Goal: Information Seeking & Learning: Learn about a topic

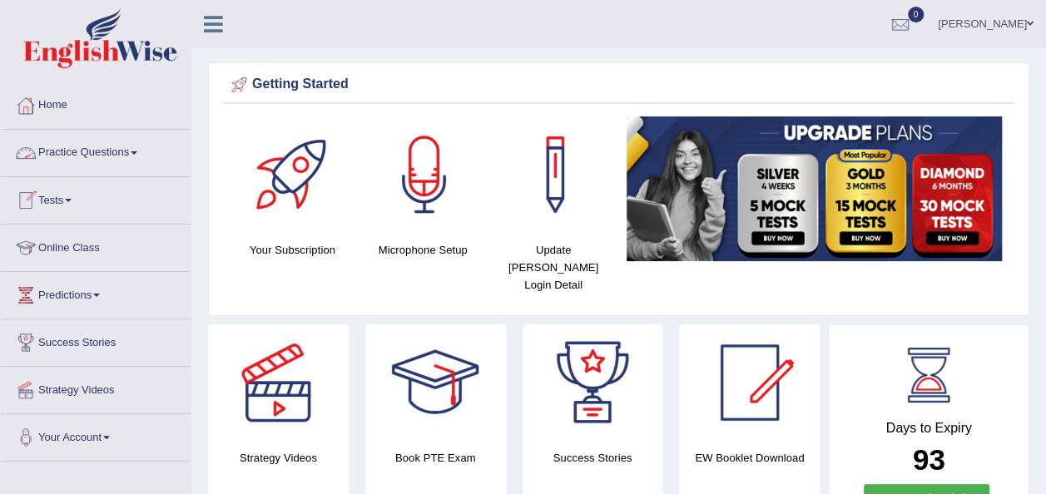
click at [146, 153] on link "Practice Questions" at bounding box center [96, 151] width 190 height 42
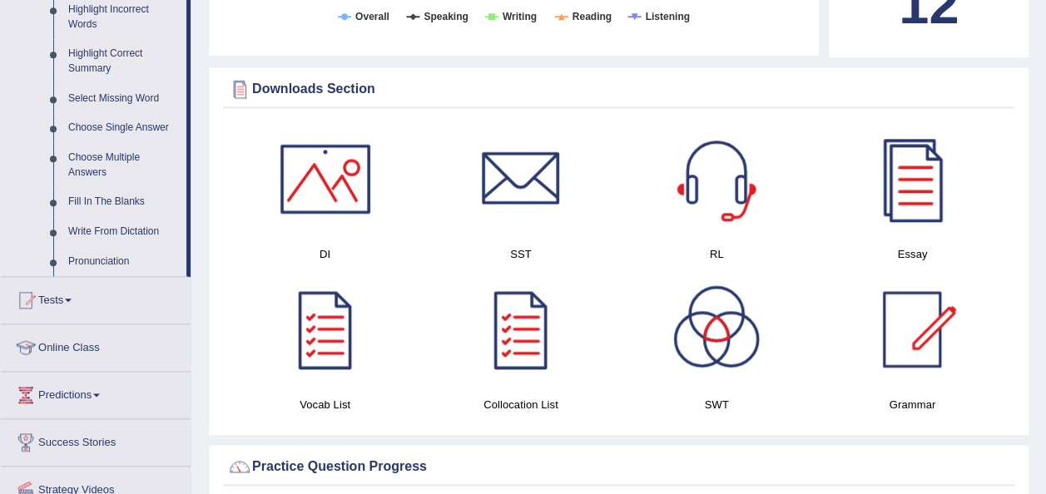
scroll to position [832, 0]
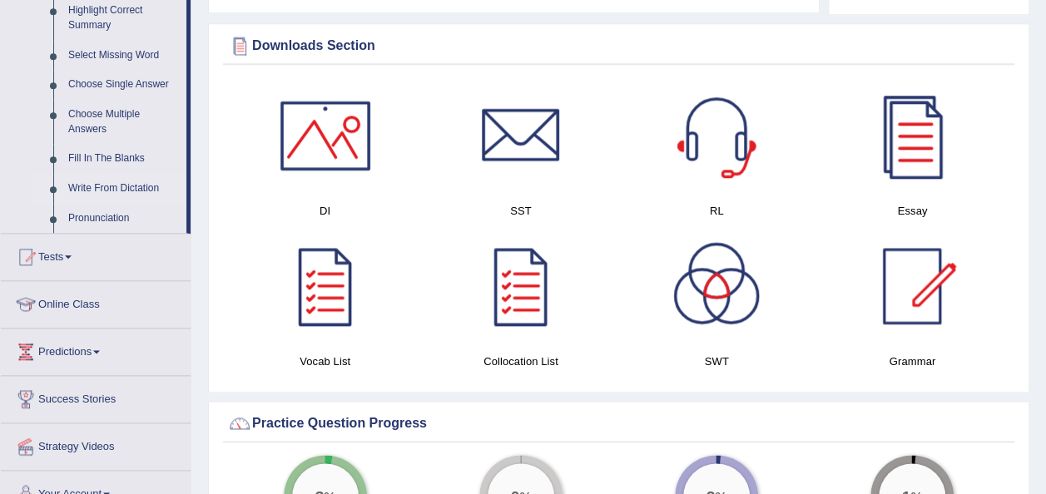
click at [100, 188] on link "Write From Dictation" at bounding box center [124, 189] width 126 height 30
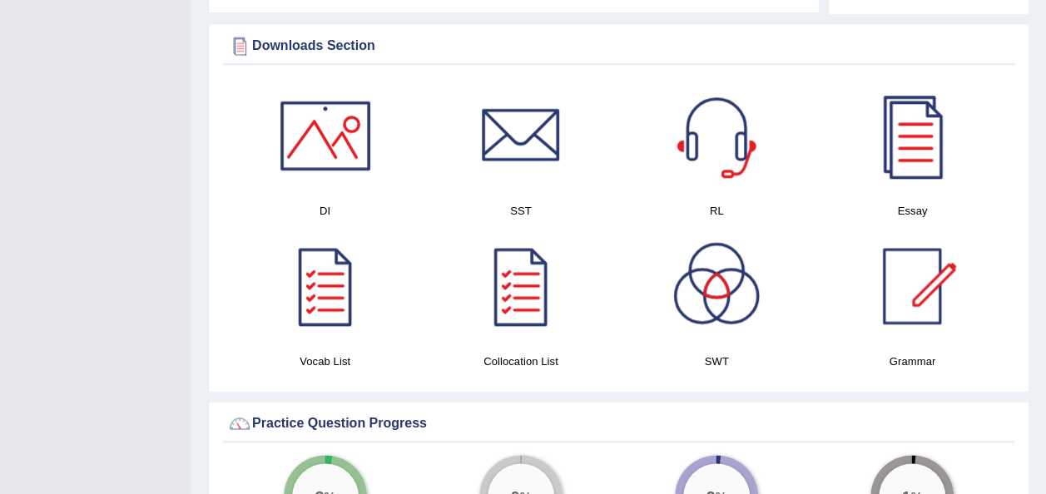
scroll to position [221, 0]
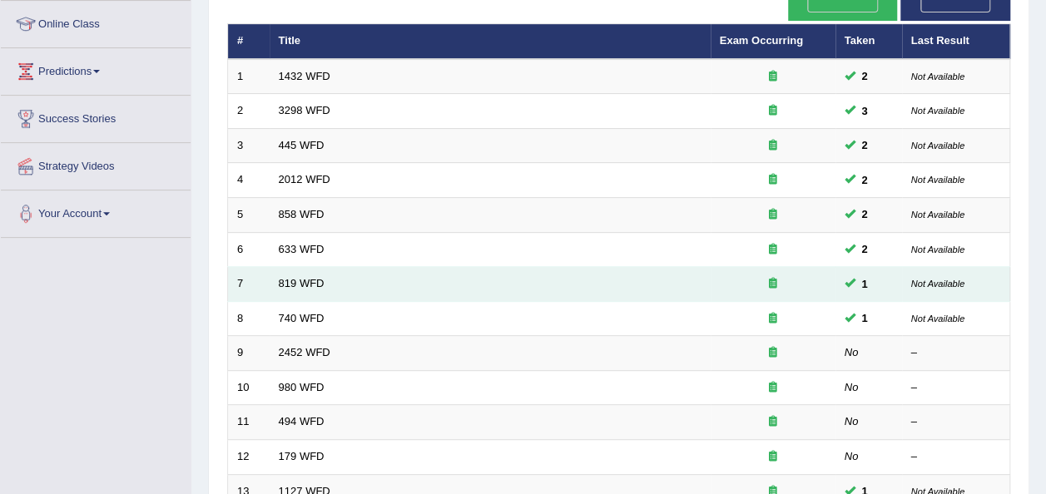
scroll to position [250, 0]
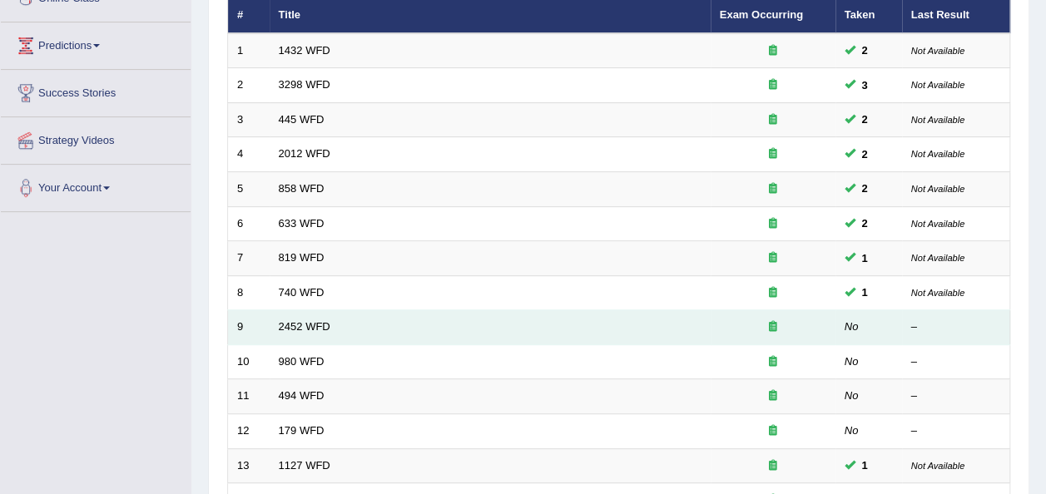
click at [287, 310] on td "2452 WFD" at bounding box center [490, 327] width 441 height 35
click at [295, 320] on link "2452 WFD" at bounding box center [305, 326] width 52 height 12
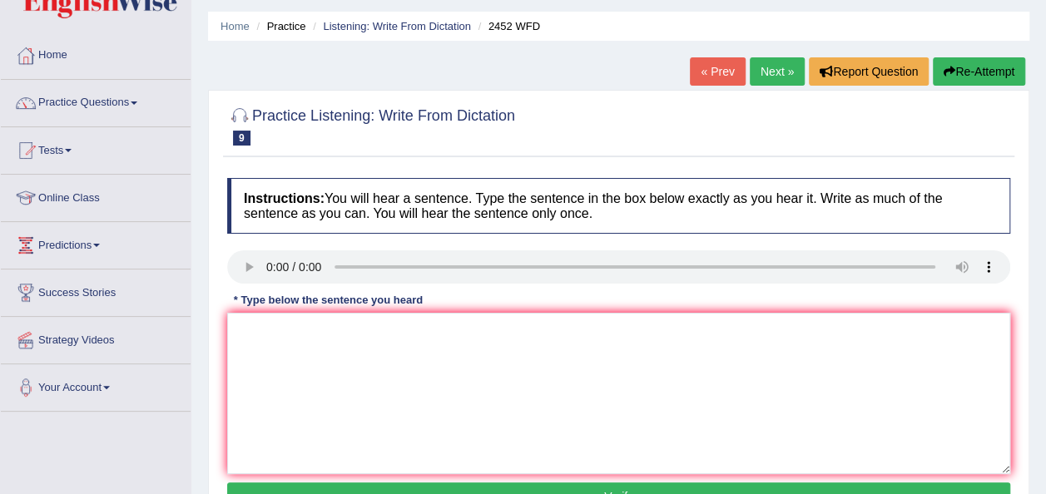
scroll to position [83, 0]
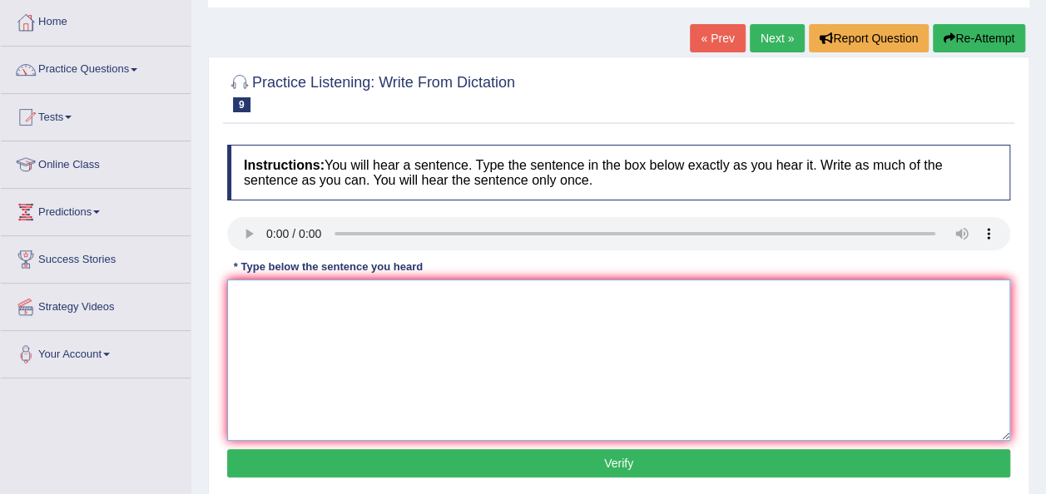
click at [411, 374] on textarea at bounding box center [618, 360] width 783 height 161
click at [238, 296] on textarea "it is debate about the value of knowledge." at bounding box center [618, 360] width 783 height 161
click at [242, 294] on textarea "it is debate about the value of knowledge." at bounding box center [618, 360] width 783 height 161
type textarea "It is debate about the value of knowledge."
click at [638, 462] on button "Verify" at bounding box center [618, 463] width 783 height 28
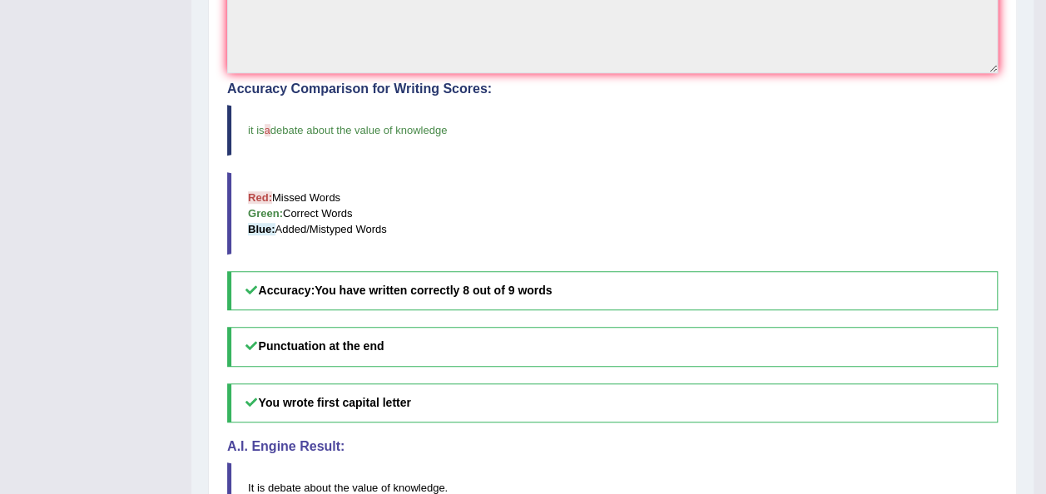
scroll to position [483, 0]
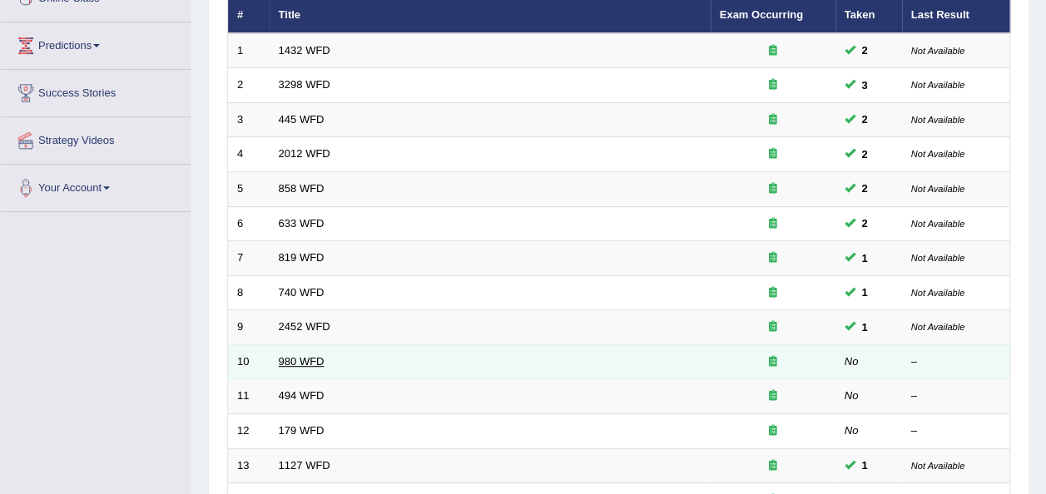
click at [287, 355] on link "980 WFD" at bounding box center [302, 361] width 46 height 12
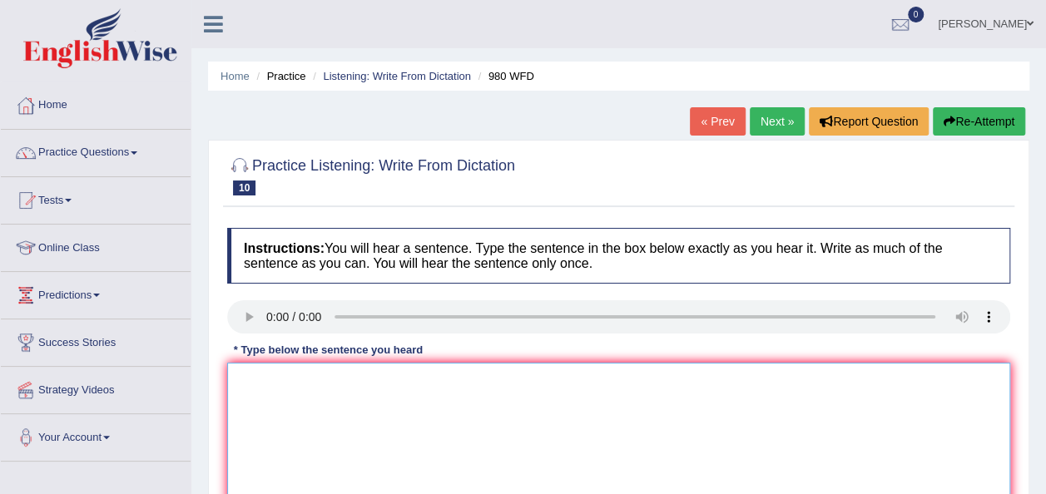
click at [276, 371] on textarea at bounding box center [618, 443] width 783 height 161
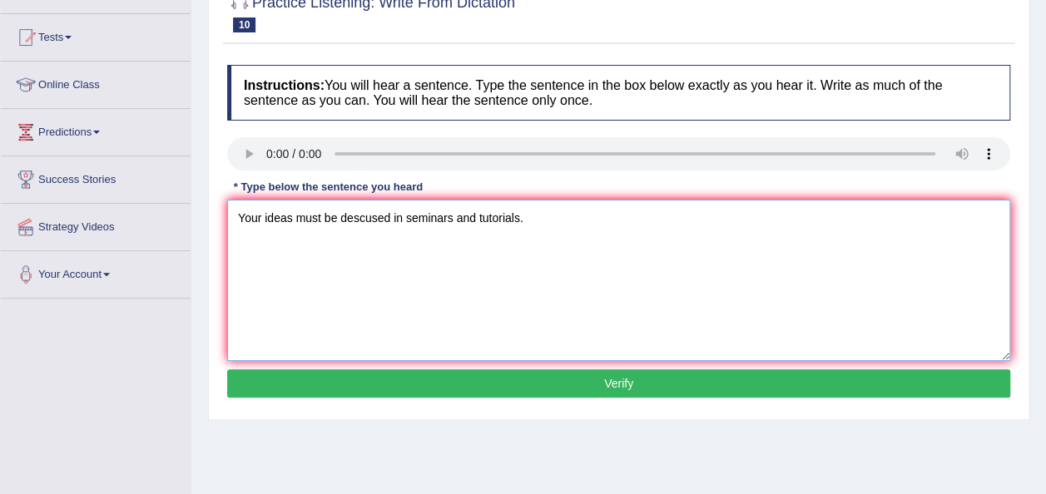
scroll to position [166, 0]
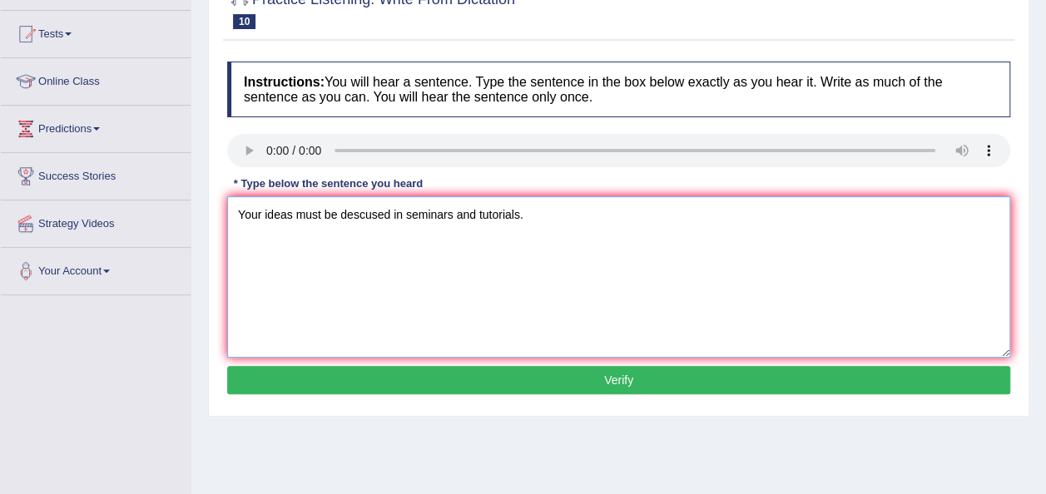
type textarea "Your ideas must be descused in seminars and tutorials."
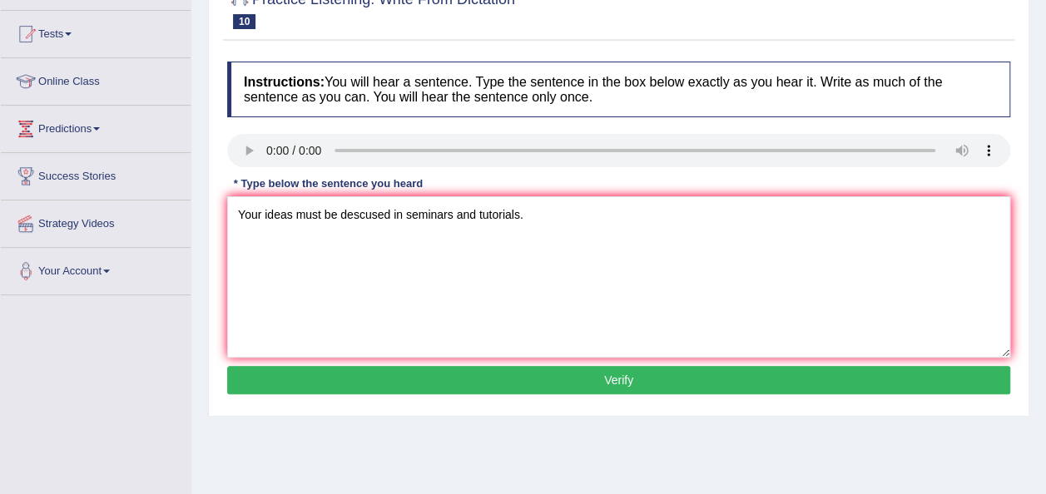
click at [666, 375] on button "Verify" at bounding box center [618, 380] width 783 height 28
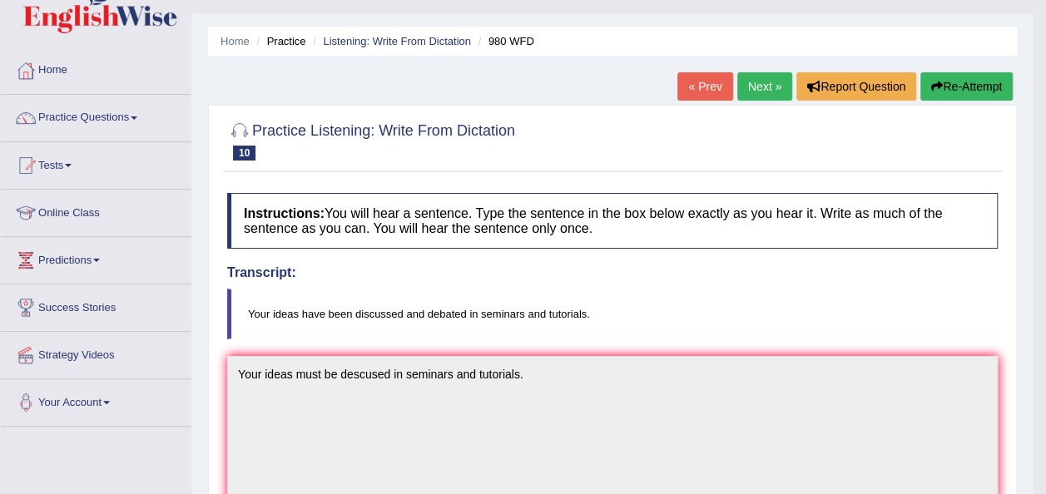
scroll to position [33, 0]
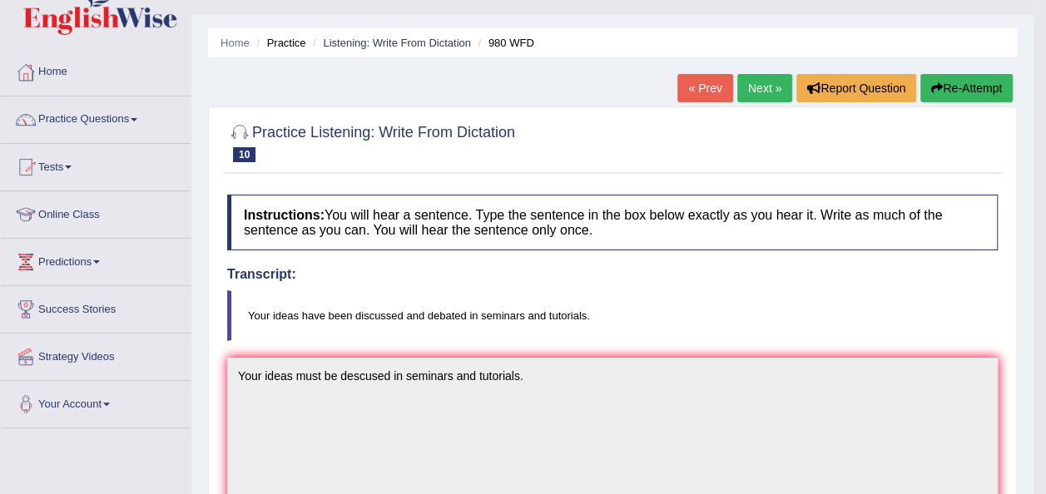
click at [759, 78] on link "Next »" at bounding box center [764, 88] width 55 height 28
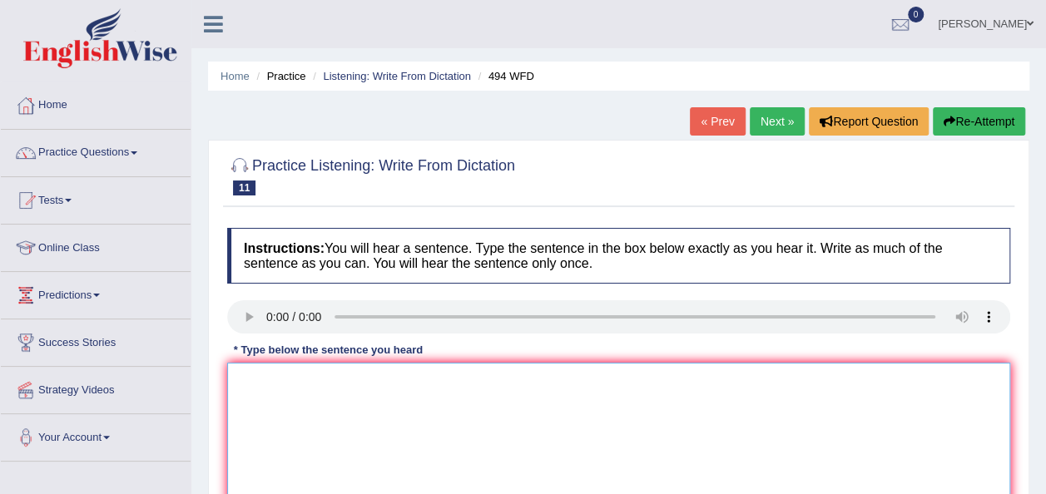
click at [251, 389] on textarea at bounding box center [618, 443] width 783 height 161
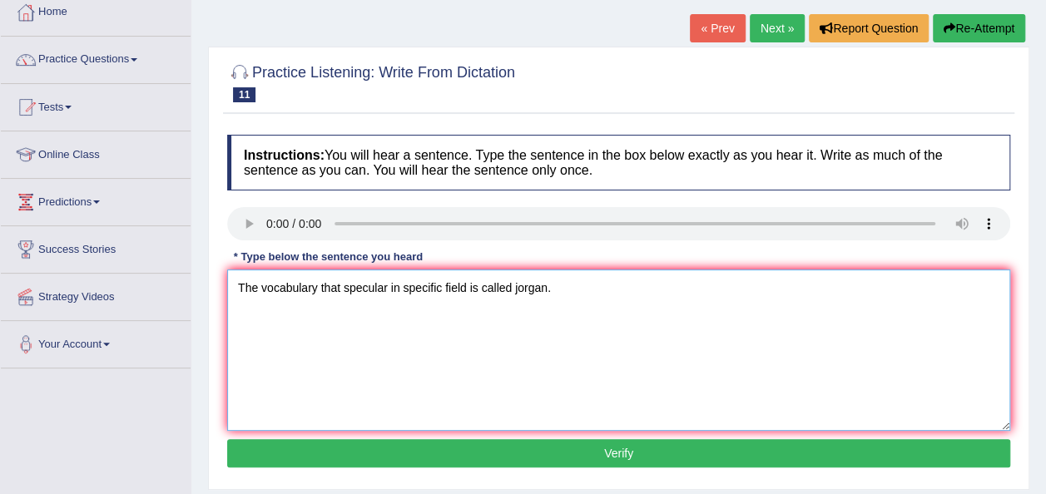
scroll to position [100, 0]
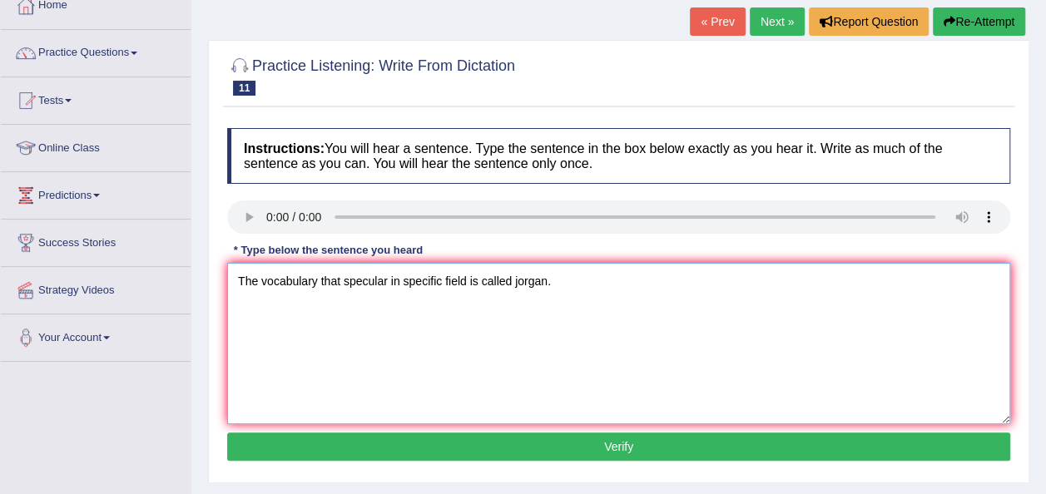
type textarea "The vocabulary that specular in specific field is called jorgan."
click at [610, 449] on button "Verify" at bounding box center [618, 447] width 783 height 28
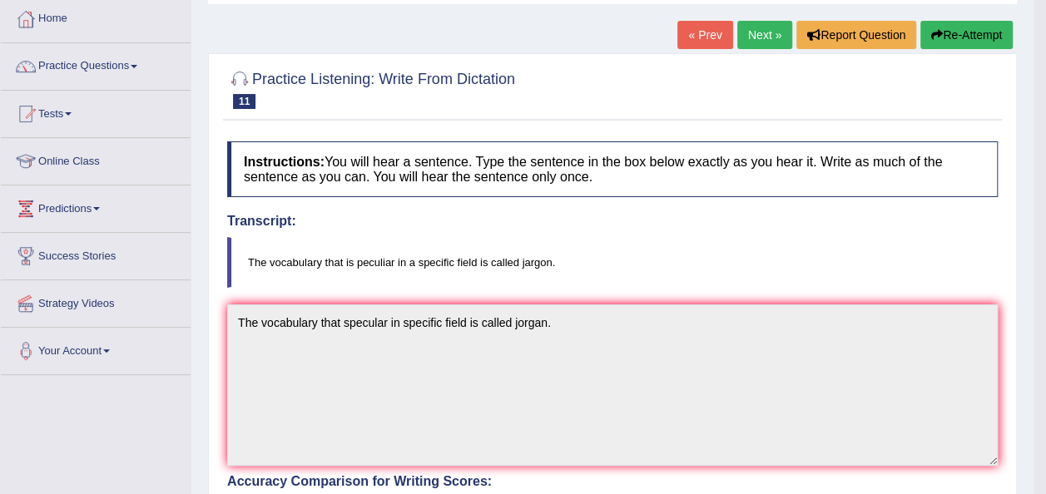
scroll to position [78, 0]
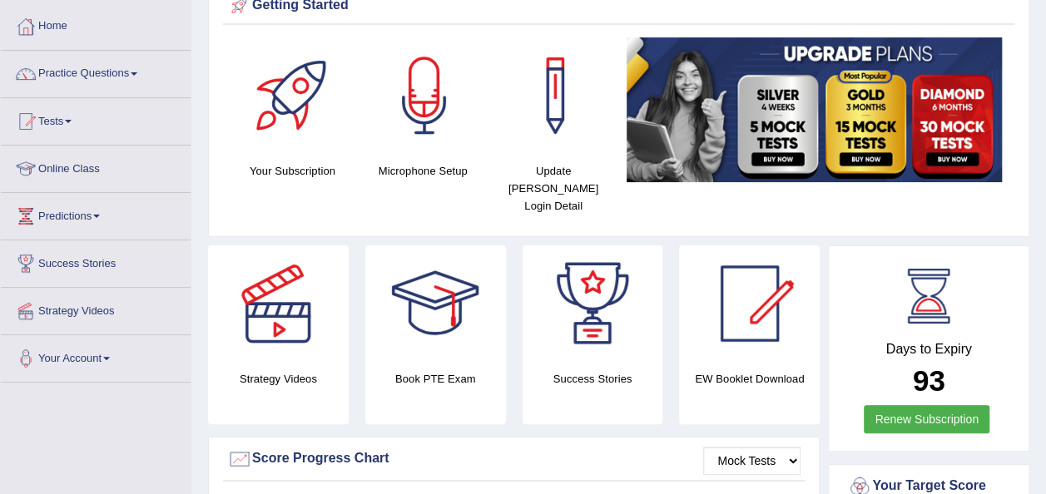
scroll to position [62, 0]
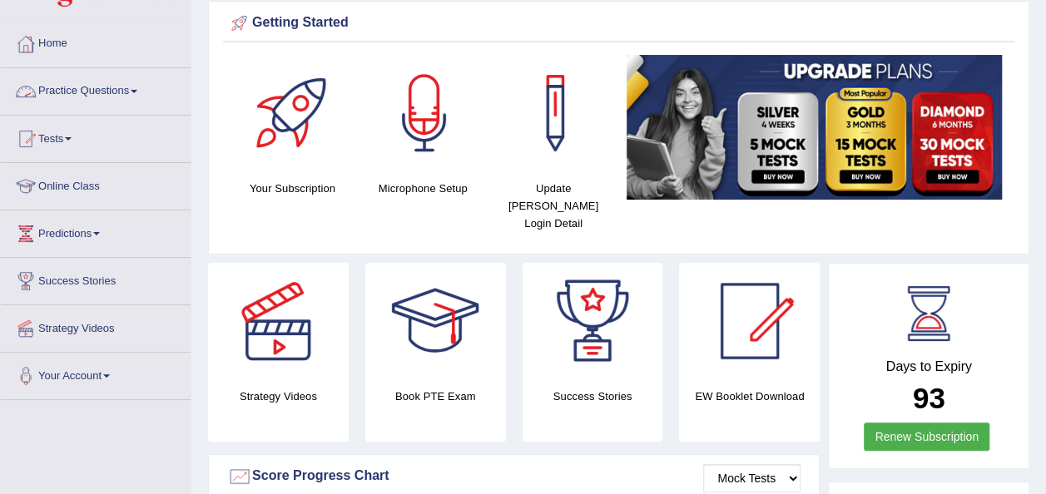
click at [141, 87] on link "Practice Questions" at bounding box center [96, 89] width 190 height 42
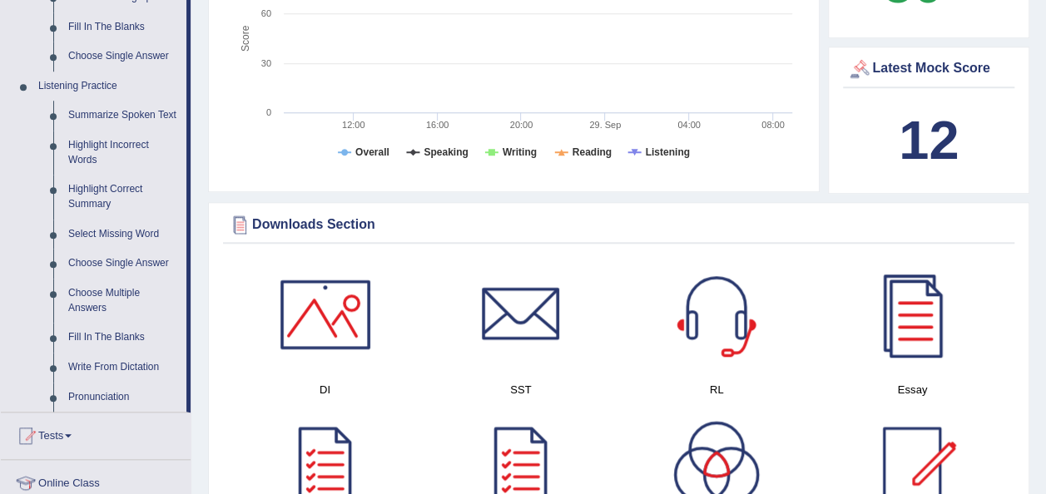
scroll to position [661, 0]
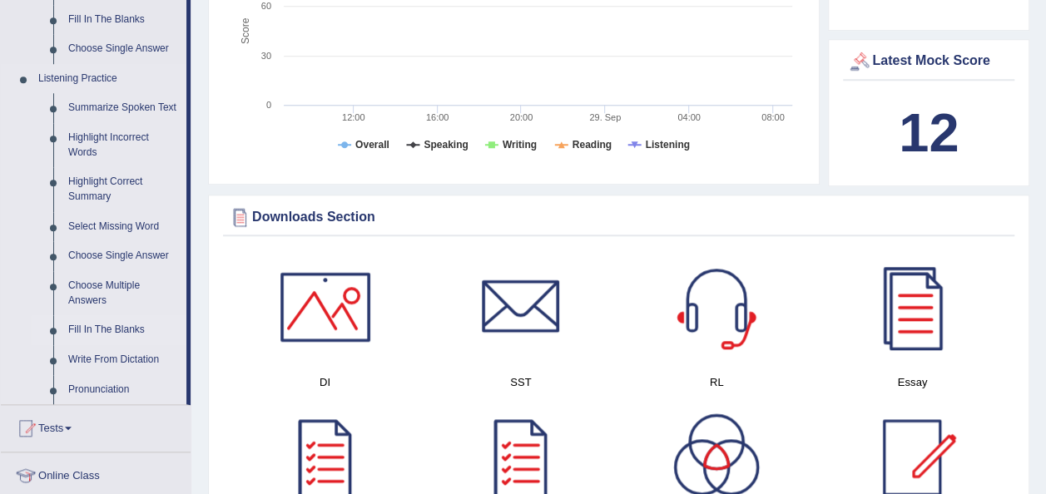
click at [100, 335] on link "Fill In The Blanks" at bounding box center [124, 330] width 126 height 30
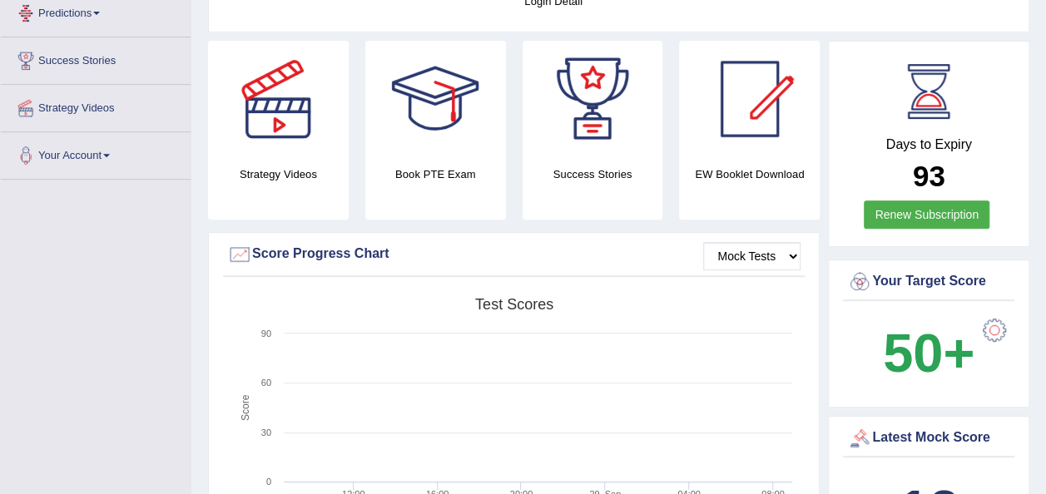
scroll to position [380, 0]
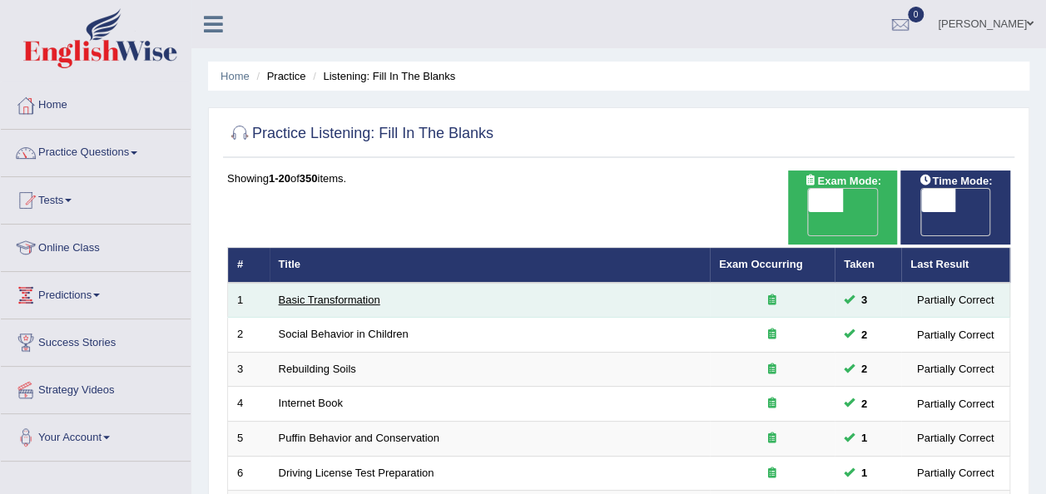
click at [331, 294] on link "Basic Transformation" at bounding box center [330, 300] width 102 height 12
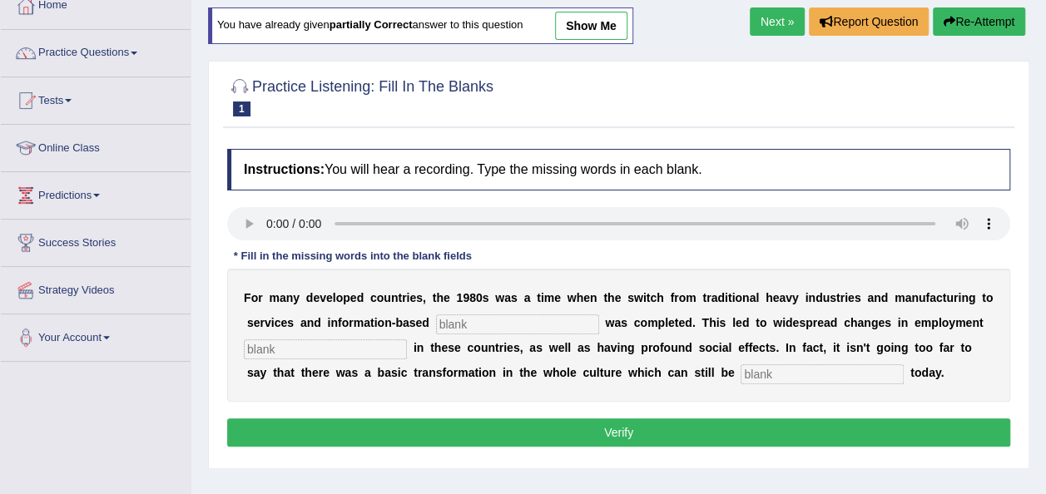
scroll to position [133, 0]
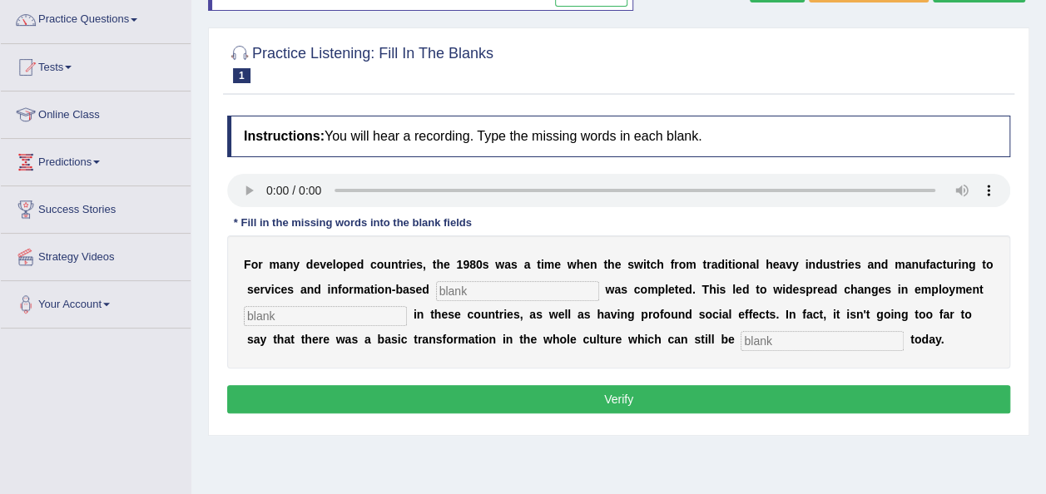
click at [484, 283] on input "text" at bounding box center [517, 291] width 163 height 20
type input "interprise"
click at [329, 314] on input "text" at bounding box center [325, 316] width 163 height 20
type input "pattern"
click at [741, 343] on input "text" at bounding box center [822, 341] width 163 height 20
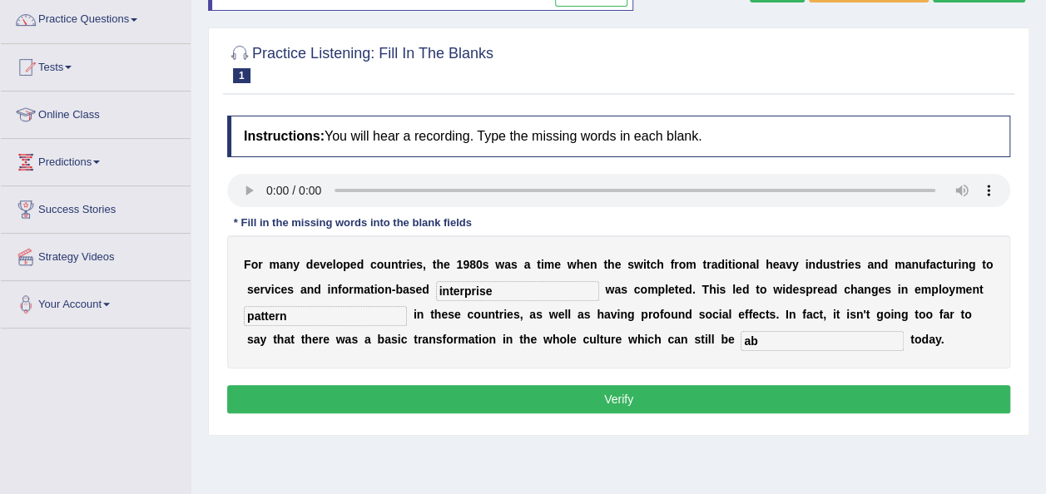
type input "a"
type input "observed"
click at [613, 395] on button "Verify" at bounding box center [618, 399] width 783 height 28
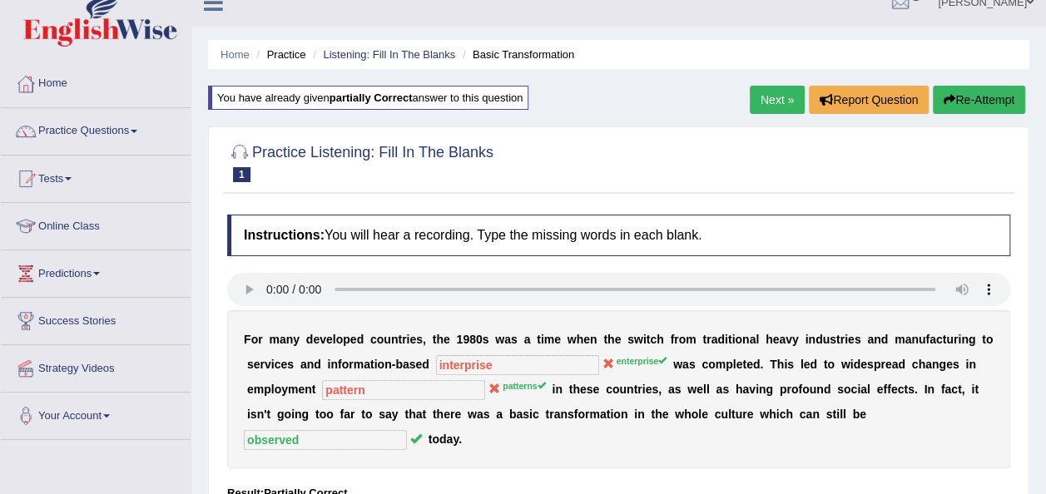
scroll to position [0, 0]
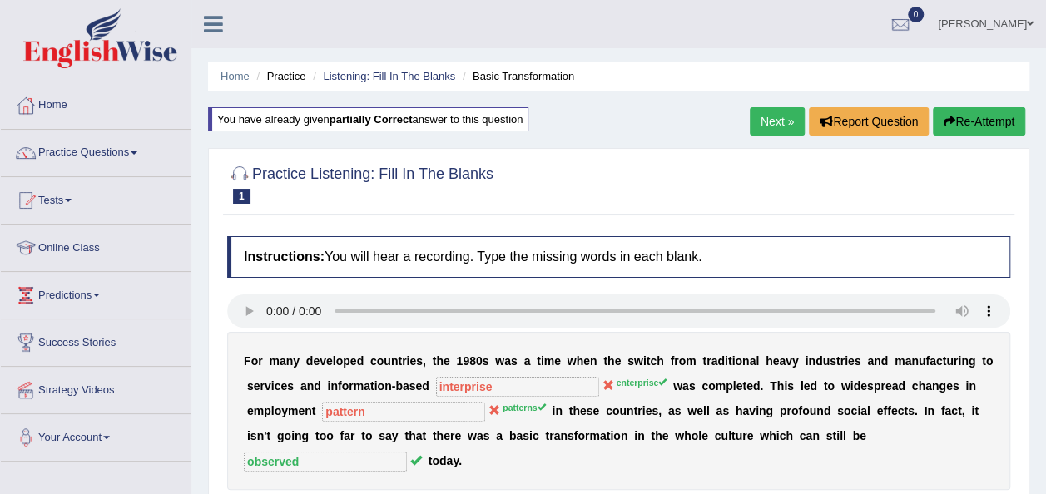
click at [772, 113] on link "Next »" at bounding box center [777, 121] width 55 height 28
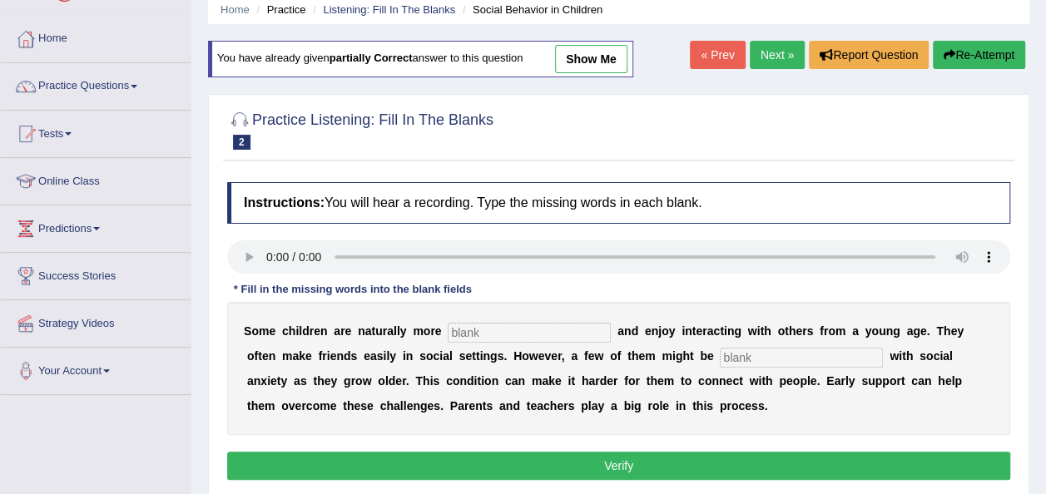
scroll to position [100, 0]
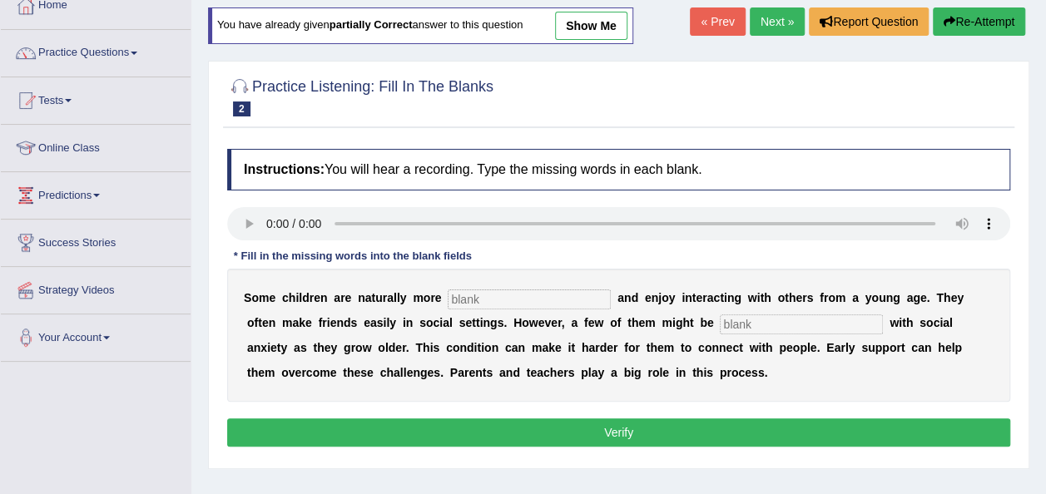
click at [476, 300] on input "text" at bounding box center [529, 300] width 163 height 20
type input "sociable"
click at [720, 326] on input "text" at bounding box center [801, 325] width 163 height 20
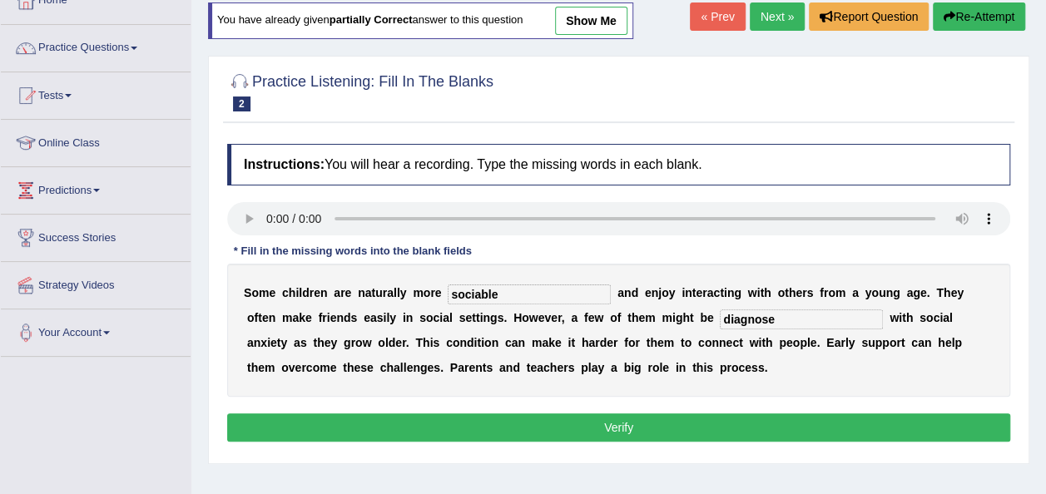
scroll to position [107, 0]
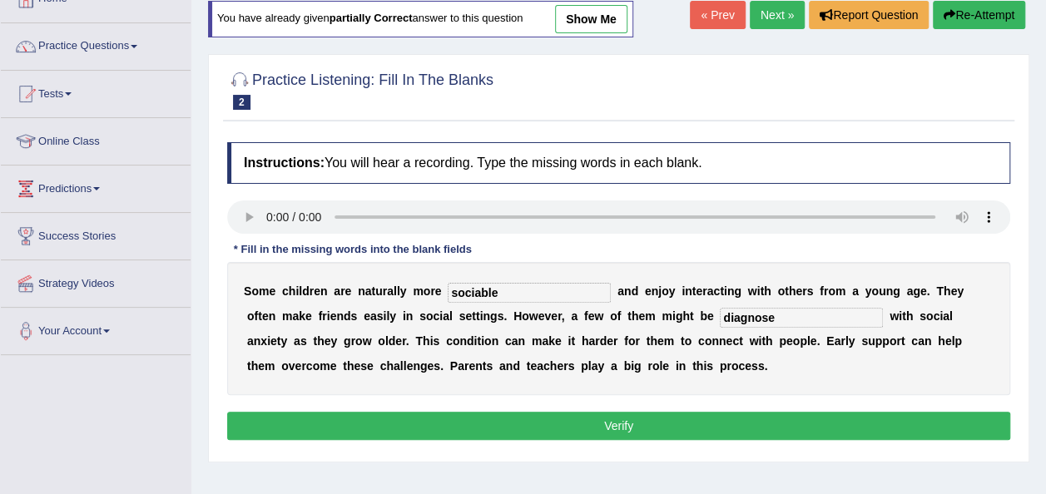
type input "diagnose"
click at [637, 419] on button "Verify" at bounding box center [618, 426] width 783 height 28
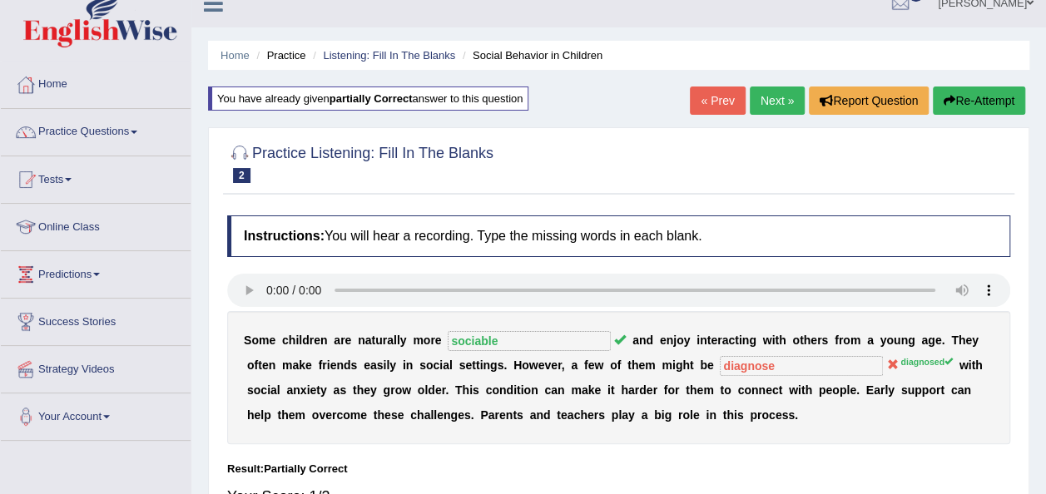
scroll to position [0, 0]
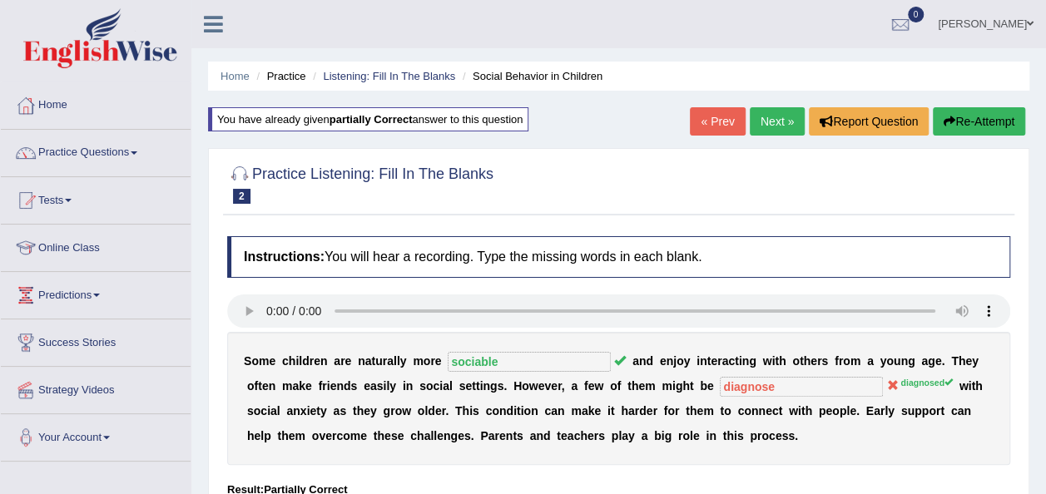
click at [770, 122] on link "Next »" at bounding box center [777, 121] width 55 height 28
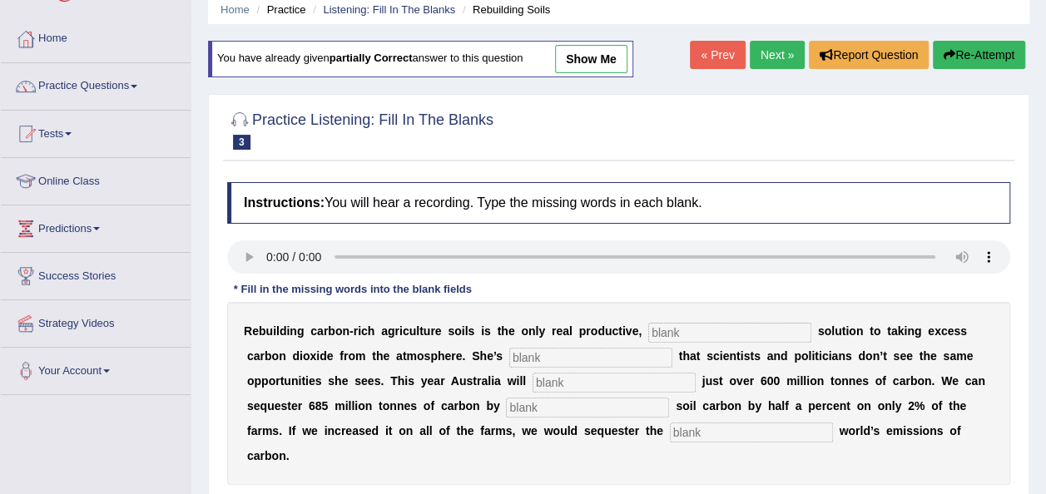
scroll to position [100, 0]
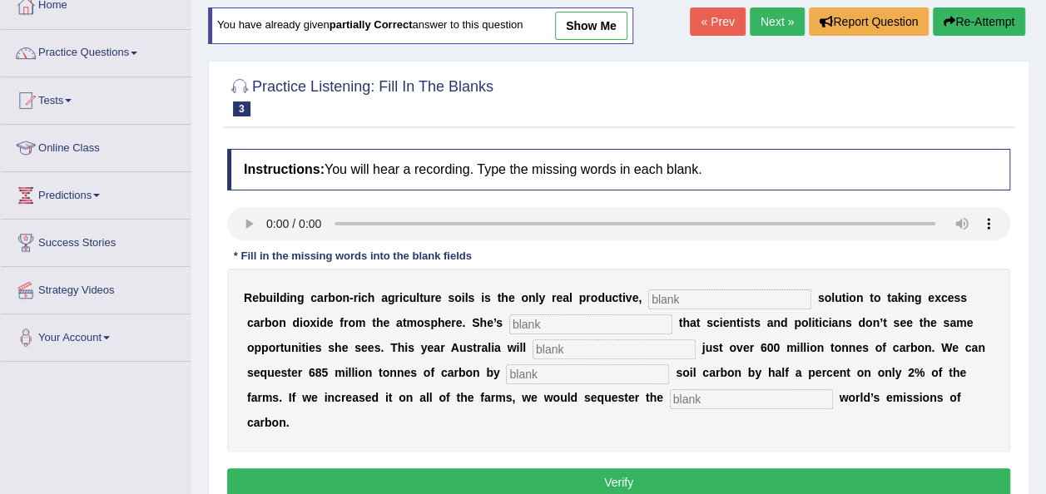
click at [649, 298] on input "text" at bounding box center [729, 300] width 163 height 20
type input "permanent"
click at [548, 319] on input "text" at bounding box center [590, 325] width 163 height 20
type input "prostrated"
click at [533, 346] on input "text" at bounding box center [614, 350] width 163 height 20
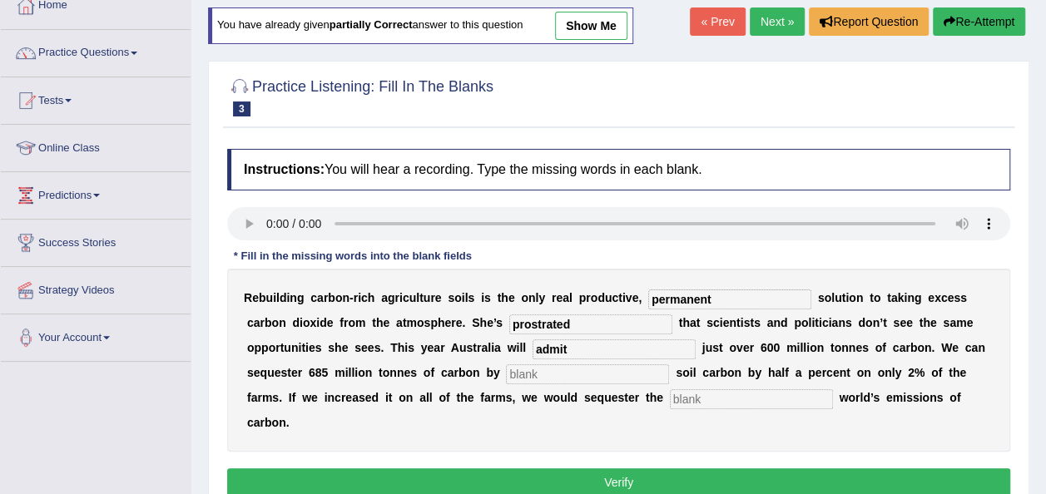
type input "admit"
click at [506, 369] on input "text" at bounding box center [587, 375] width 163 height 20
type input "increasing"
click at [494, 385] on div "R e b u i l d i n g c a r b o n - r i c h a g r i c u l t u r e s o i l s i s t…" at bounding box center [618, 360] width 783 height 183
click at [670, 397] on input "text" at bounding box center [751, 400] width 163 height 20
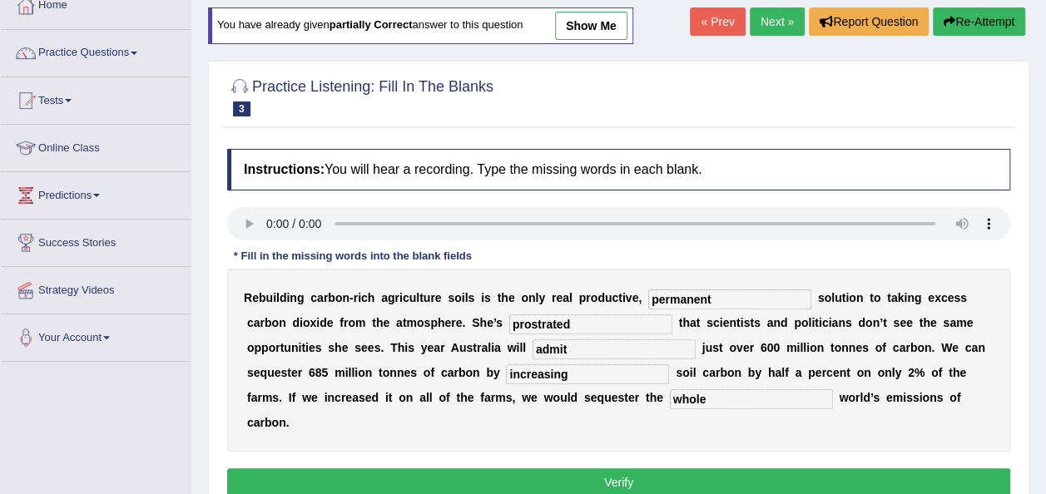
type input "whole"
click at [628, 469] on button "Verify" at bounding box center [618, 483] width 783 height 28
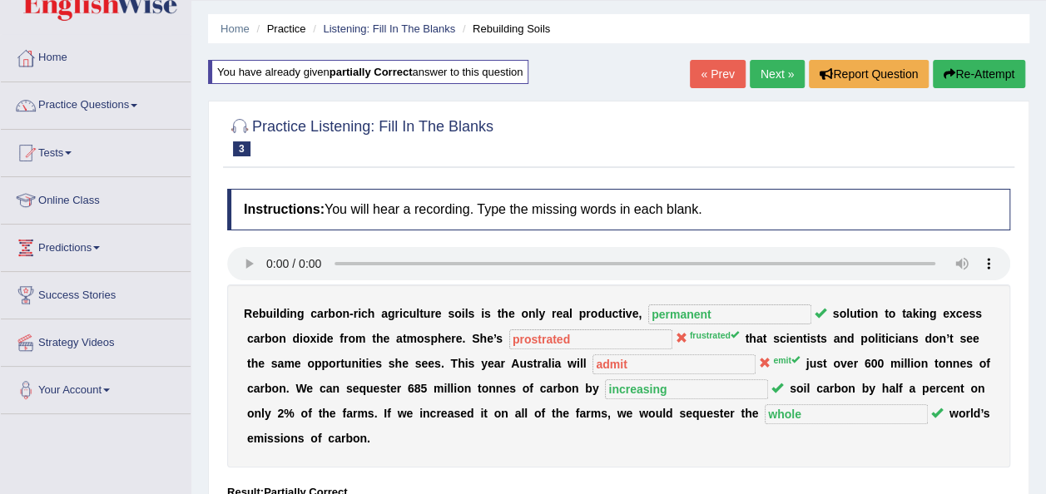
scroll to position [33, 0]
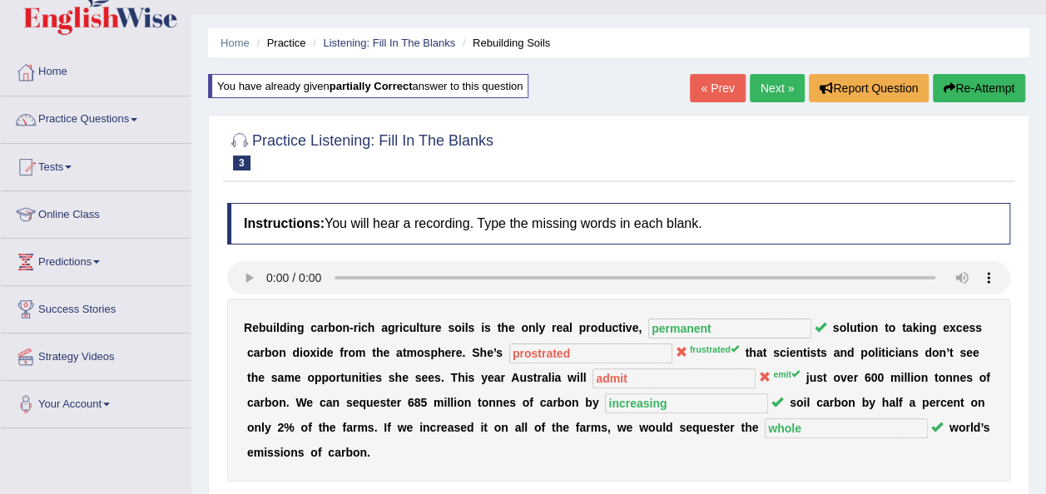
click at [778, 87] on link "Next »" at bounding box center [777, 88] width 55 height 28
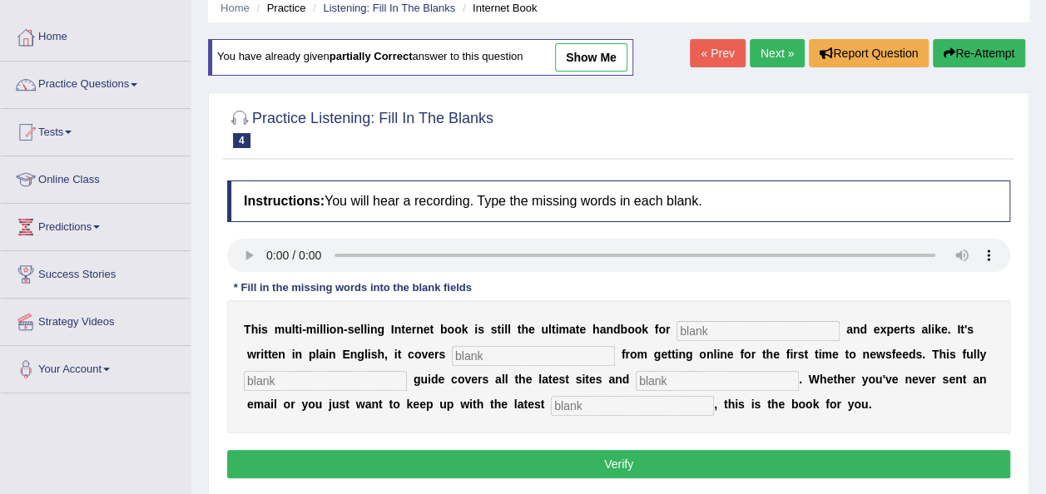
scroll to position [100, 0]
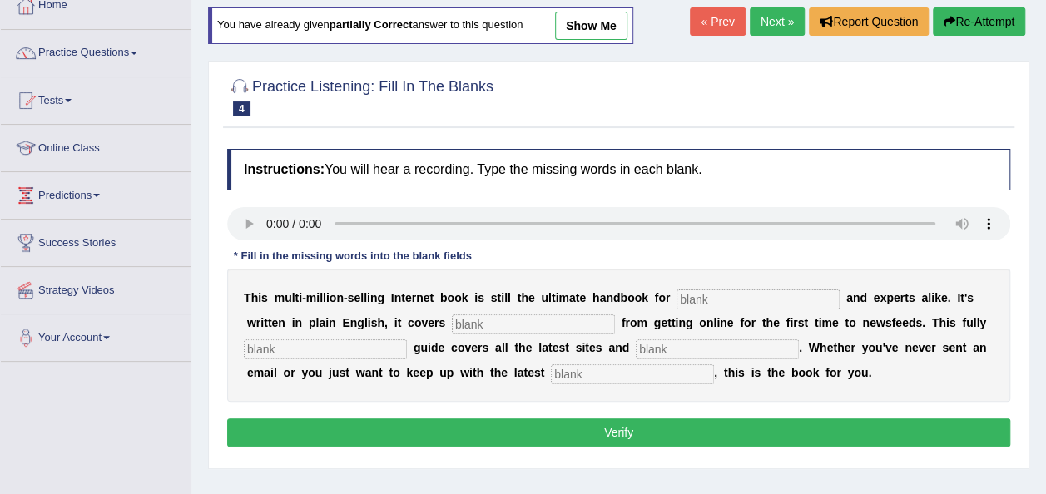
click at [682, 301] on input "text" at bounding box center [758, 300] width 163 height 20
type input "novices"
click at [457, 323] on input "text" at bounding box center [533, 325] width 163 height 20
type input "everything"
click at [331, 335] on div "T h i s m u l t i - m i l l i o n - s e l l i n g I n t e r n e t b o o k i s s…" at bounding box center [618, 335] width 783 height 133
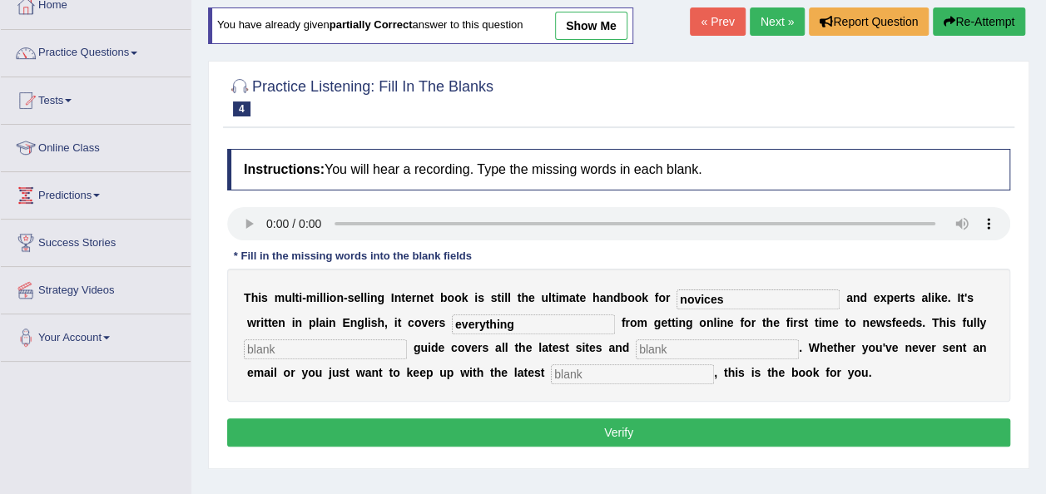
click at [327, 340] on input "text" at bounding box center [325, 350] width 163 height 20
type input "revised"
click at [551, 365] on input "text" at bounding box center [632, 375] width 163 height 20
click at [565, 383] on div "T h i s m u l t i - m i l l i o n - s e l l i n g I n t e r n e t b o o k i s s…" at bounding box center [618, 335] width 783 height 133
click at [551, 371] on input "text" at bounding box center [632, 375] width 163 height 20
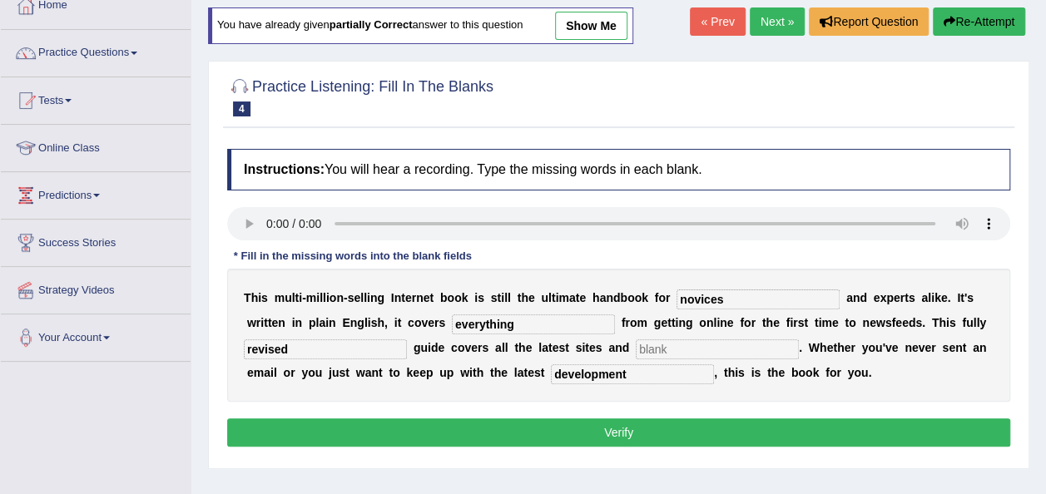
type input "development"
click at [636, 344] on input "text" at bounding box center [717, 350] width 163 height 20
type input "b"
click at [604, 424] on button "Verify" at bounding box center [618, 433] width 783 height 28
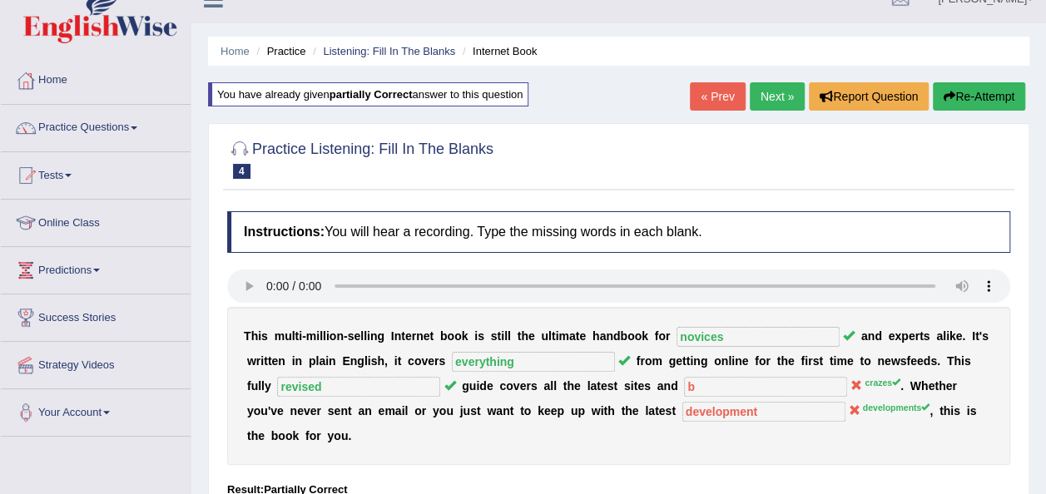
scroll to position [0, 0]
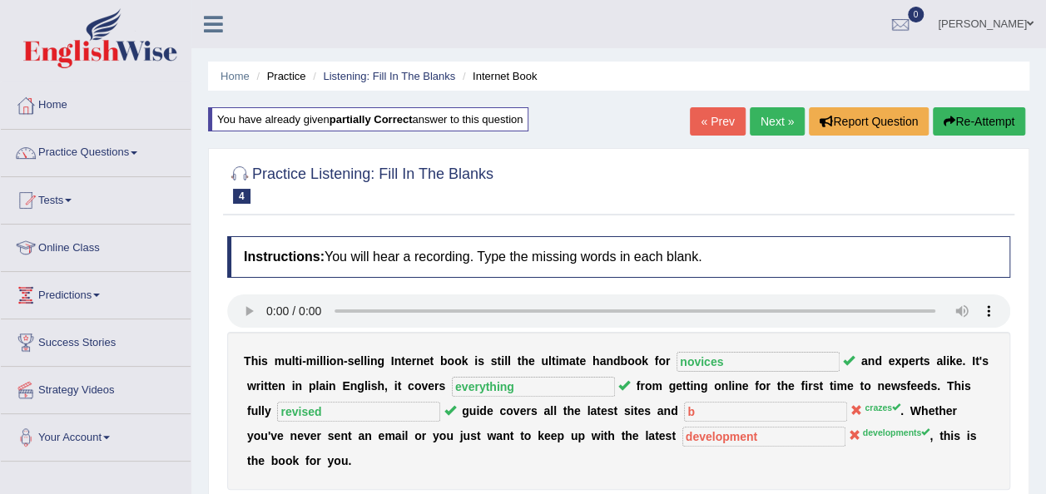
click at [768, 120] on link "Next »" at bounding box center [777, 121] width 55 height 28
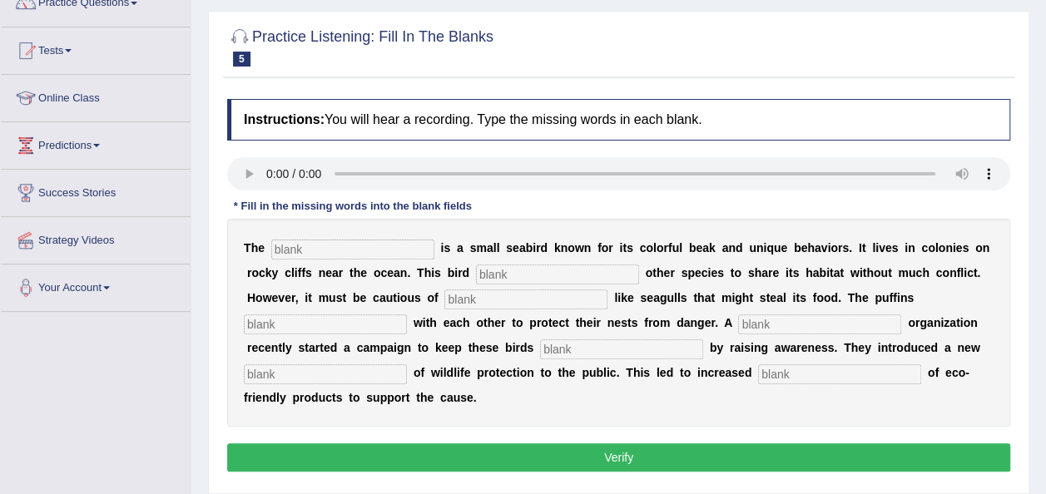
scroll to position [166, 0]
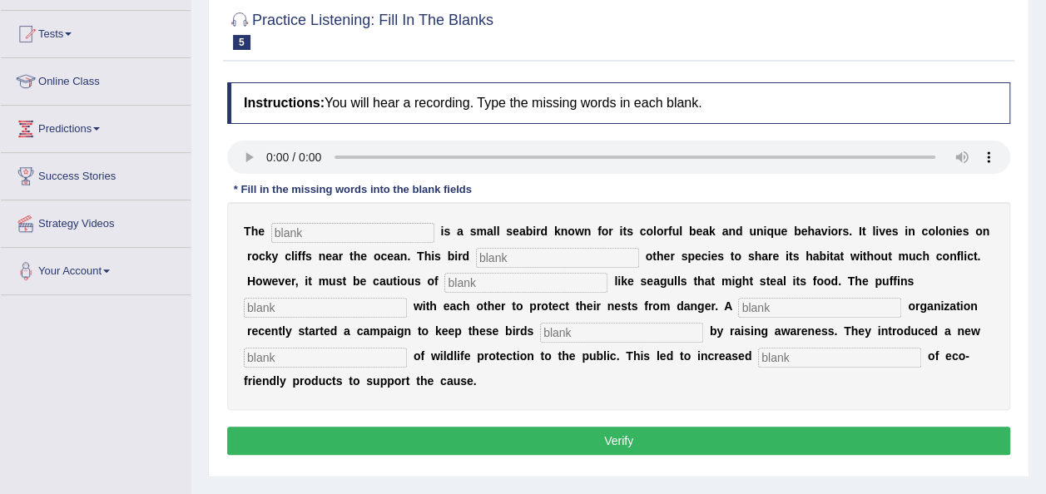
click at [305, 230] on input "text" at bounding box center [352, 233] width 163 height 20
type input "puffins"
click at [476, 258] on input "text" at bounding box center [557, 258] width 163 height 20
type input "allows"
click at [444, 280] on input "text" at bounding box center [525, 283] width 163 height 20
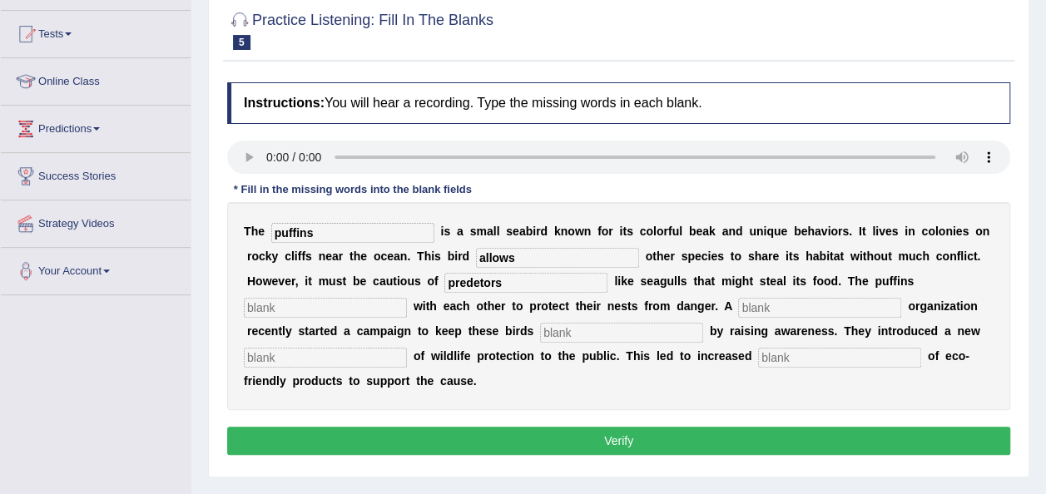
type input "predetors"
click at [738, 307] on input "text" at bounding box center [819, 308] width 163 height 20
type input "corporate"
click at [758, 356] on input "text" at bounding box center [839, 358] width 163 height 20
type input "consumption"
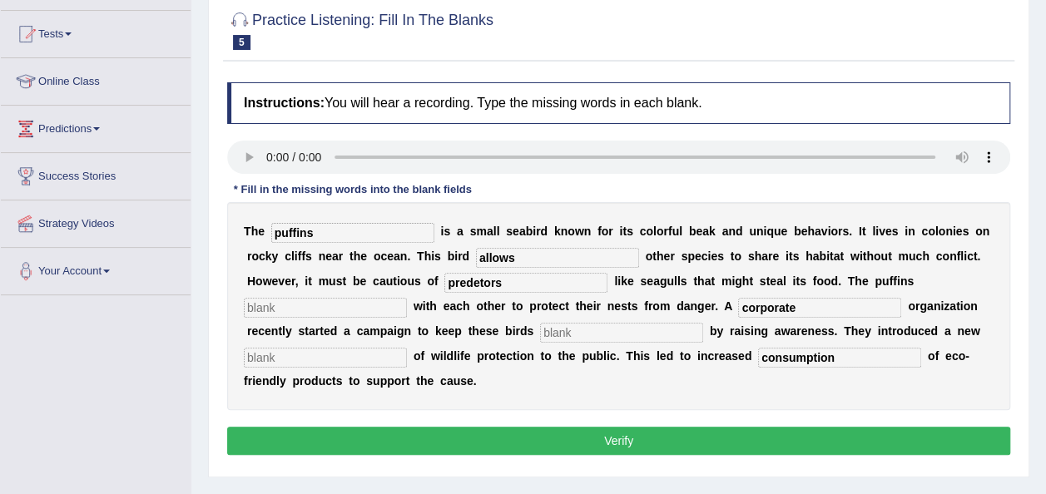
click at [595, 427] on button "Verify" at bounding box center [618, 441] width 783 height 28
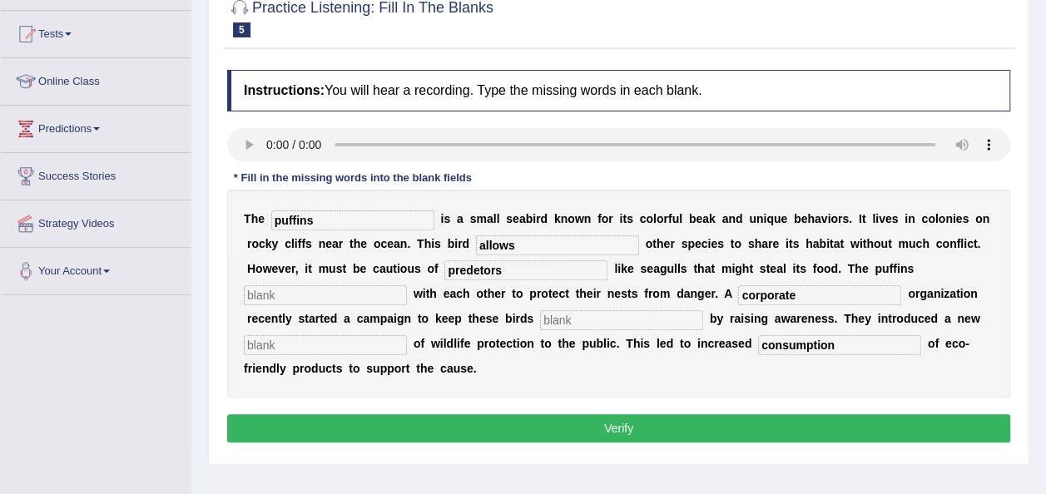
click at [407, 285] on input "text" at bounding box center [325, 295] width 163 height 20
type input "b"
click at [407, 335] on input "text" at bounding box center [325, 345] width 163 height 20
type input "b"
click at [540, 321] on input "text" at bounding box center [621, 320] width 163 height 20
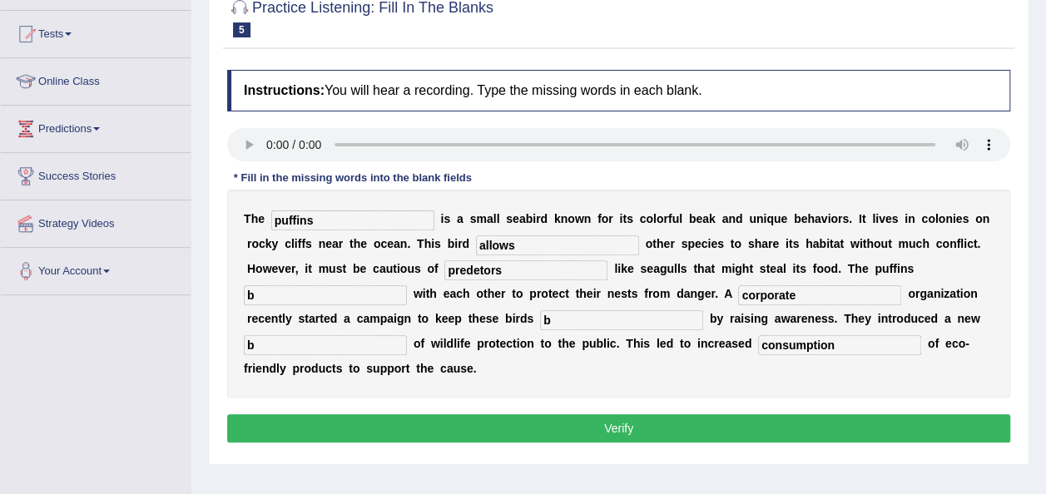
type input "b"
click at [534, 414] on button "Verify" at bounding box center [618, 428] width 783 height 28
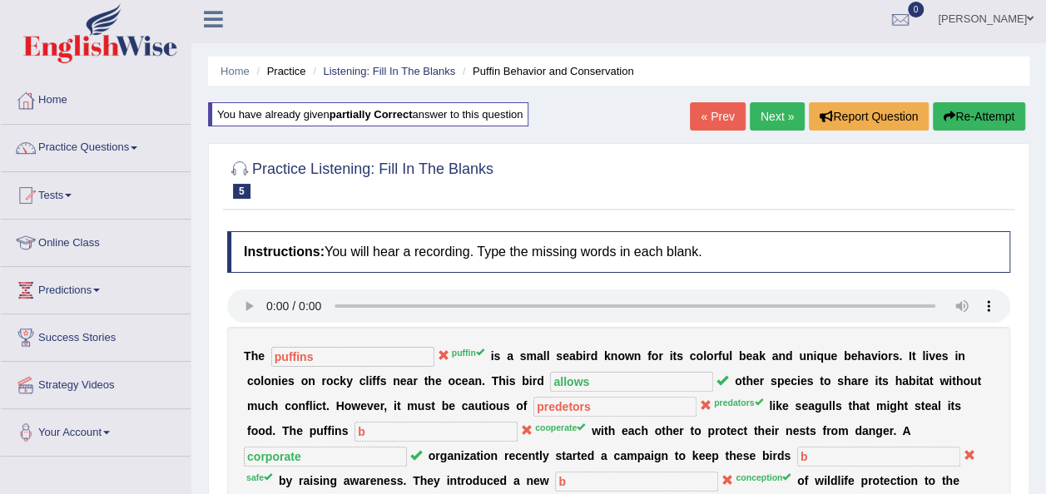
scroll to position [0, 0]
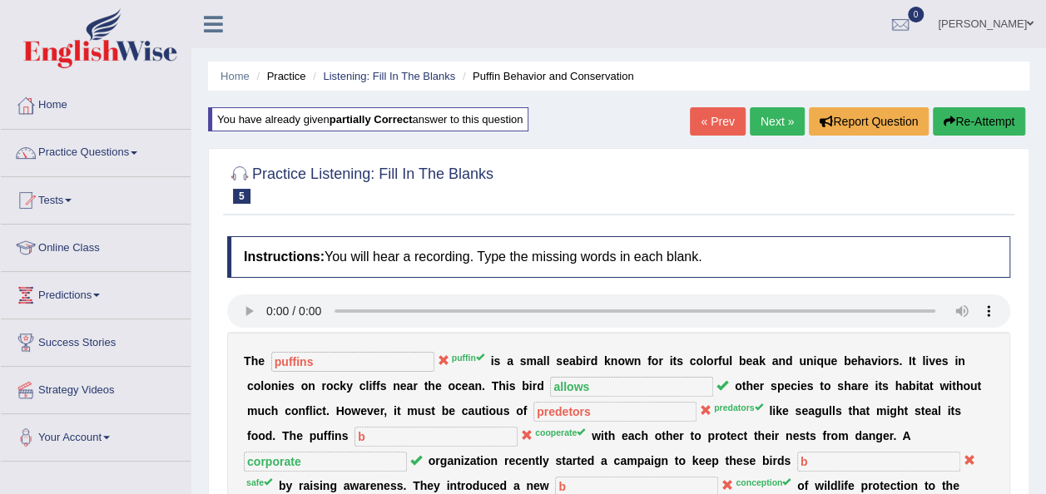
click at [769, 115] on link "Next »" at bounding box center [777, 121] width 55 height 28
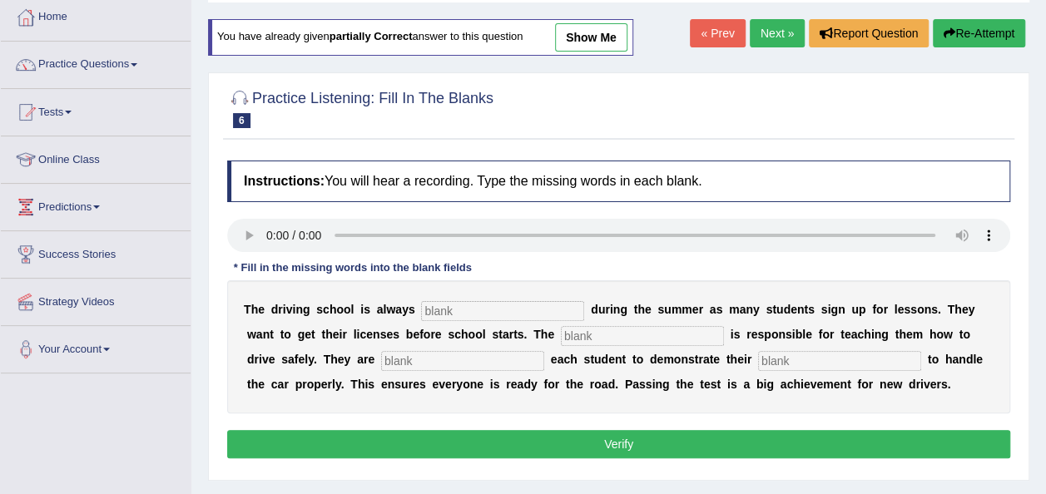
scroll to position [100, 0]
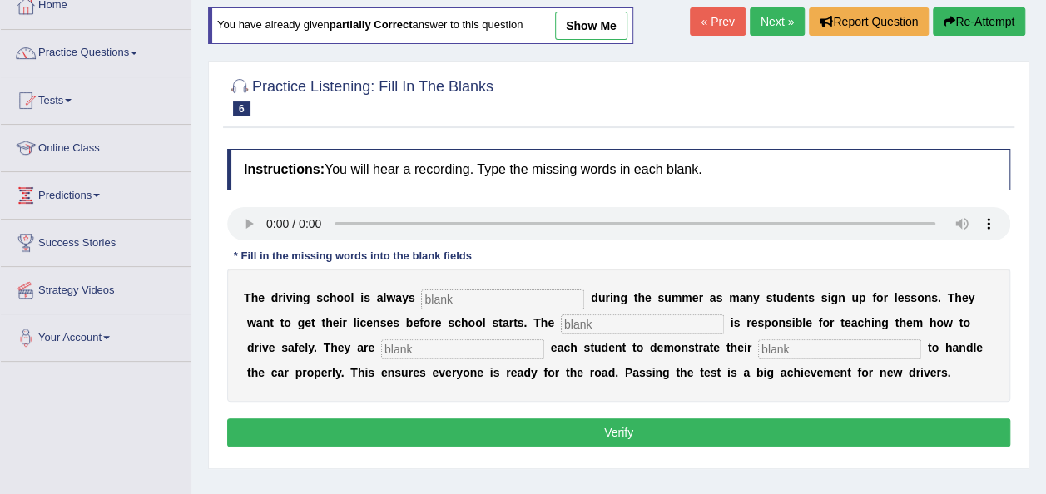
click at [444, 291] on input "text" at bounding box center [502, 300] width 163 height 20
type input "busy"
click at [561, 326] on input "text" at bounding box center [642, 325] width 163 height 20
type input "instructor"
click at [381, 355] on input "text" at bounding box center [462, 350] width 163 height 20
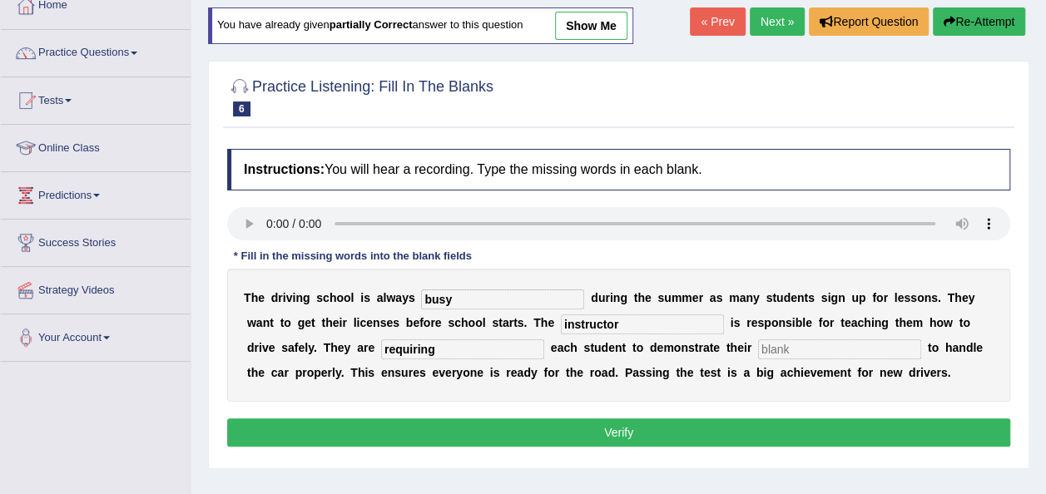
type input "requiring"
click at [758, 355] on input "text" at bounding box center [839, 350] width 163 height 20
type input "ability"
click at [619, 436] on button "Verify" at bounding box center [618, 433] width 783 height 28
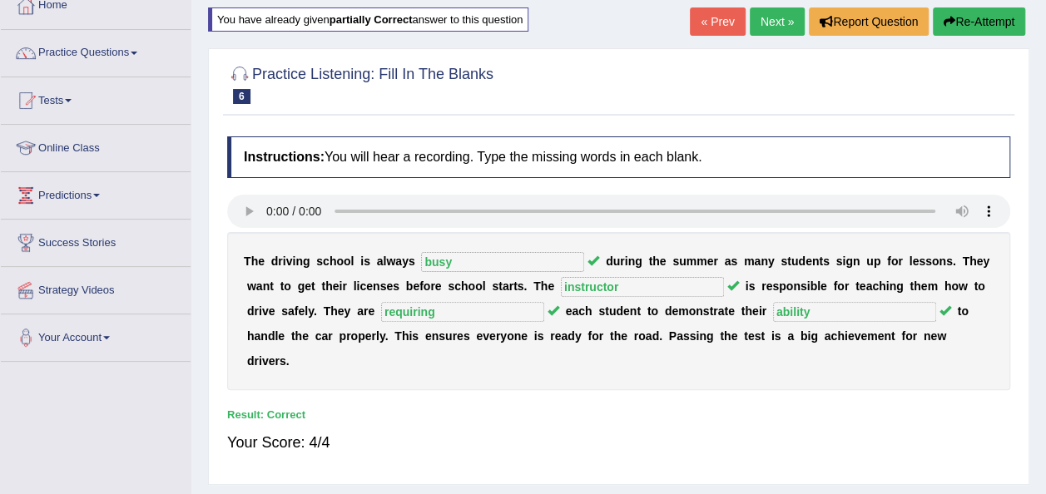
click at [768, 28] on link "Next »" at bounding box center [777, 21] width 55 height 28
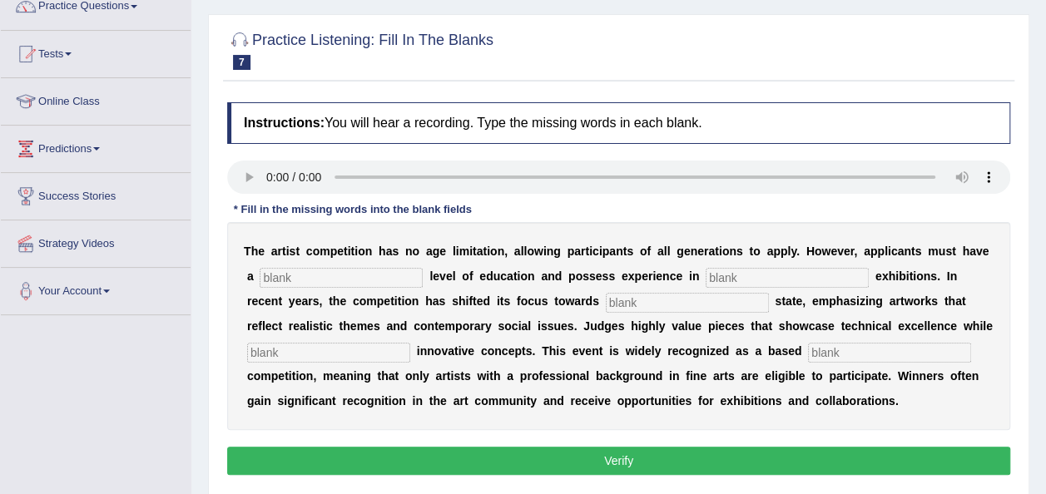
scroll to position [166, 0]
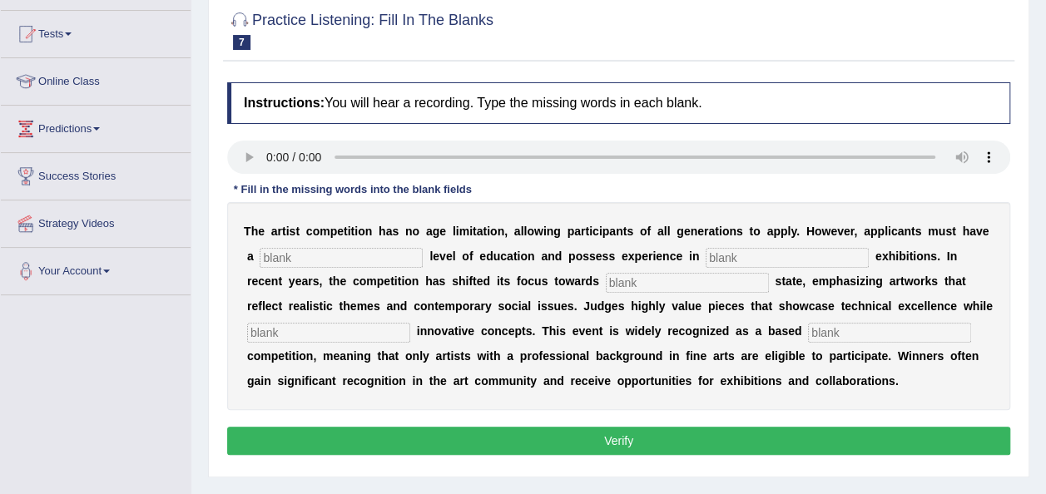
click at [606, 273] on input "text" at bounding box center [687, 283] width 163 height 20
click at [706, 256] on input "text" at bounding box center [787, 258] width 163 height 20
click at [606, 273] on input "real" at bounding box center [687, 283] width 163 height 20
type input "r"
click at [315, 253] on input "text" at bounding box center [341, 258] width 163 height 20
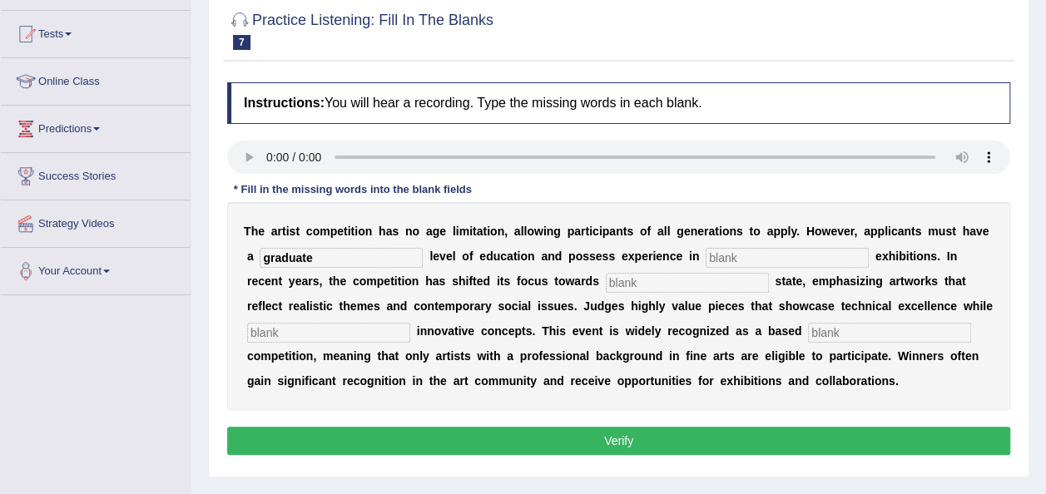
type input "graduate"
click at [706, 260] on input "text" at bounding box center [787, 258] width 163 height 20
type input "sculpture"
click at [606, 276] on input "text" at bounding box center [687, 283] width 163 height 20
type input "real"
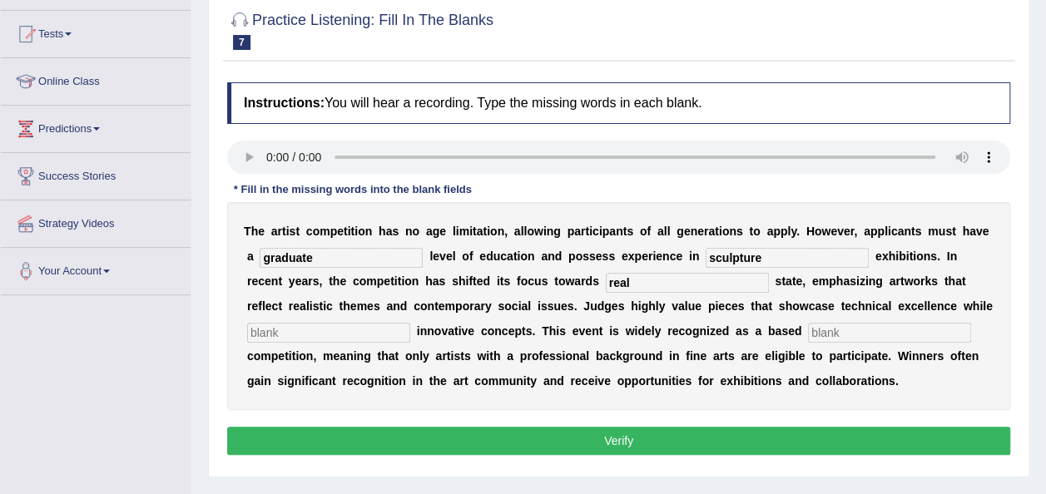
click at [410, 323] on input "text" at bounding box center [328, 333] width 163 height 20
type input "incorporating"
click at [705, 316] on div "T h e a r t i s t c o m p e t i t i o n h a s n o a g e l i m i t a t i o n , a…" at bounding box center [618, 306] width 783 height 208
click at [808, 326] on input "text" at bounding box center [889, 333] width 163 height 20
type input "profession"
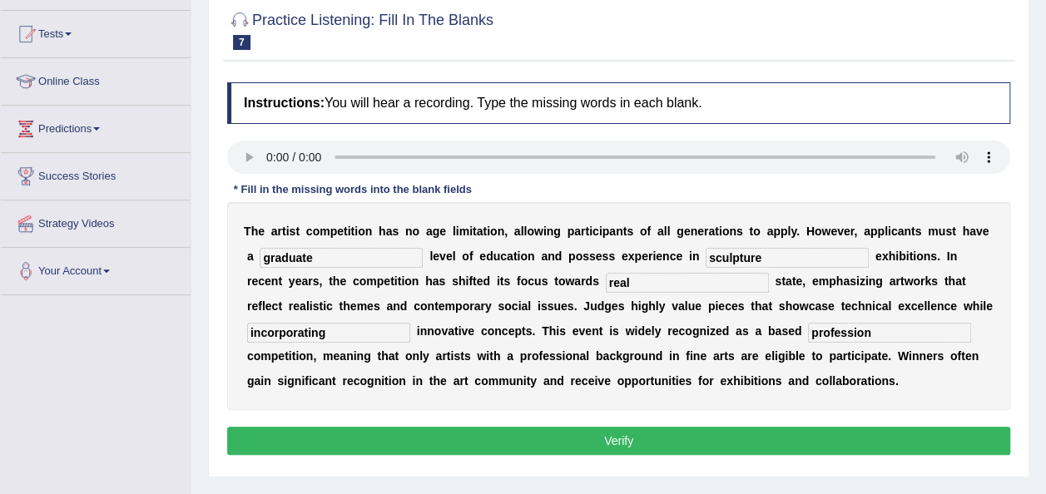
click at [643, 440] on button "Verify" at bounding box center [618, 441] width 783 height 28
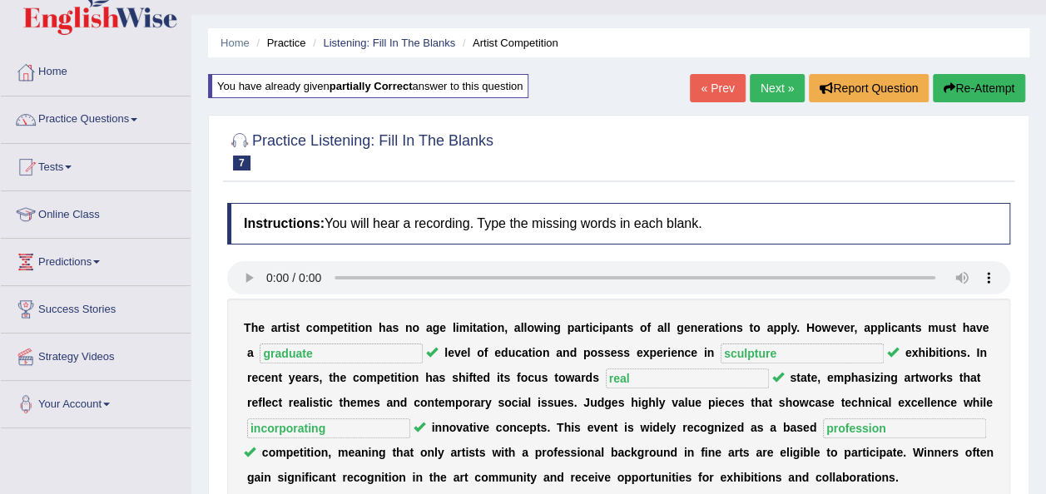
scroll to position [33, 0]
click at [786, 93] on link "Next »" at bounding box center [777, 88] width 55 height 28
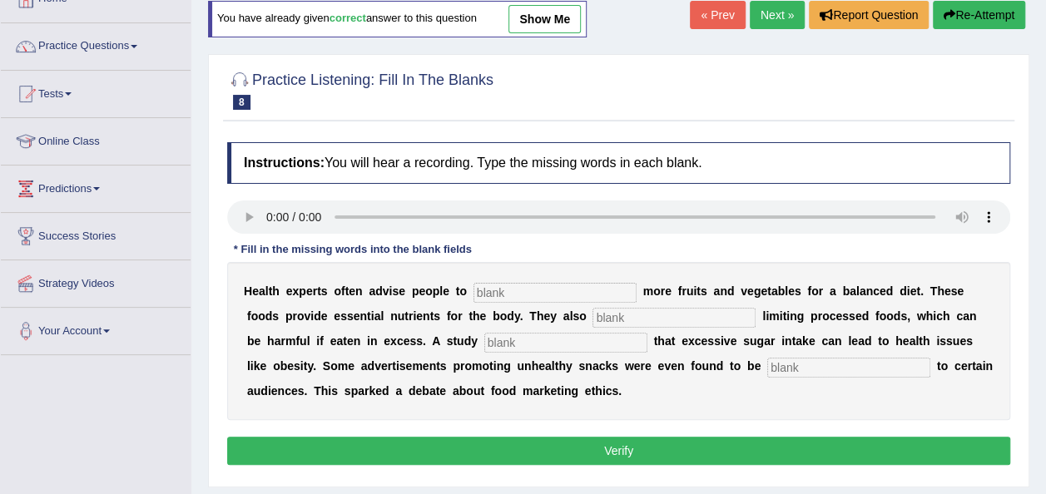
scroll to position [133, 0]
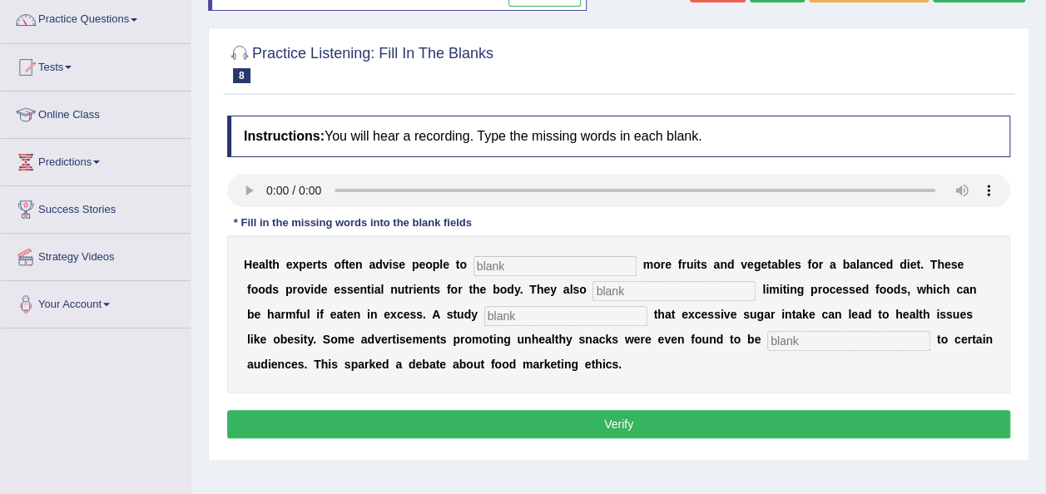
click at [483, 263] on input "text" at bounding box center [555, 266] width 163 height 20
click at [593, 295] on input "text" at bounding box center [674, 291] width 163 height 20
click at [540, 273] on input "consumed" at bounding box center [555, 266] width 163 height 20
type input "consume"
click at [593, 287] on input "text" at bounding box center [674, 291] width 163 height 20
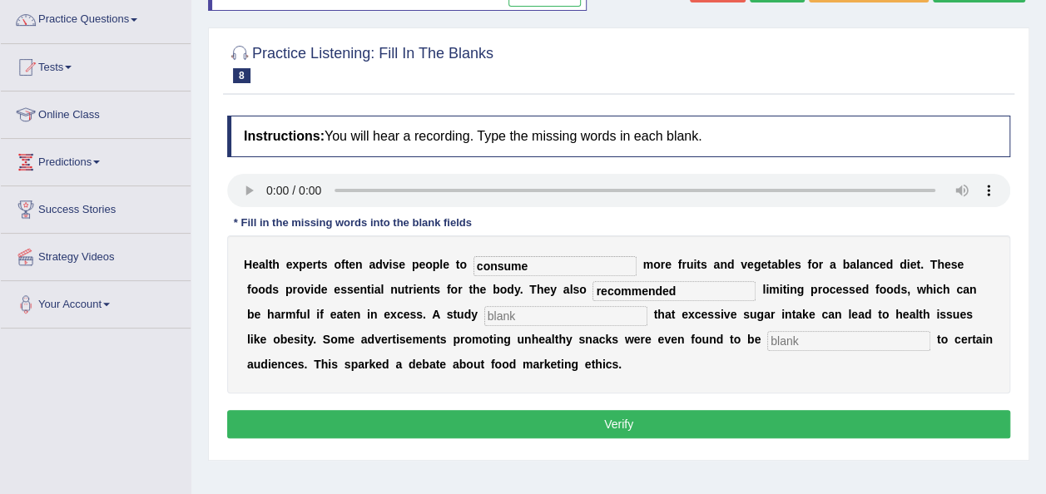
type input "recommended"
click at [431, 303] on div "H e a l t h e x p e r t s o f t e n a d v i s e p e o p l e t o consume m o r e…" at bounding box center [618, 315] width 783 height 158
click at [484, 318] on input "text" at bounding box center [565, 316] width 163 height 20
type input "diagnosed"
click at [767, 335] on input "text" at bounding box center [848, 341] width 163 height 20
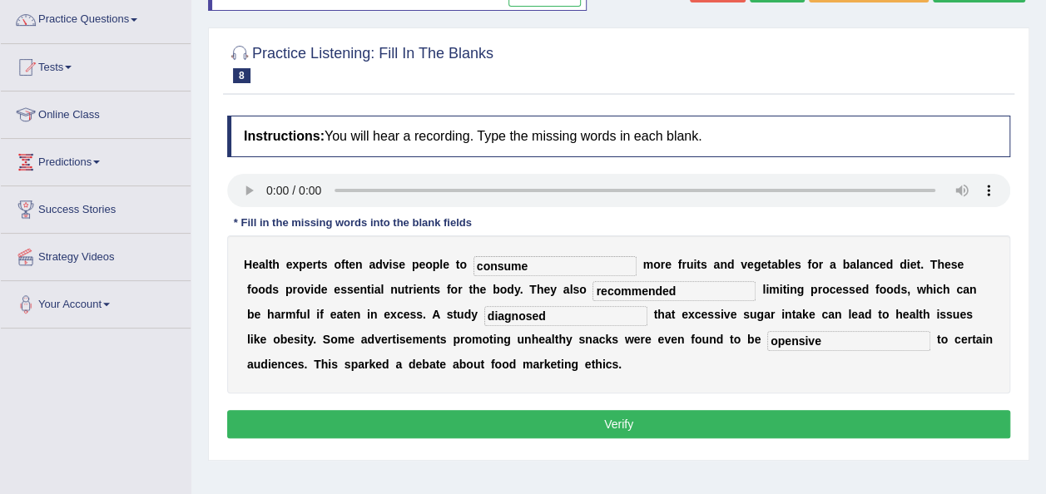
type input "opensive"
click at [616, 416] on button "Verify" at bounding box center [618, 424] width 783 height 28
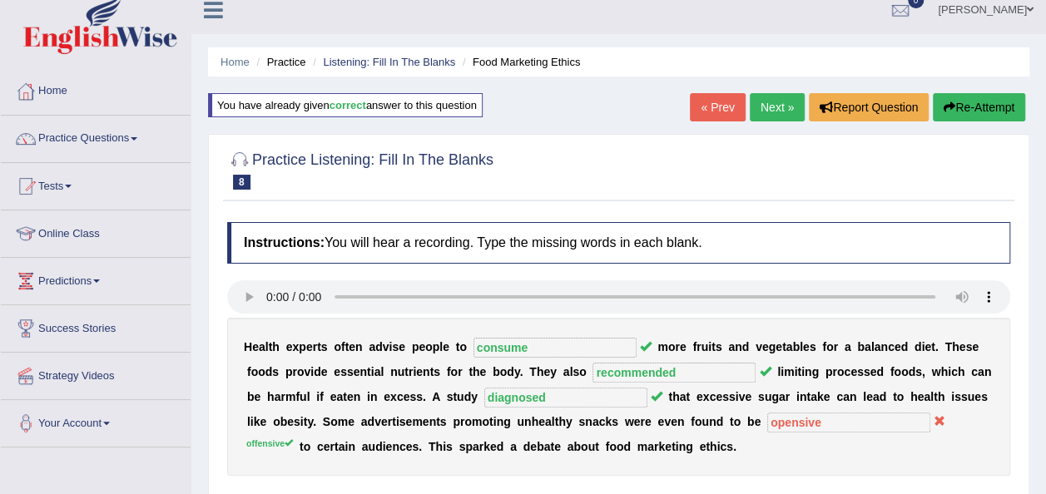
scroll to position [0, 0]
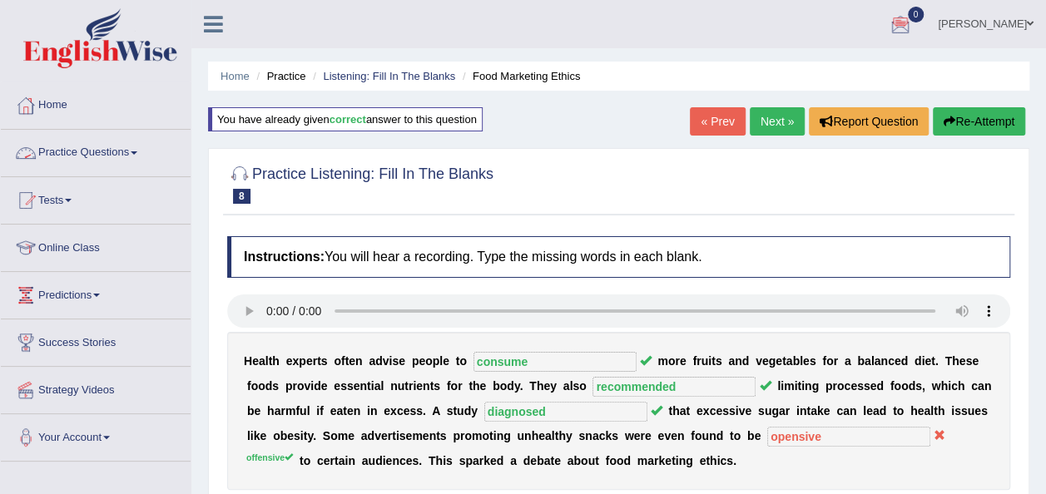
click at [135, 153] on span at bounding box center [134, 152] width 7 height 3
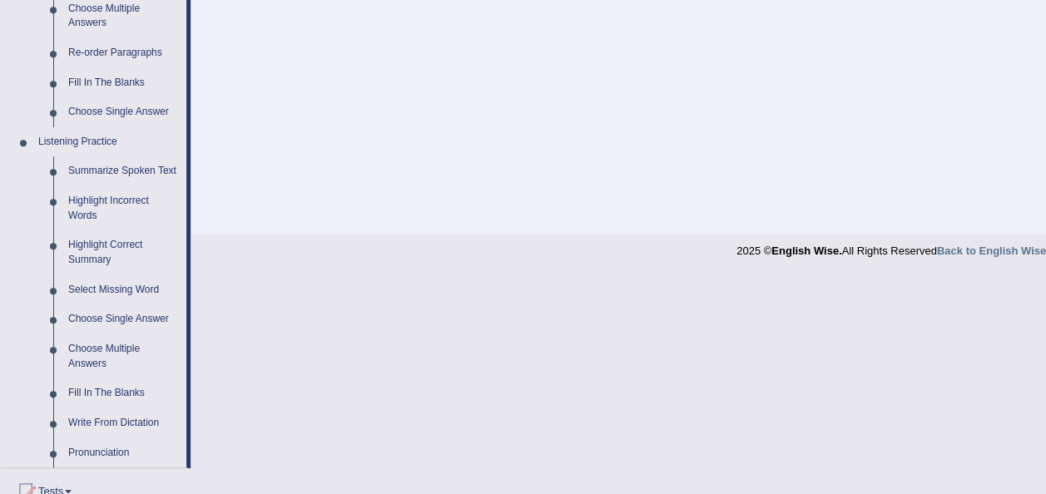
scroll to position [599, 0]
click at [140, 317] on link "Choose Single Answer" at bounding box center [124, 318] width 126 height 30
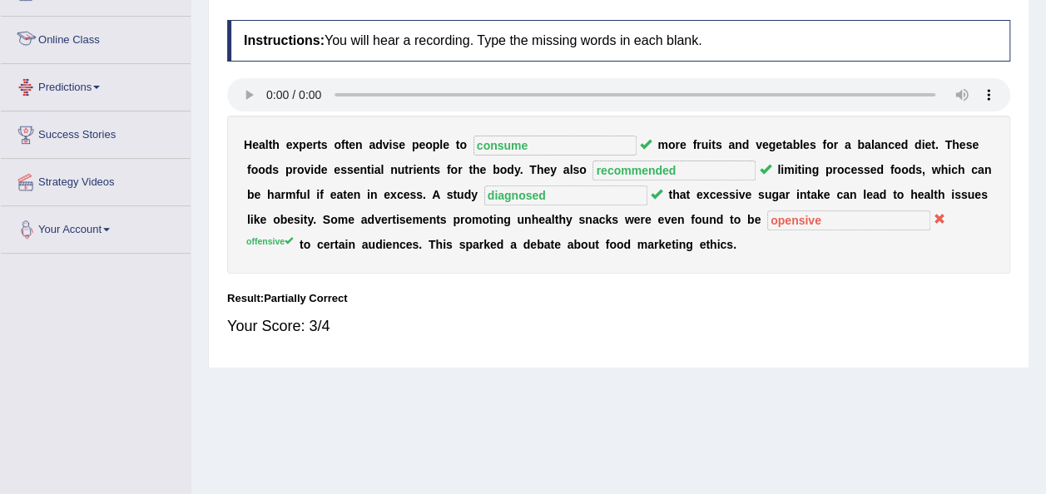
scroll to position [290, 0]
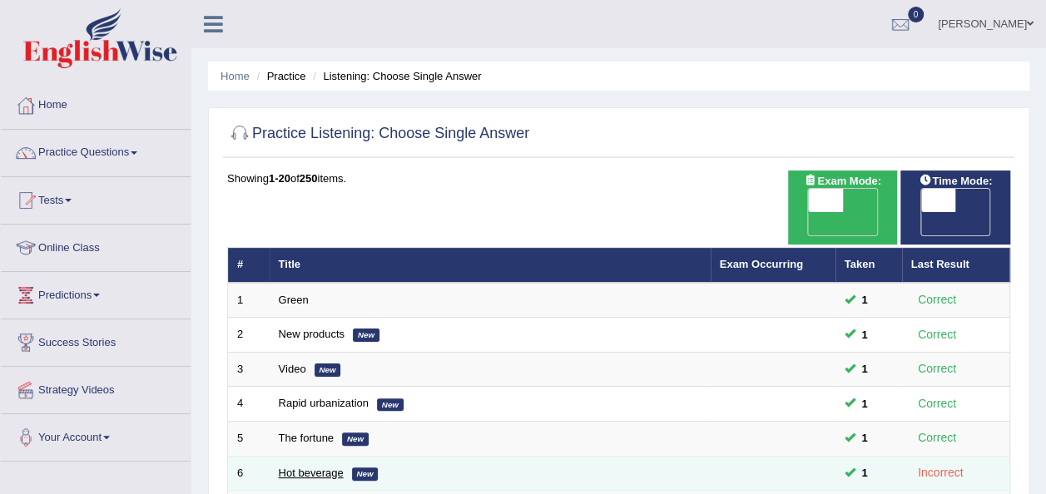
click at [325, 467] on link "Hot beverage" at bounding box center [311, 473] width 65 height 12
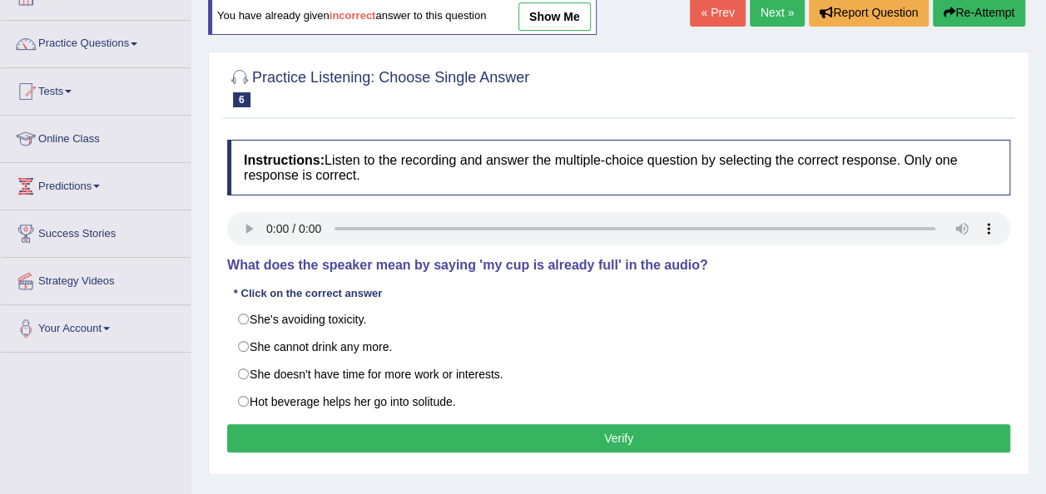
scroll to position [133, 0]
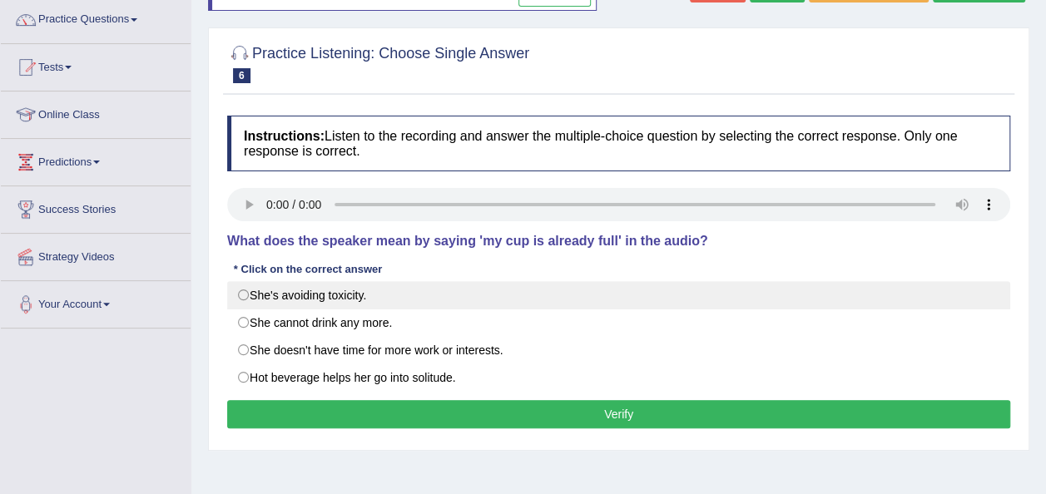
click at [247, 289] on label "She's avoiding toxicity." at bounding box center [618, 295] width 783 height 28
radio input "true"
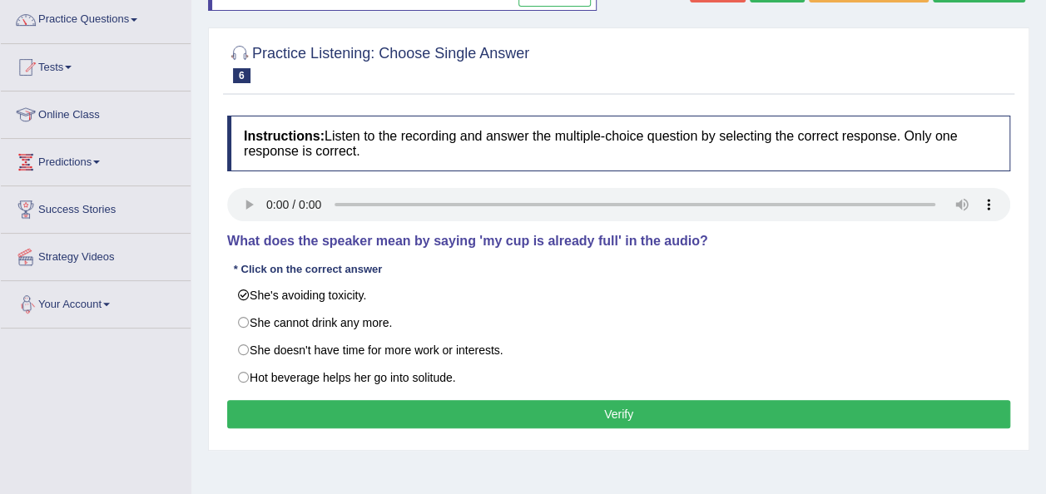
click at [606, 405] on button "Verify" at bounding box center [618, 414] width 783 height 28
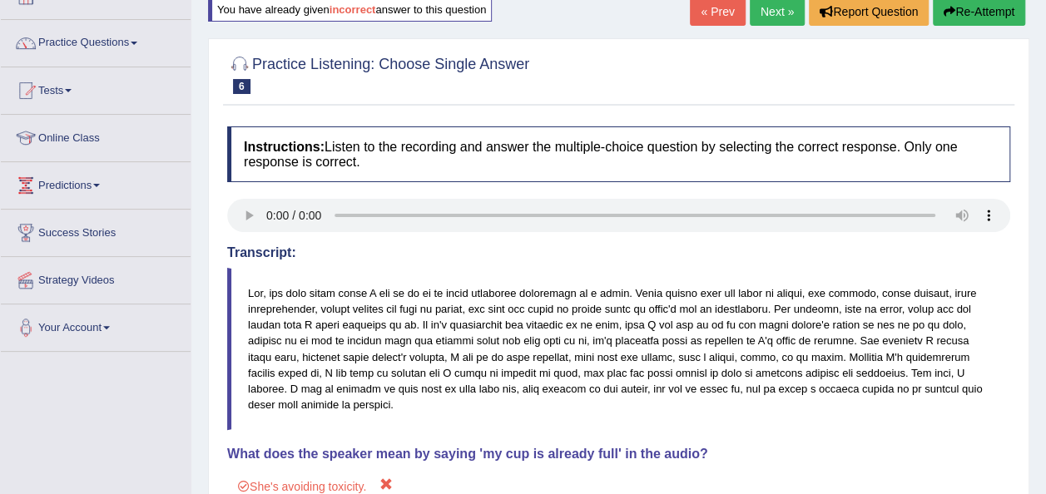
scroll to position [100, 0]
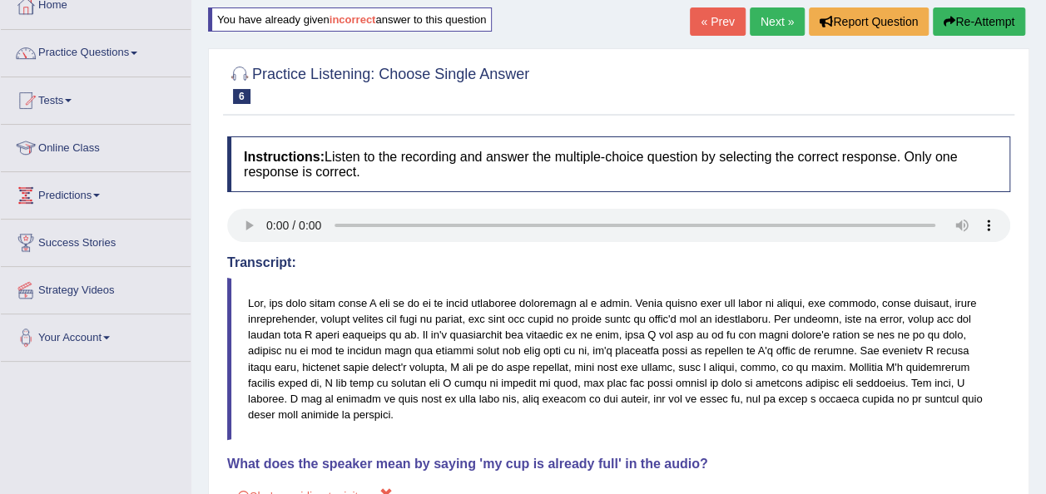
click at [761, 28] on link "Next »" at bounding box center [777, 21] width 55 height 28
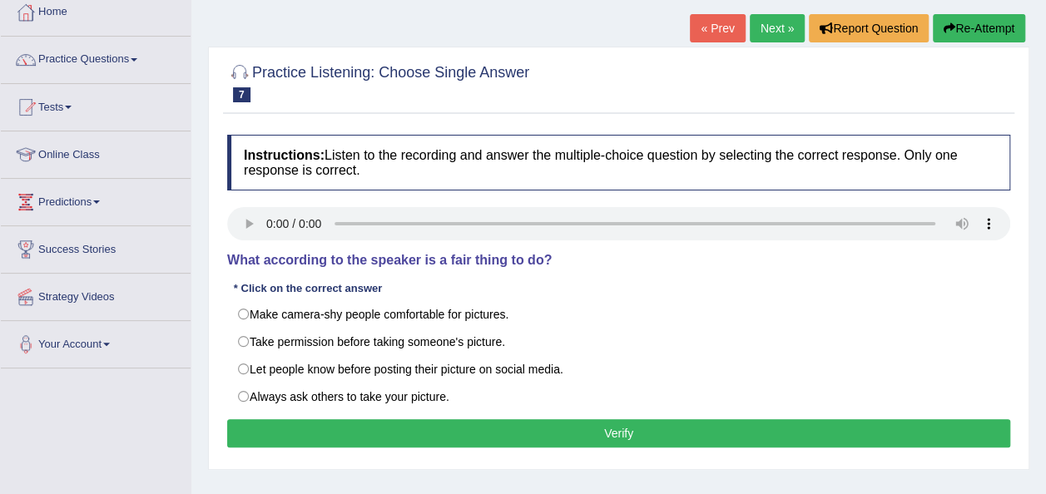
scroll to position [100, 0]
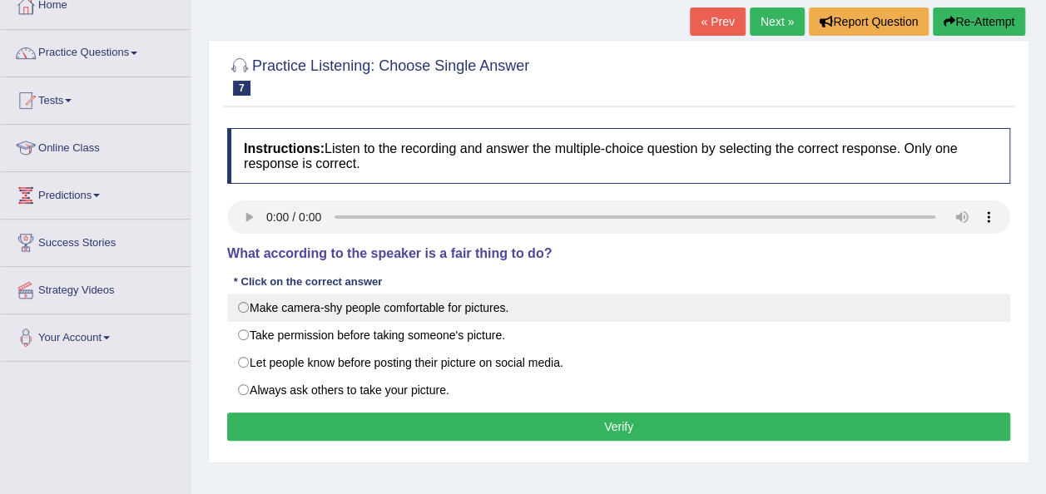
click at [246, 310] on label "Make camera-shy people comfortable for pictures." at bounding box center [618, 308] width 783 height 28
radio input "true"
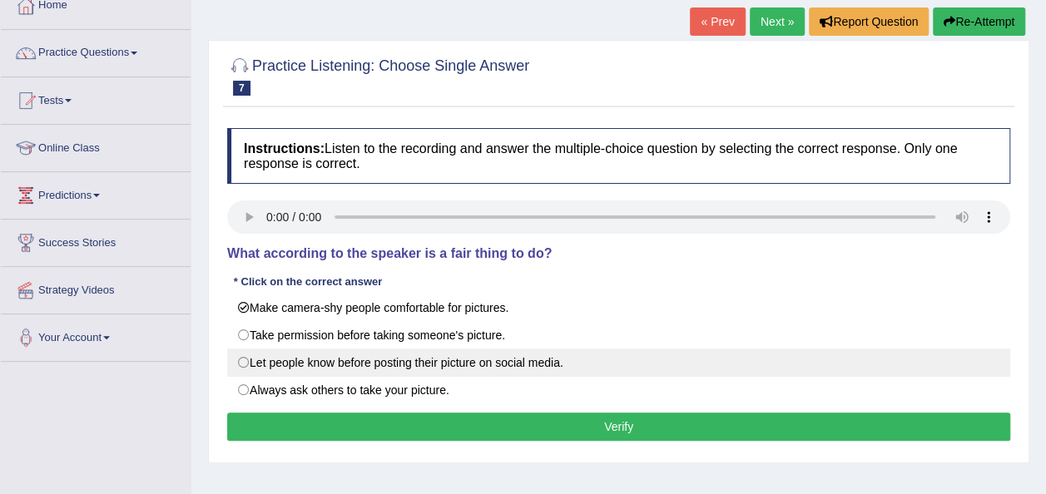
click at [248, 357] on label "Let people know before posting their picture on social media." at bounding box center [618, 363] width 783 height 28
radio input "true"
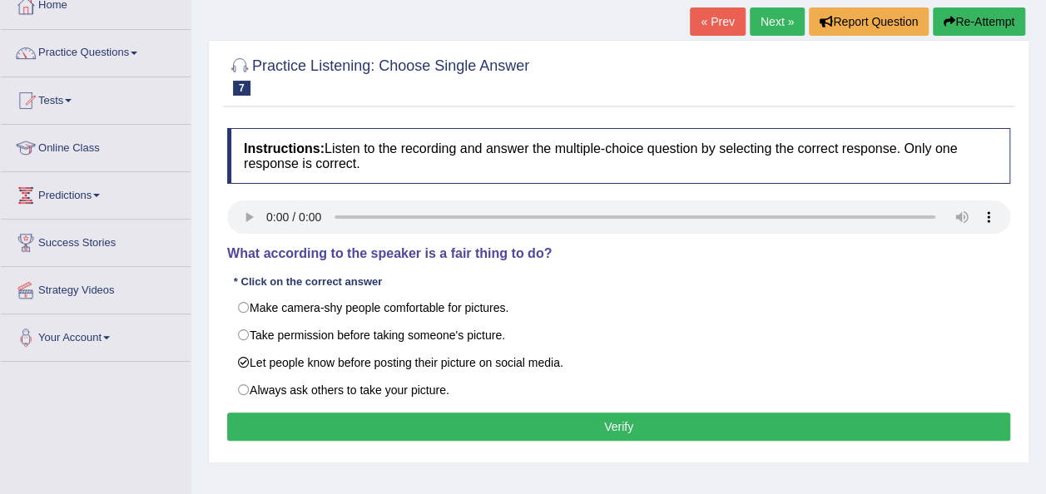
click at [593, 413] on button "Verify" at bounding box center [618, 427] width 783 height 28
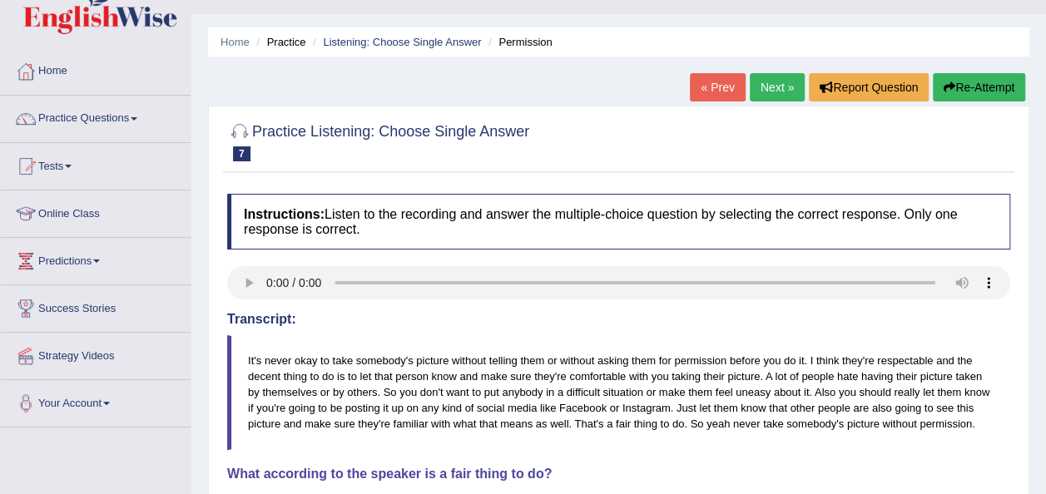
scroll to position [33, 0]
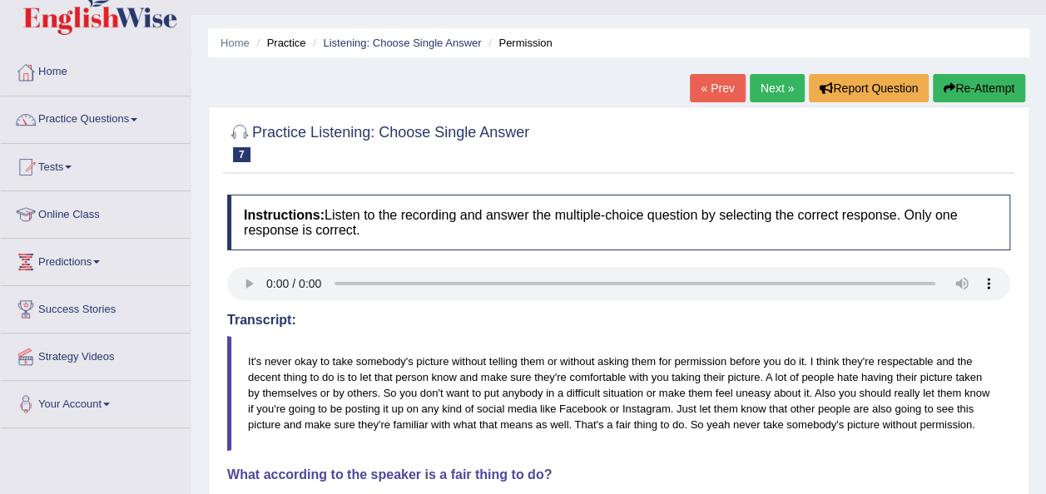
click at [781, 82] on link "Next »" at bounding box center [777, 88] width 55 height 28
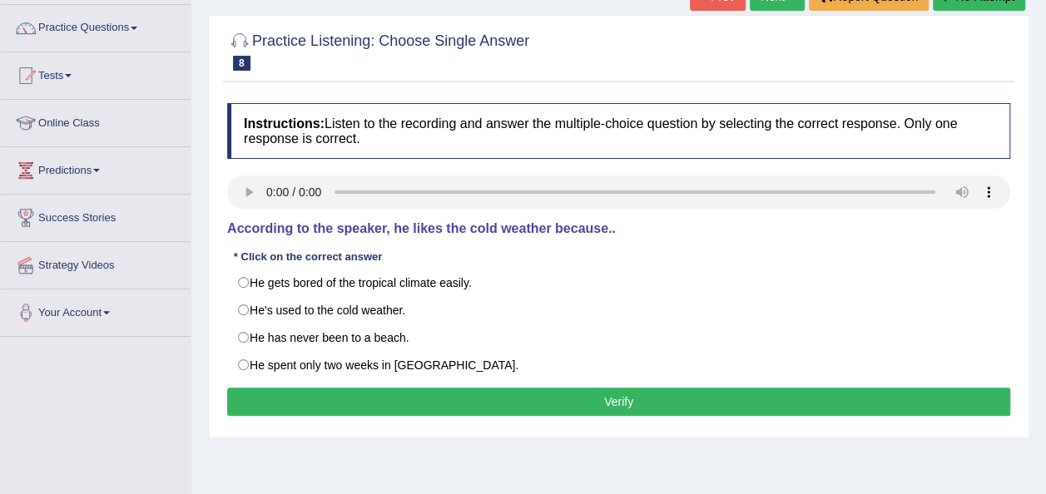
scroll to position [133, 0]
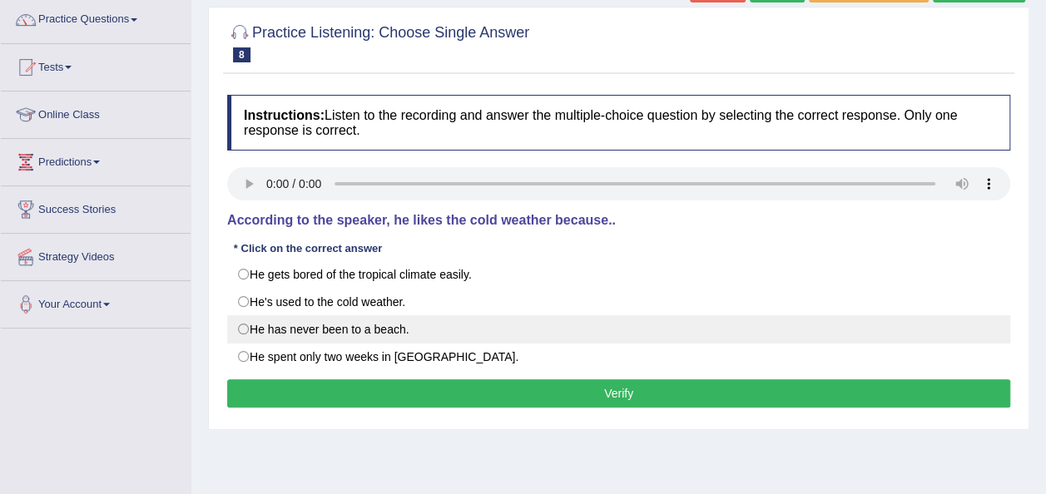
click at [246, 325] on label "He has never been to a beach." at bounding box center [618, 329] width 783 height 28
radio input "true"
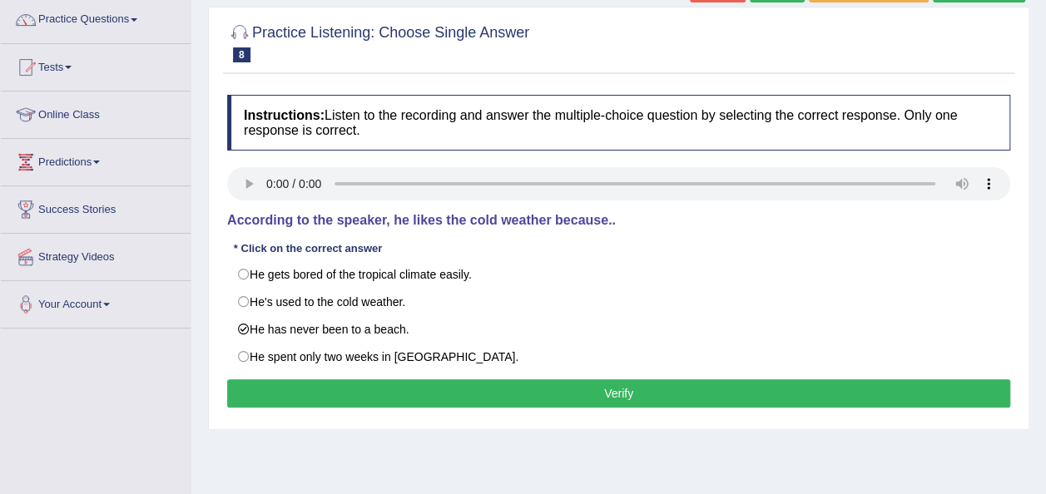
click at [603, 395] on button "Verify" at bounding box center [618, 394] width 783 height 28
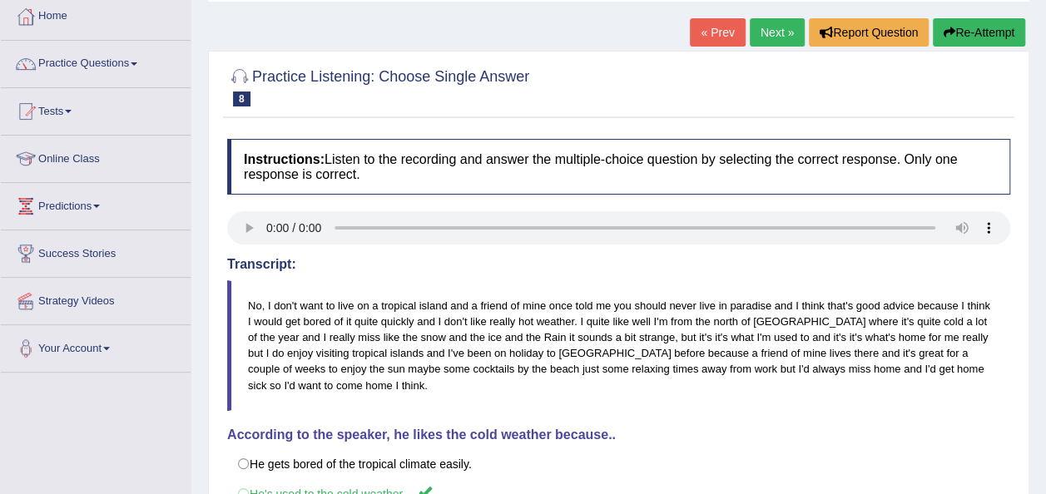
scroll to position [67, 0]
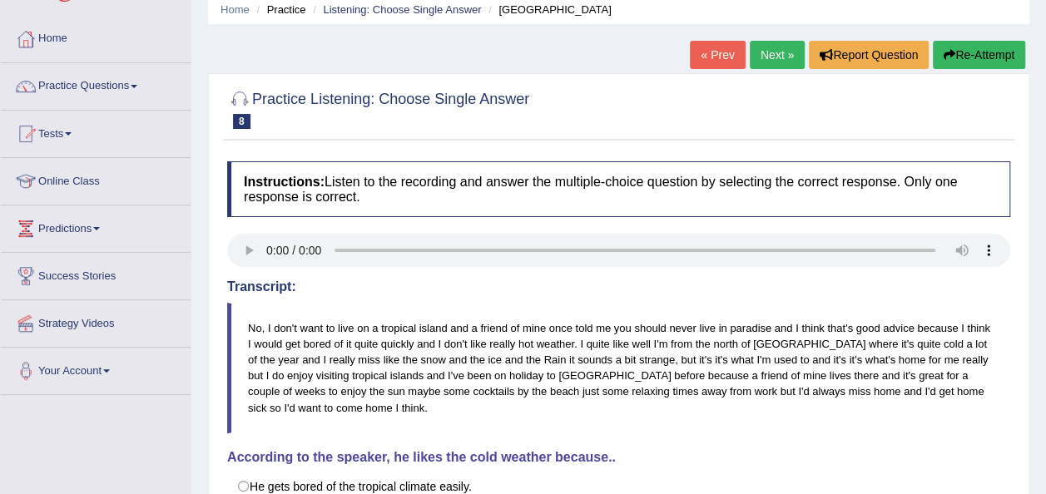
click at [776, 55] on link "Next »" at bounding box center [777, 55] width 55 height 28
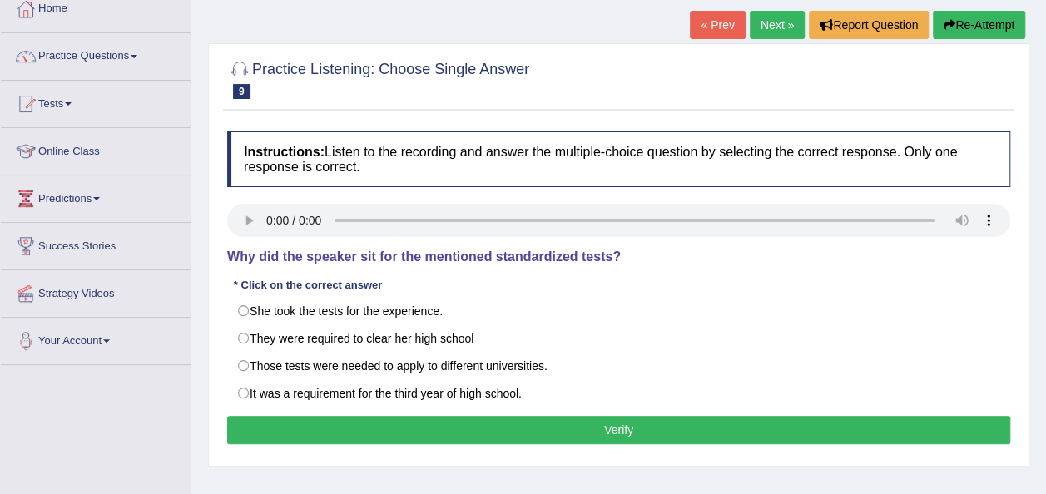
scroll to position [100, 0]
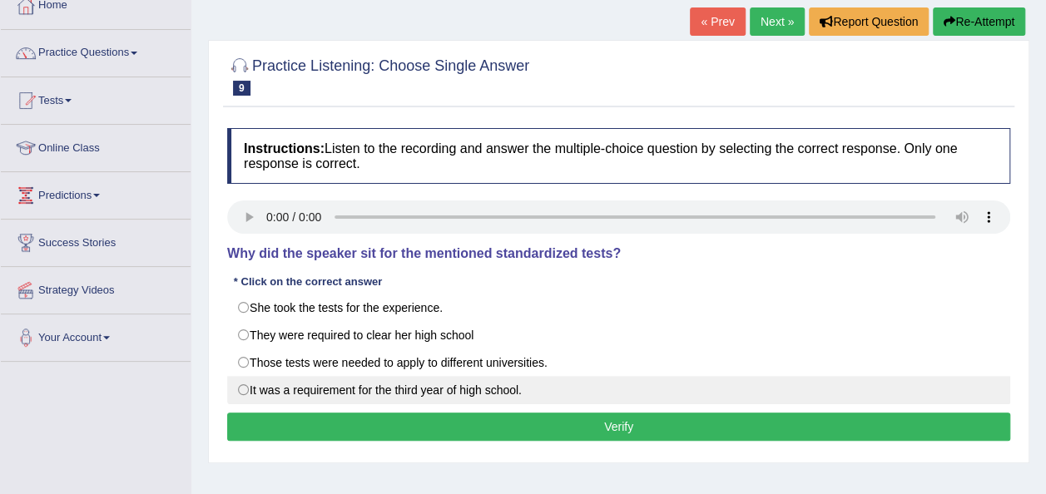
click at [245, 386] on label "It was a requirement for the third year of high school." at bounding box center [618, 390] width 783 height 28
radio input "true"
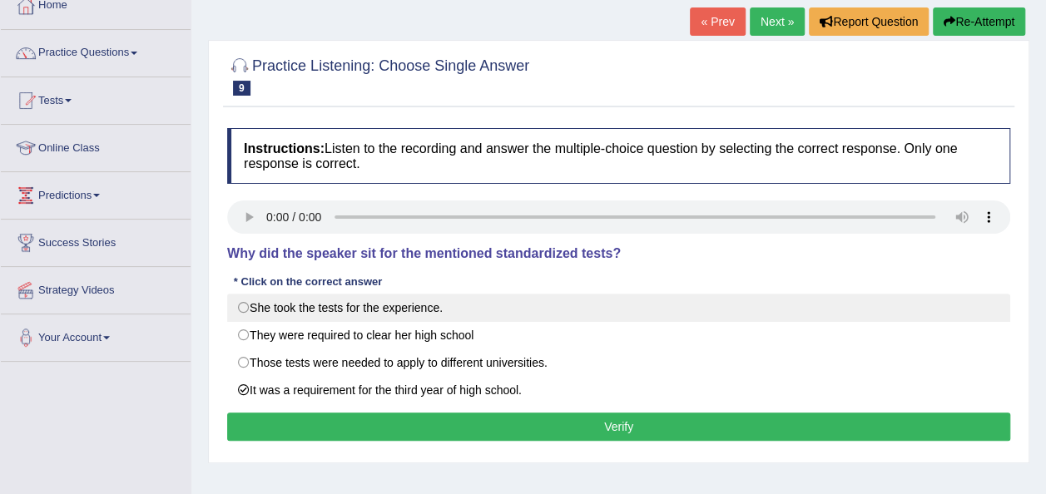
click at [241, 305] on label "She took the tests for the experience." at bounding box center [618, 308] width 783 height 28
radio input "true"
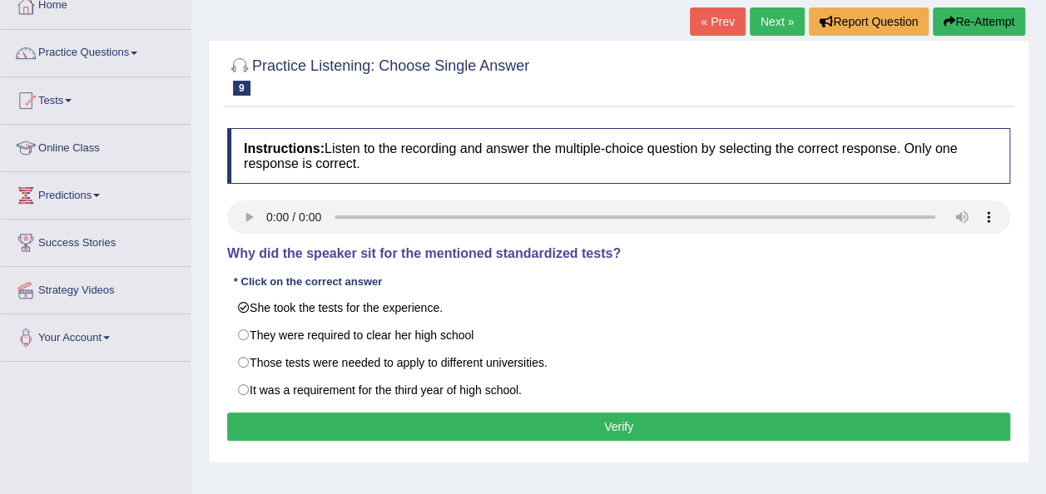
click at [596, 431] on button "Verify" at bounding box center [618, 427] width 783 height 28
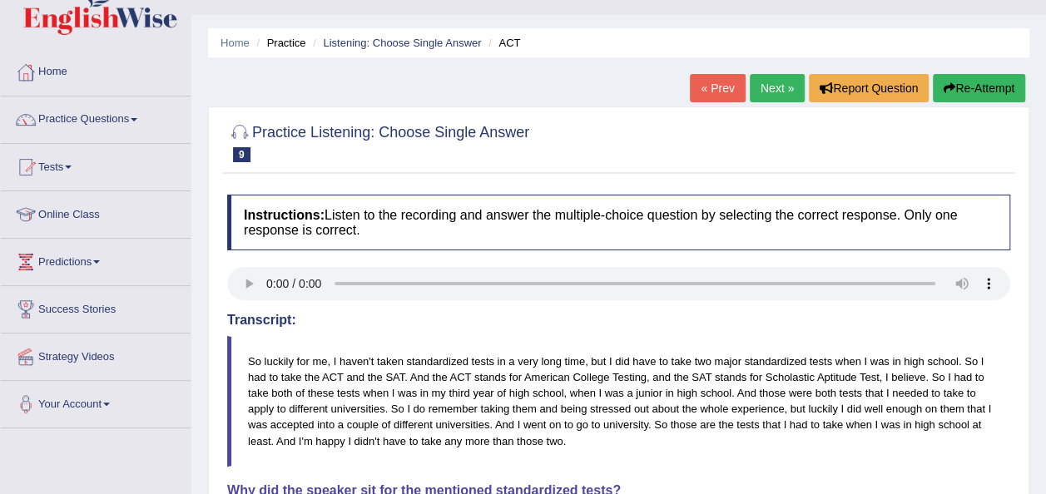
scroll to position [33, 0]
click at [765, 83] on link "Next »" at bounding box center [777, 88] width 55 height 28
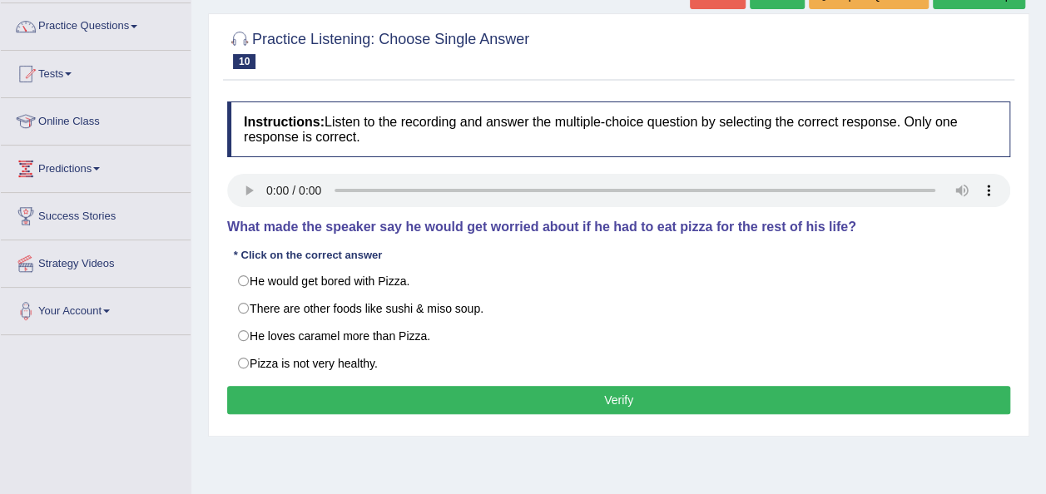
scroll to position [133, 0]
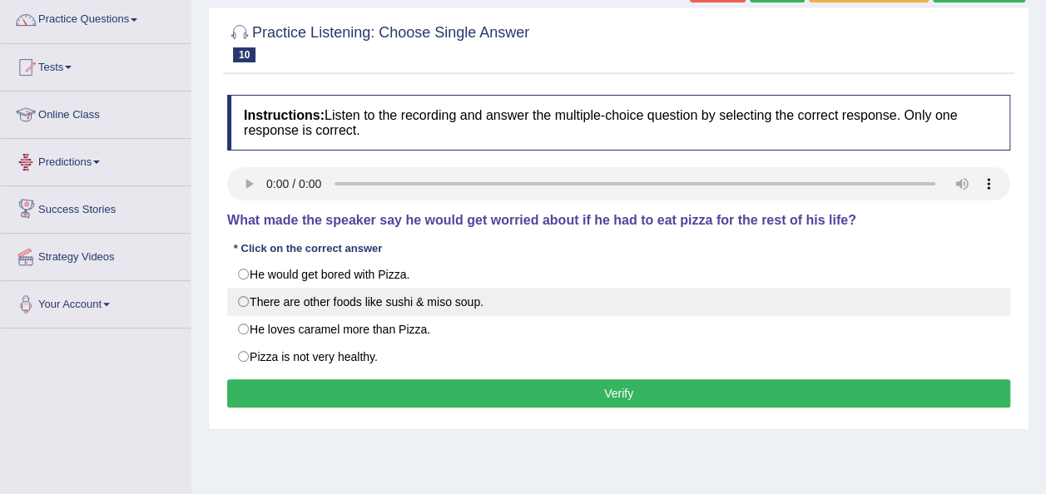
click at [246, 296] on label "There are other foods like sushi & miso soup." at bounding box center [618, 302] width 783 height 28
radio input "true"
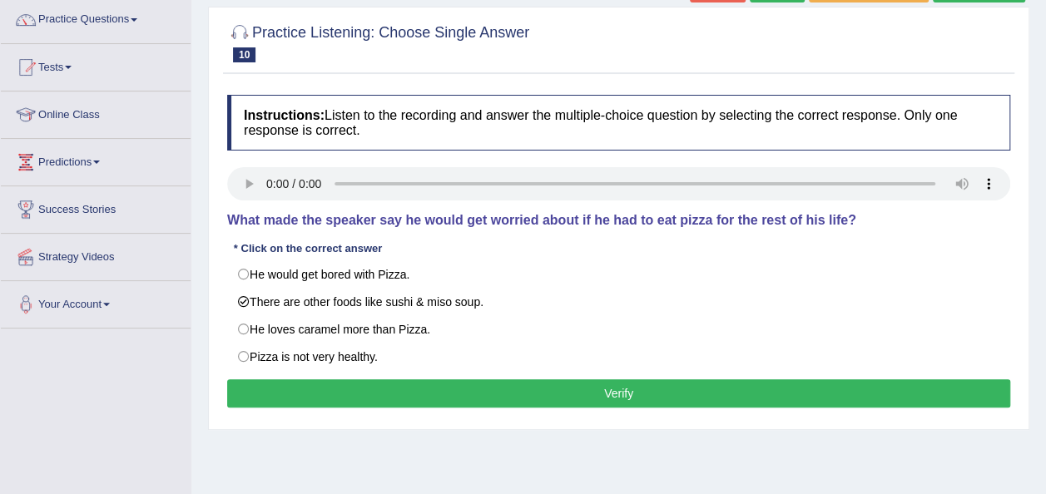
click at [571, 383] on button "Verify" at bounding box center [618, 394] width 783 height 28
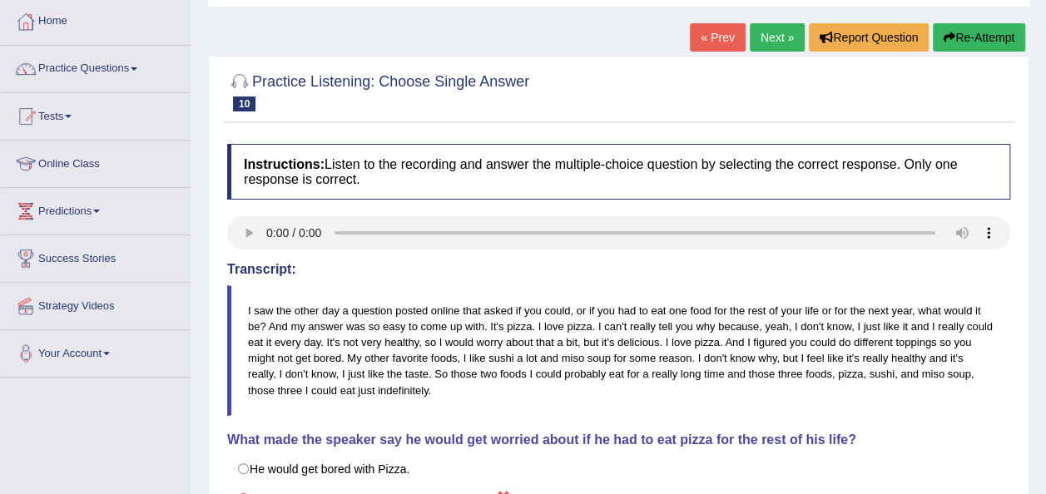
scroll to position [67, 0]
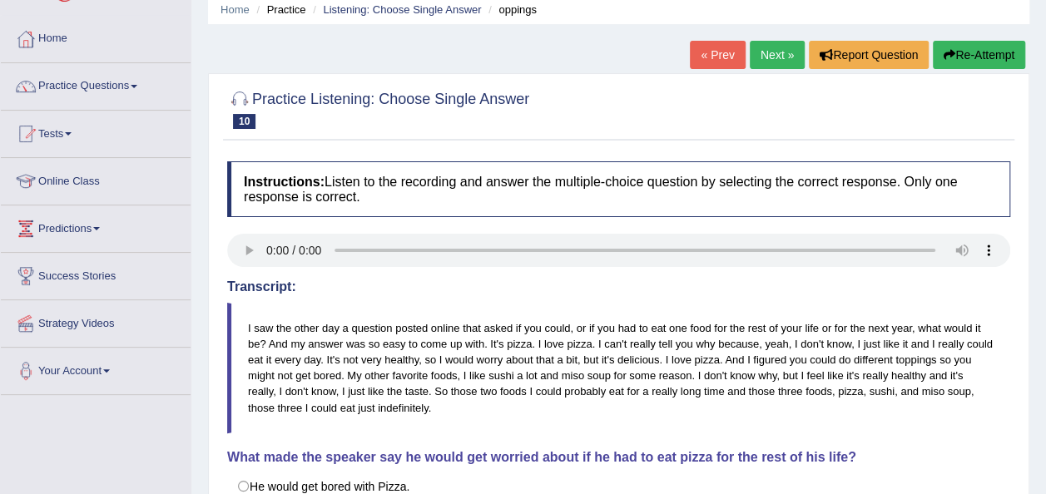
click at [775, 53] on link "Next »" at bounding box center [777, 55] width 55 height 28
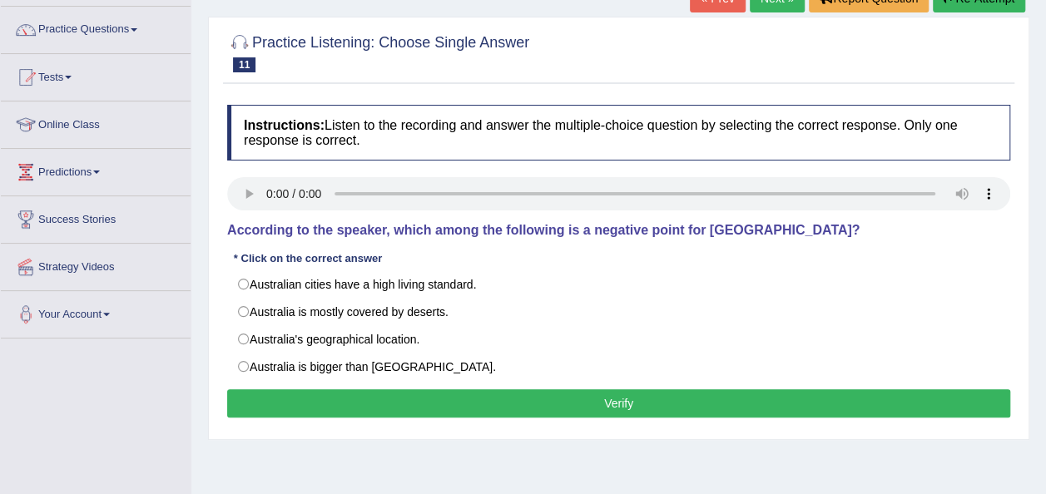
scroll to position [133, 0]
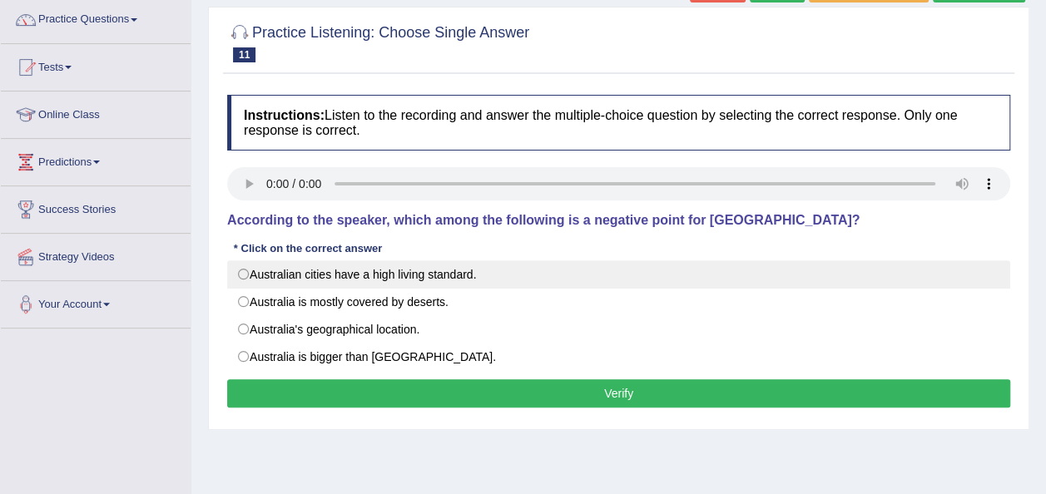
click at [248, 271] on label "Australian cities have a high living standard." at bounding box center [618, 275] width 783 height 28
radio input "true"
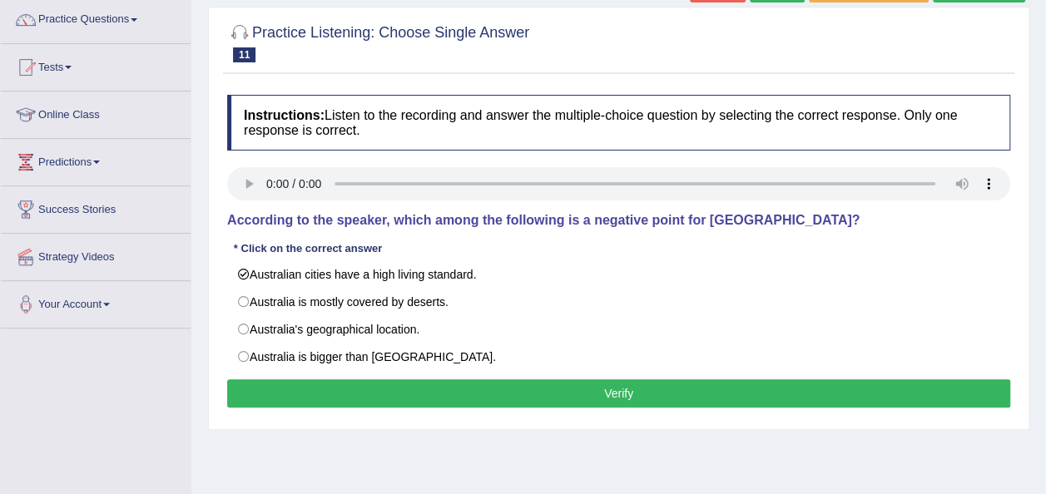
click at [584, 396] on button "Verify" at bounding box center [618, 394] width 783 height 28
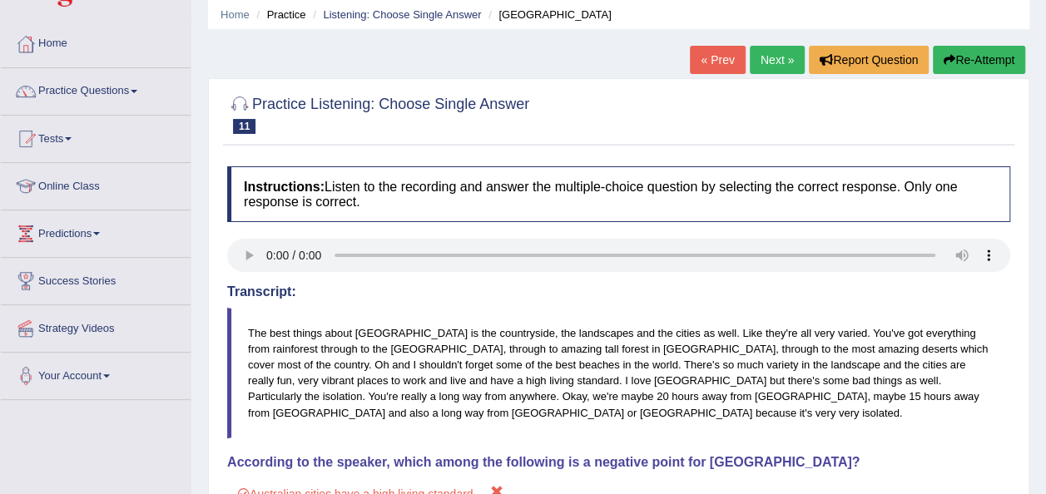
scroll to position [33, 0]
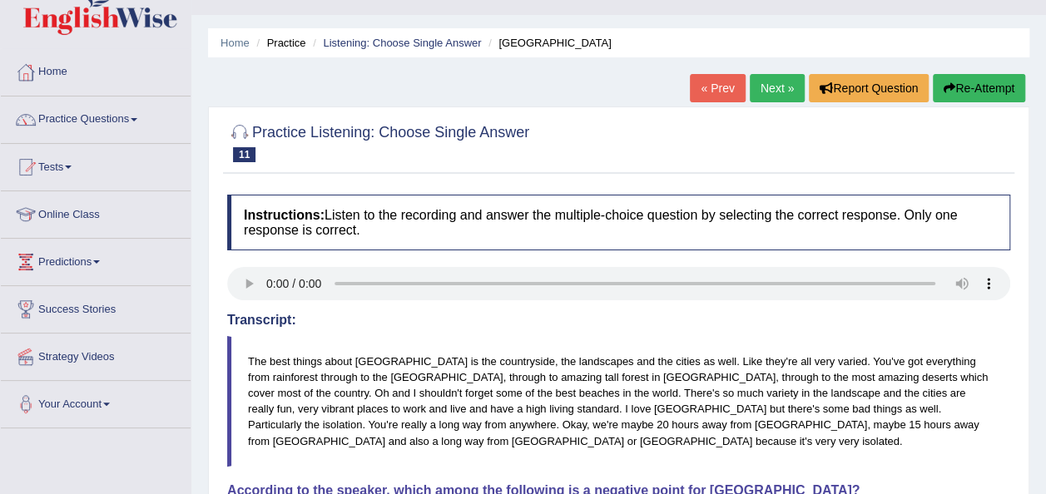
click at [777, 87] on link "Next »" at bounding box center [777, 88] width 55 height 28
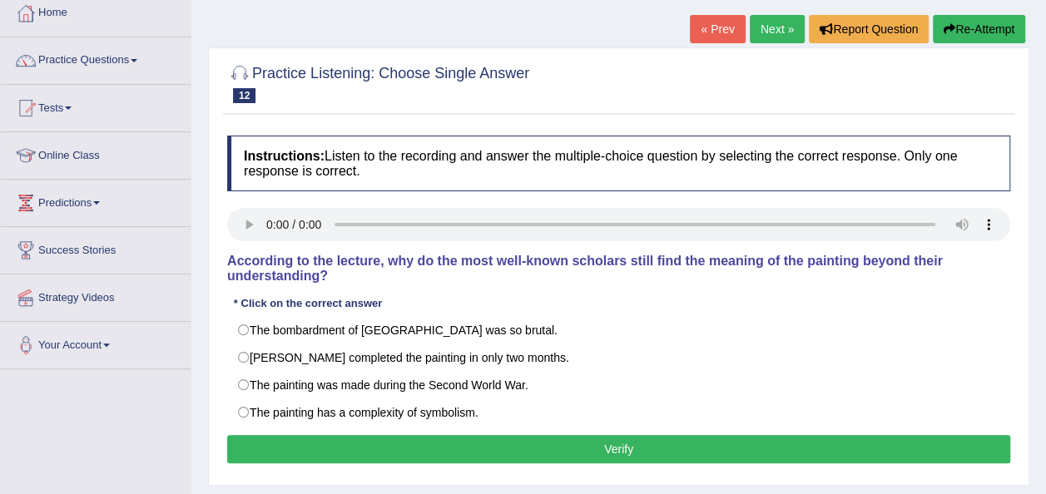
scroll to position [100, 0]
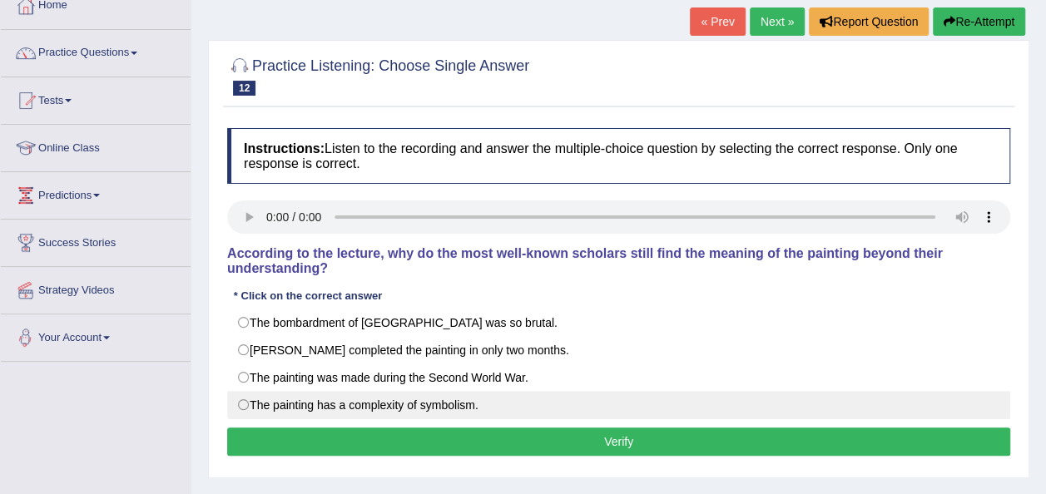
click at [246, 391] on label "The painting has a complexity of symbolism." at bounding box center [618, 405] width 783 height 28
radio input "true"
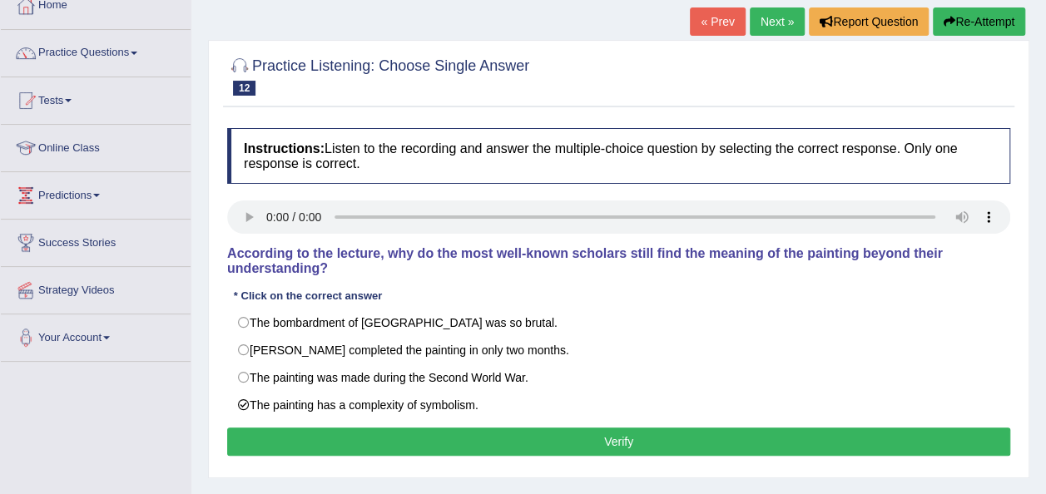
click at [597, 428] on button "Verify" at bounding box center [618, 442] width 783 height 28
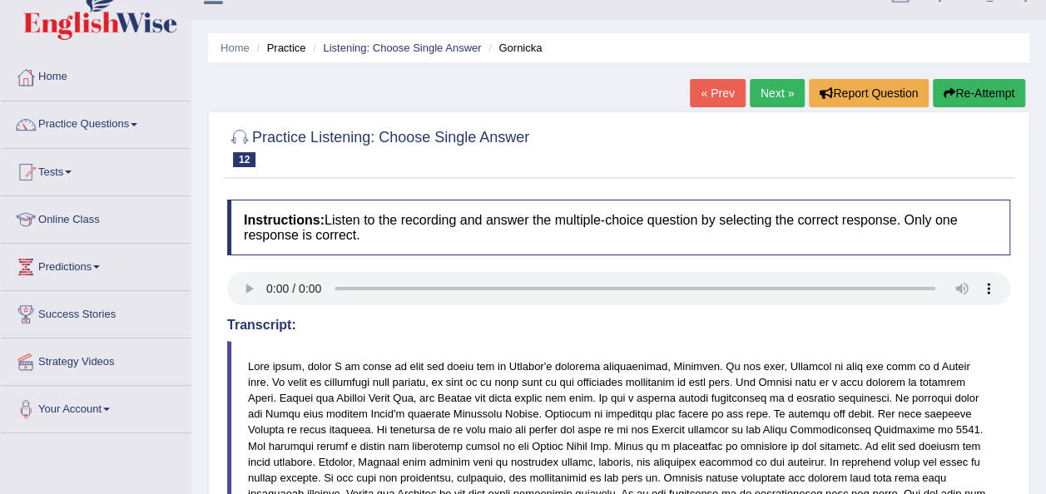
scroll to position [13, 0]
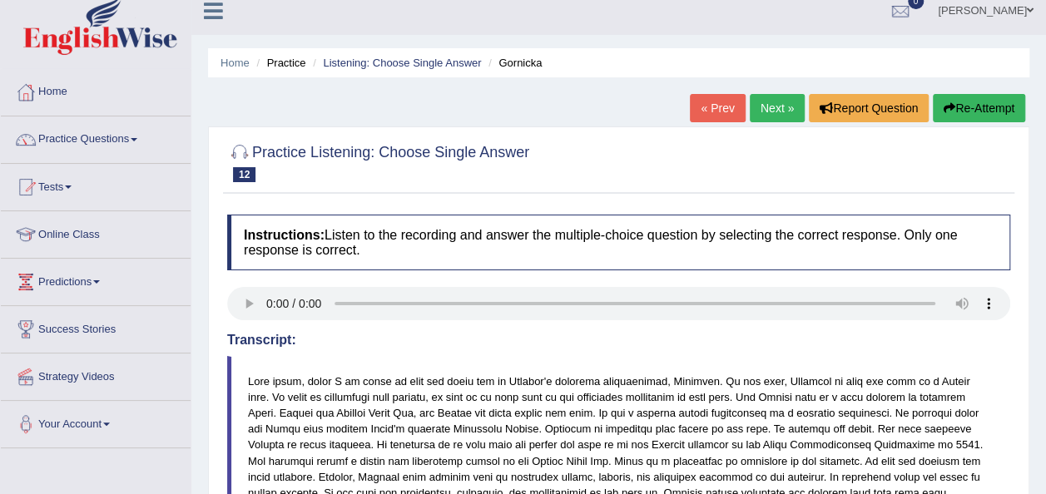
click at [777, 105] on link "Next »" at bounding box center [777, 108] width 55 height 28
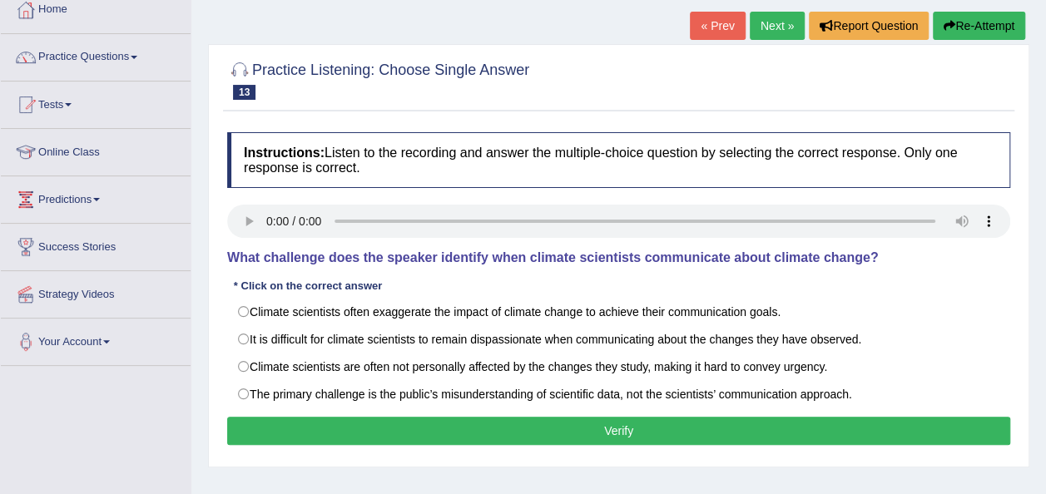
scroll to position [100, 0]
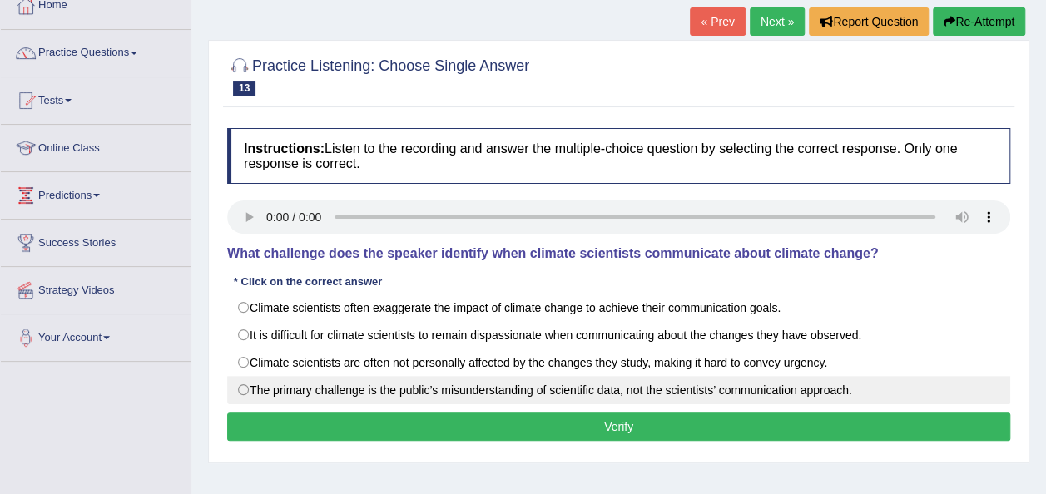
click at [249, 385] on label "The primary challenge is the public’s misunderstanding of scientific data, not …" at bounding box center [618, 390] width 783 height 28
radio input "true"
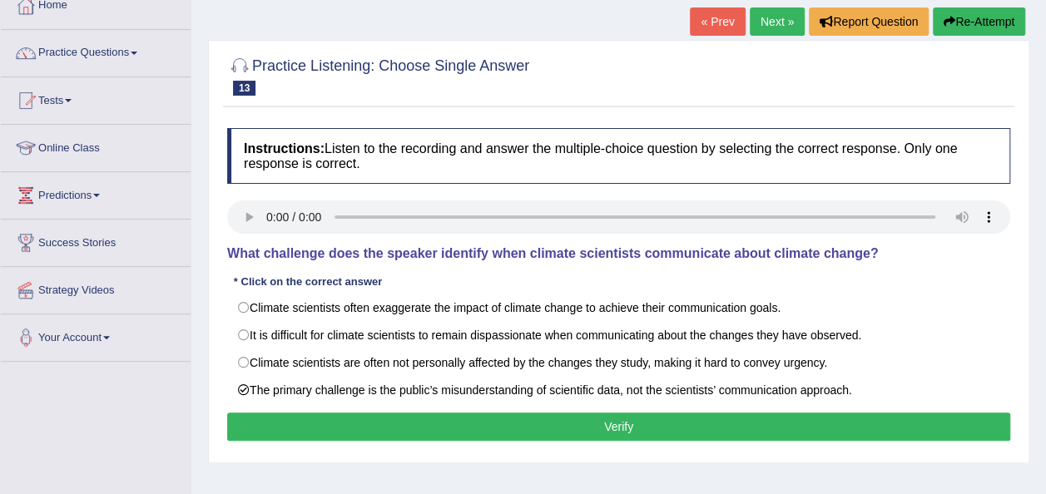
click at [597, 434] on button "Verify" at bounding box center [618, 427] width 783 height 28
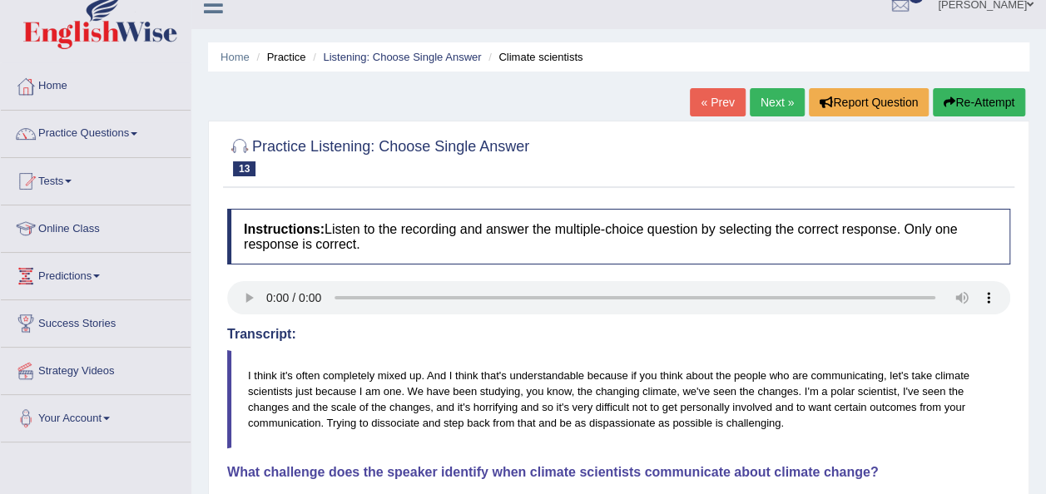
scroll to position [0, 0]
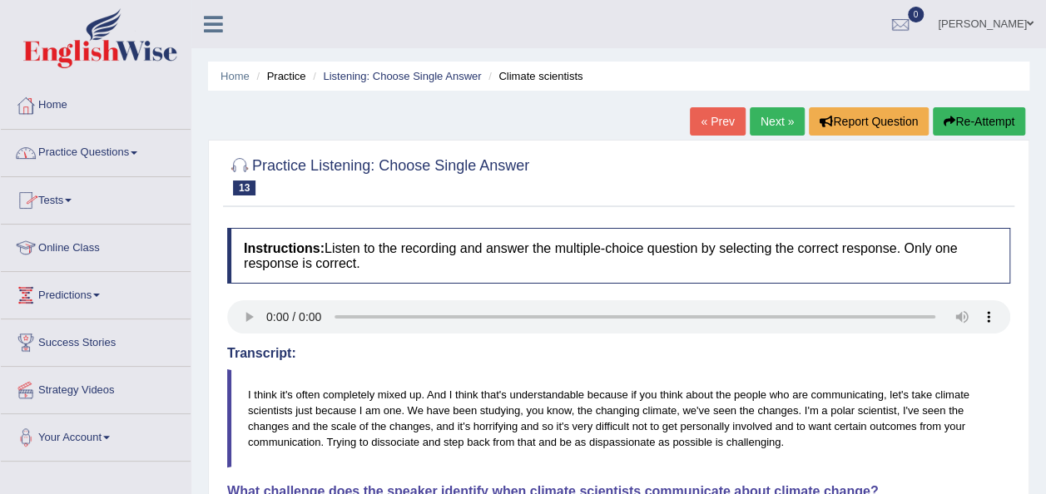
click at [137, 151] on span at bounding box center [134, 152] width 7 height 3
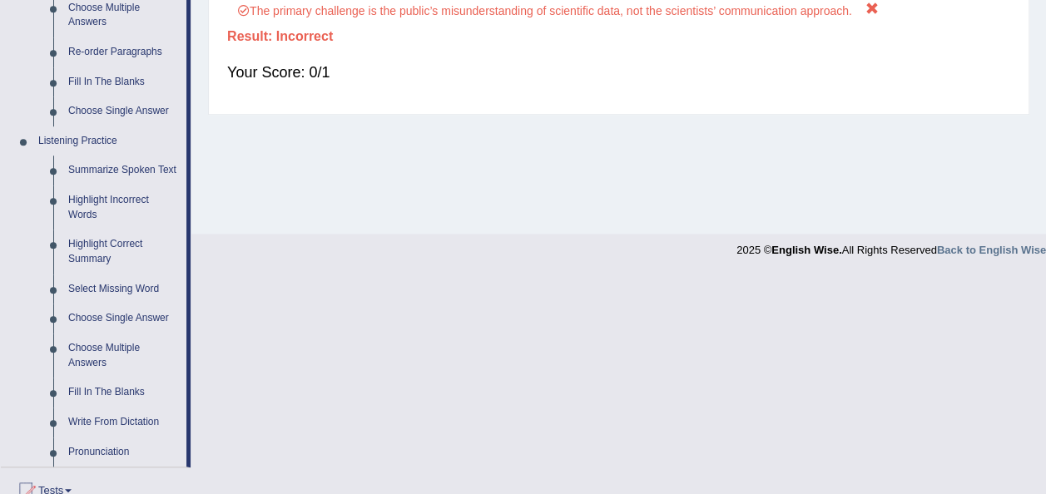
scroll to position [633, 0]
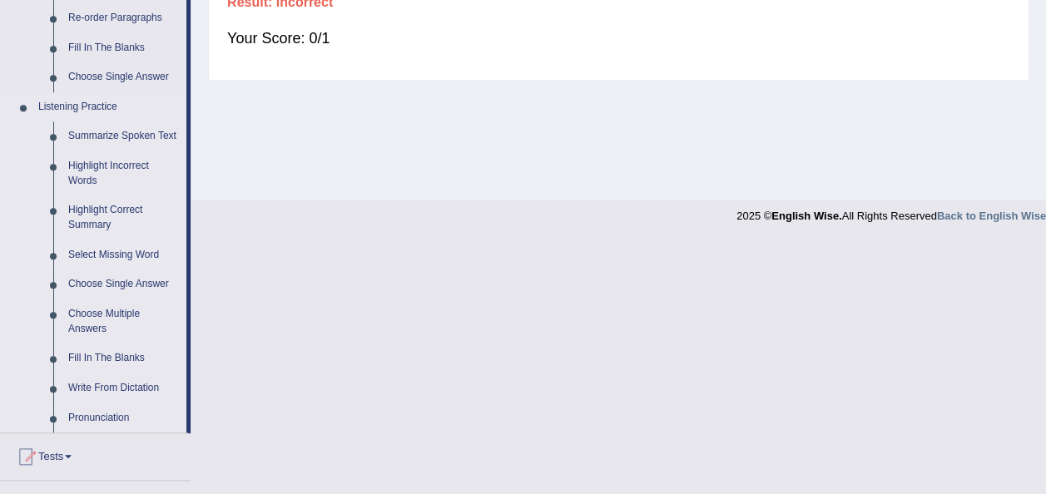
click at [100, 253] on link "Select Missing Word" at bounding box center [124, 256] width 126 height 30
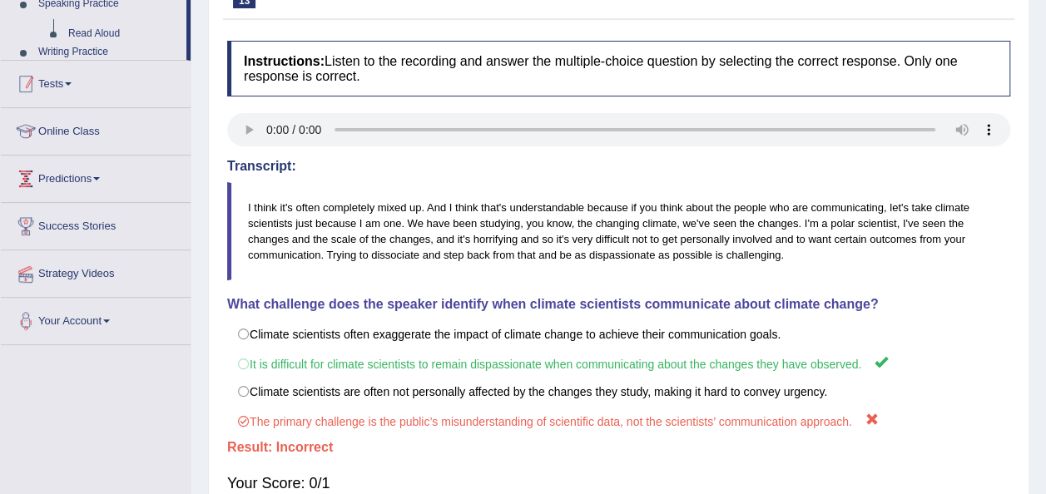
scroll to position [223, 0]
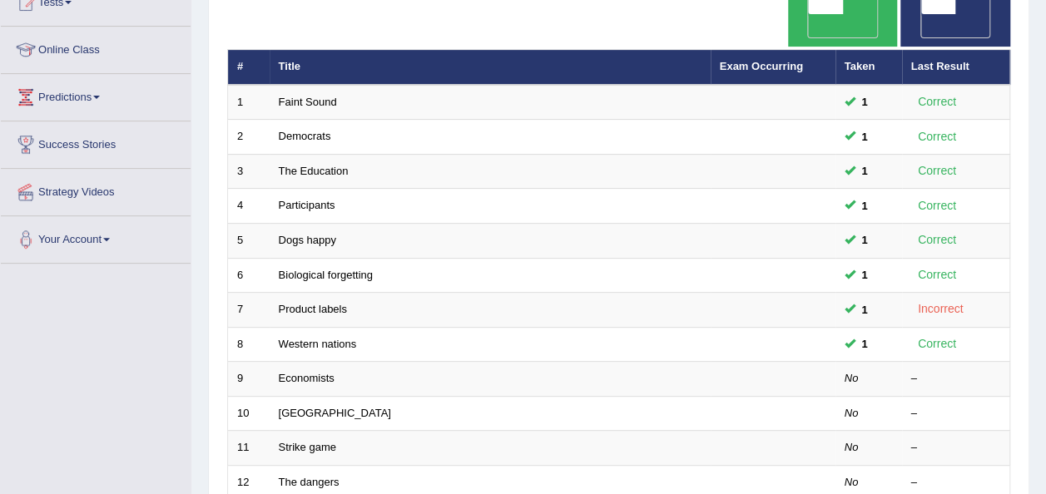
scroll to position [200, 0]
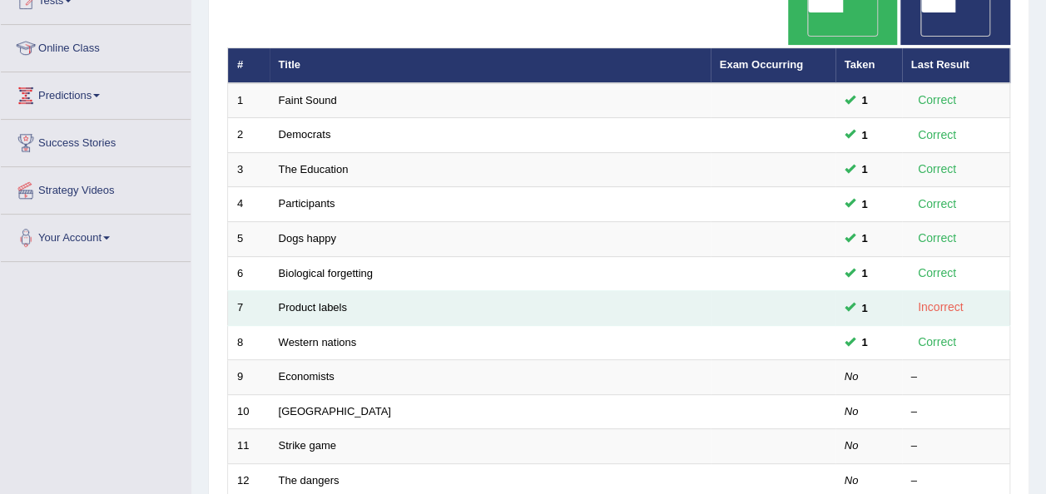
click at [836, 291] on td "1" at bounding box center [869, 308] width 67 height 35
click at [325, 301] on link "Product labels" at bounding box center [313, 307] width 68 height 12
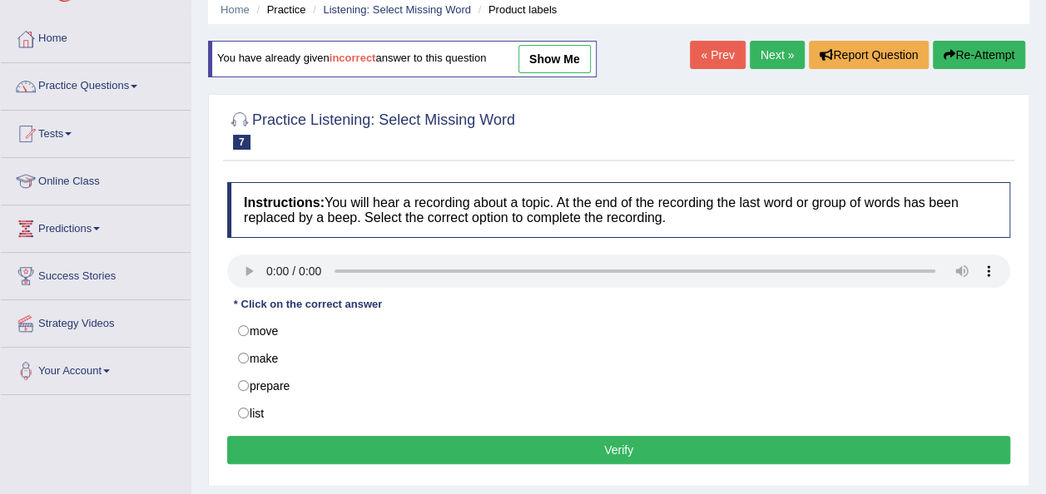
scroll to position [100, 0]
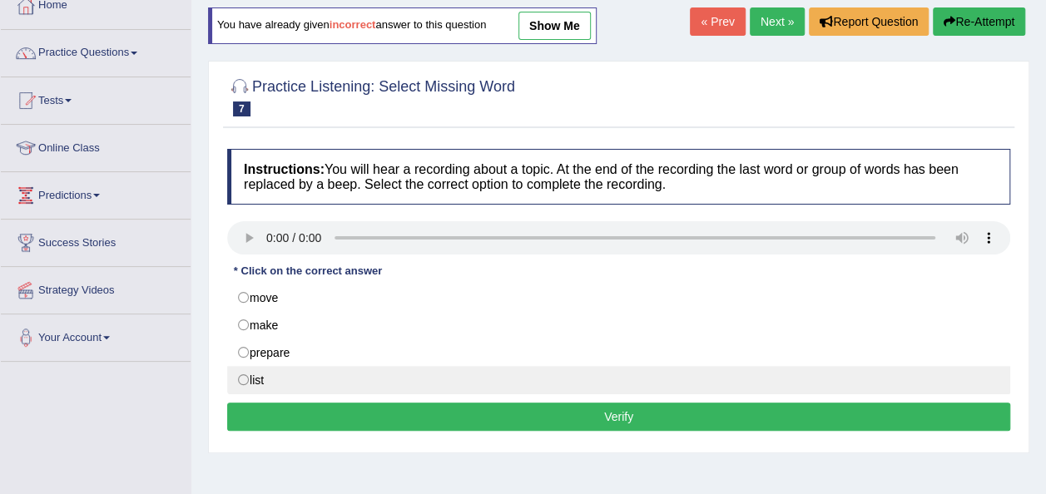
click at [244, 376] on label "list" at bounding box center [618, 380] width 783 height 28
radio input "true"
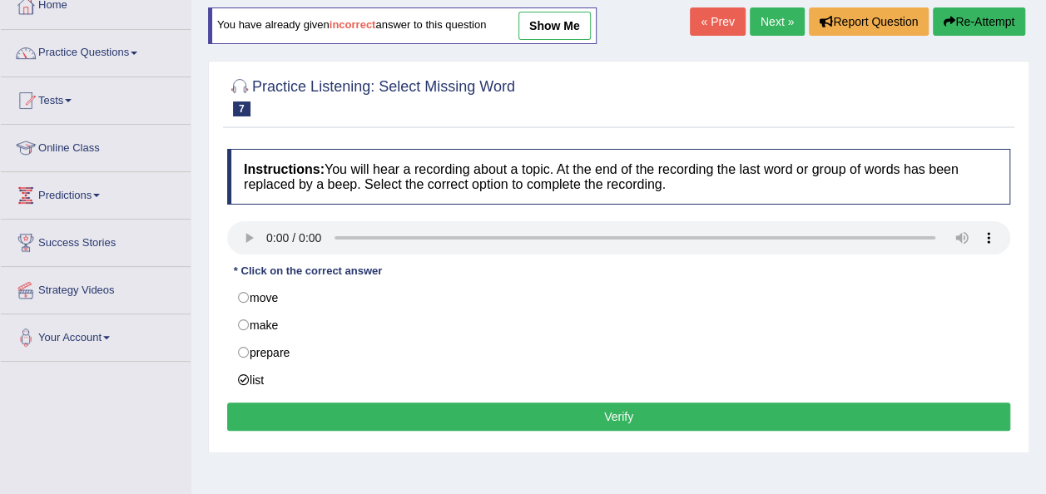
click at [598, 409] on button "Verify" at bounding box center [618, 417] width 783 height 28
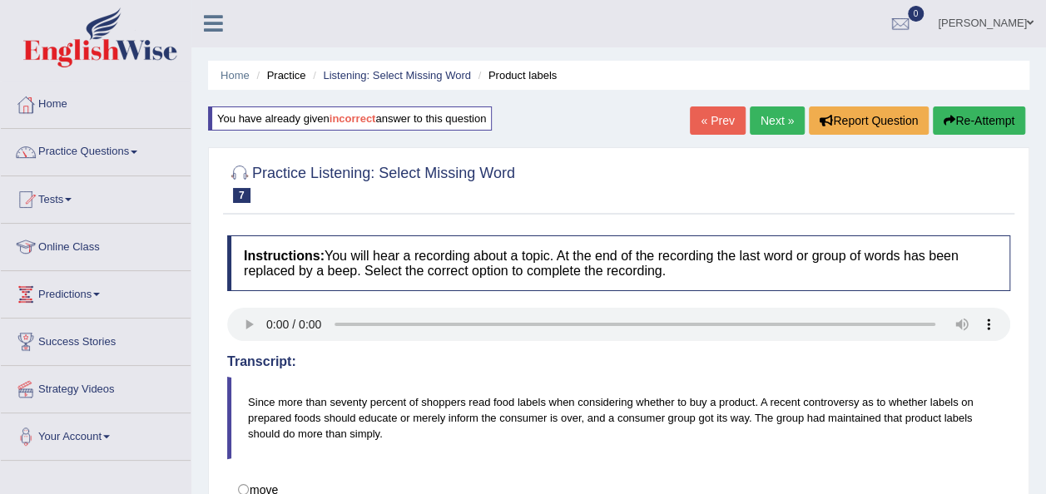
scroll to position [0, 0]
click at [137, 151] on span at bounding box center [134, 152] width 7 height 3
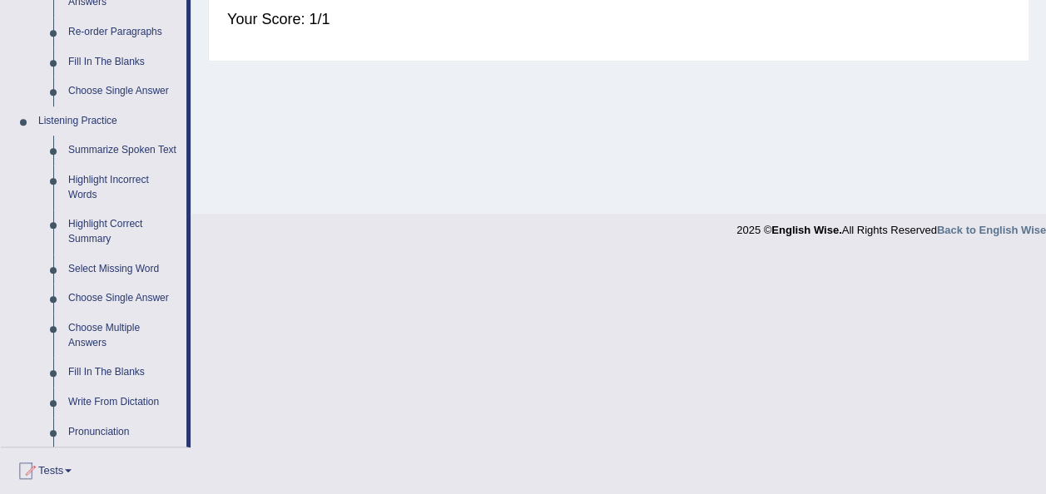
scroll to position [633, 0]
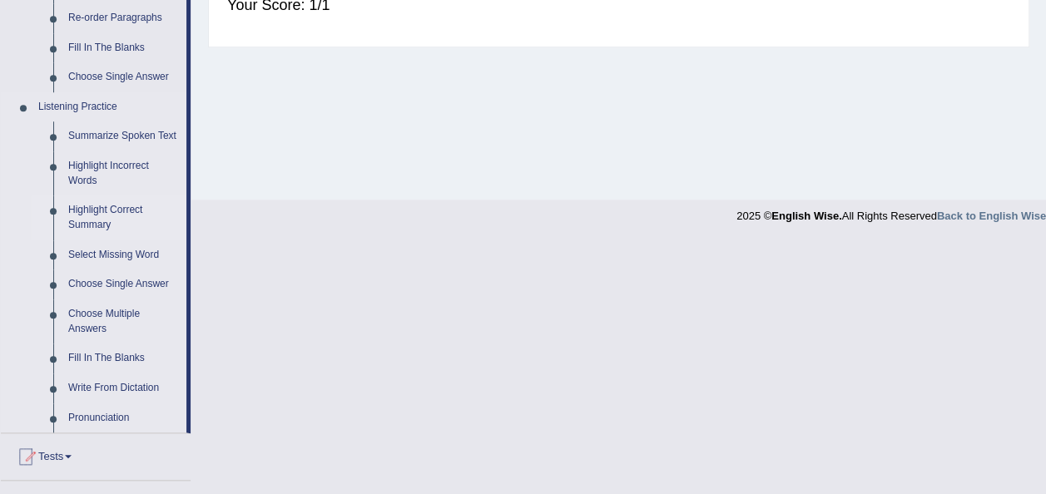
click at [100, 217] on link "Highlight Correct Summary" at bounding box center [124, 218] width 126 height 44
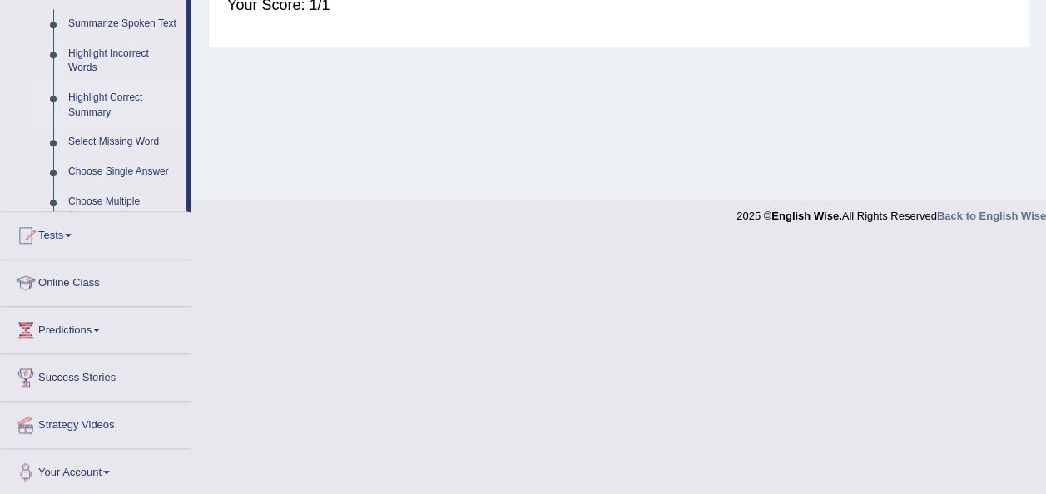
scroll to position [380, 0]
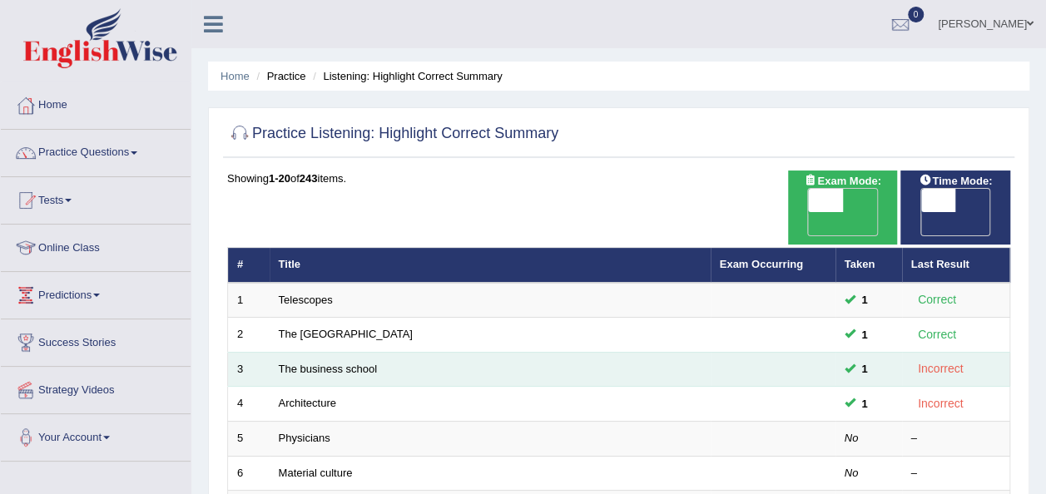
click at [821, 352] on td at bounding box center [773, 369] width 125 height 35
click at [331, 363] on link "The business school" at bounding box center [328, 369] width 99 height 12
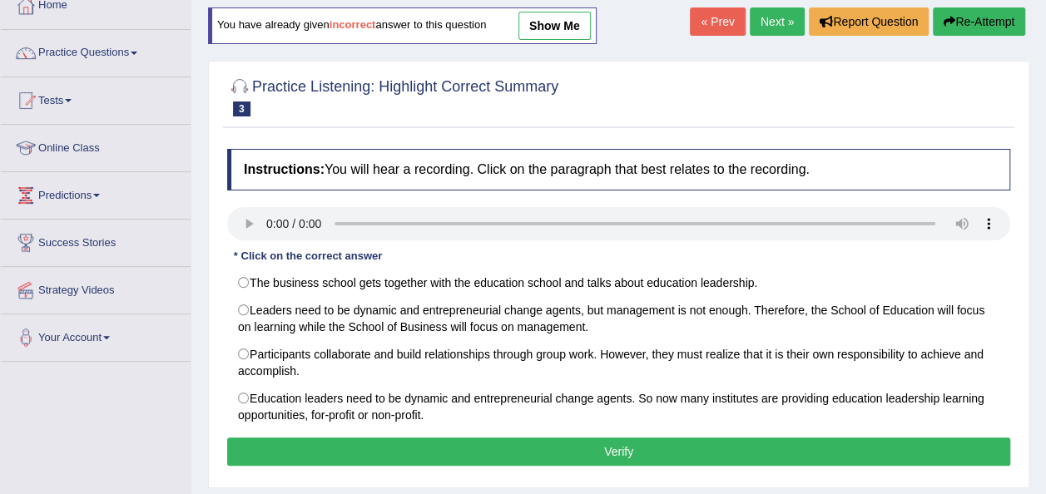
scroll to position [133, 0]
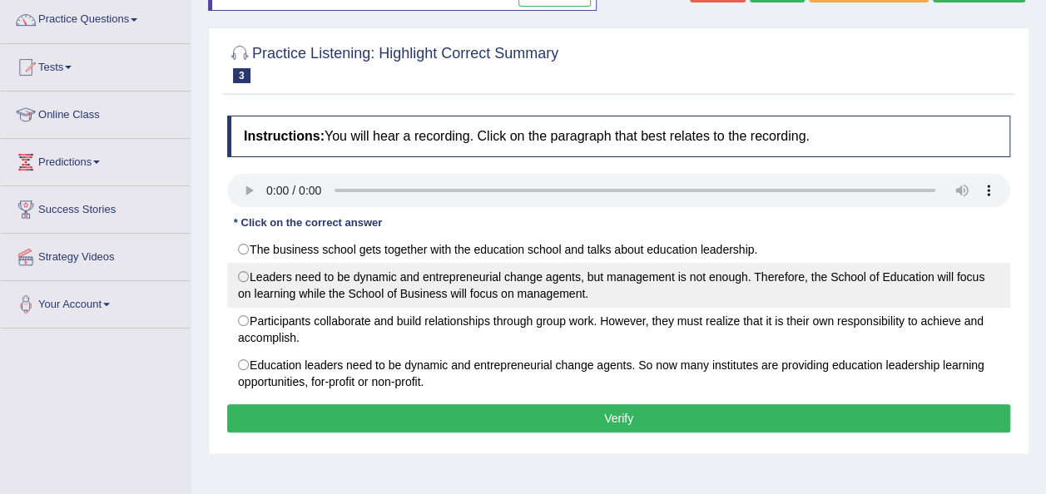
click at [245, 271] on label "Leaders need to be dynamic and entrepreneurial change agents, but management is…" at bounding box center [618, 285] width 783 height 45
radio input "true"
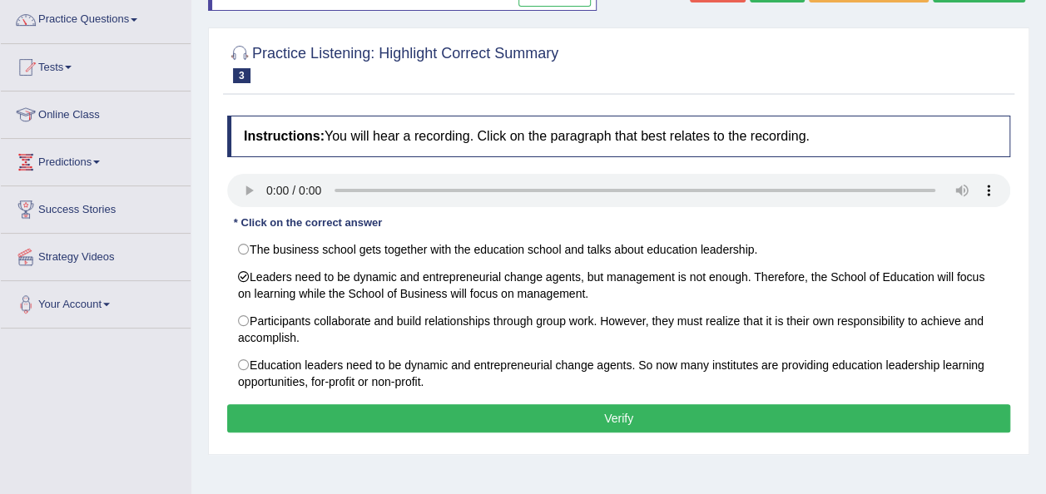
click at [576, 414] on button "Verify" at bounding box center [618, 419] width 783 height 28
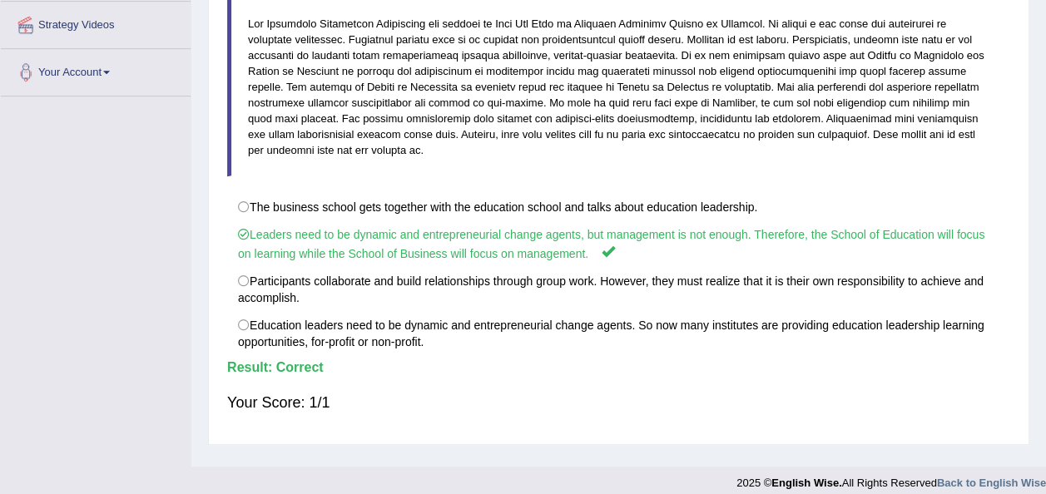
scroll to position [366, 0]
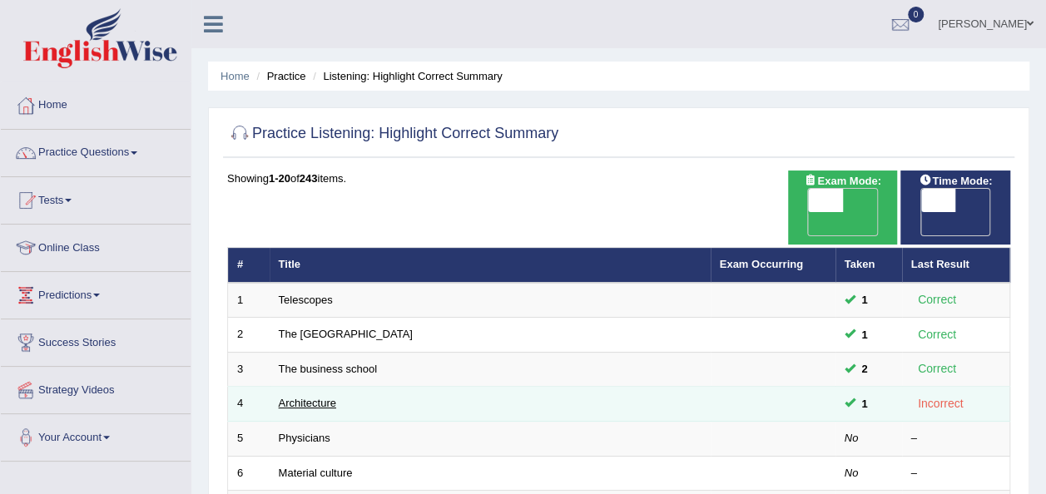
click at [316, 397] on link "Architecture" at bounding box center [307, 403] width 57 height 12
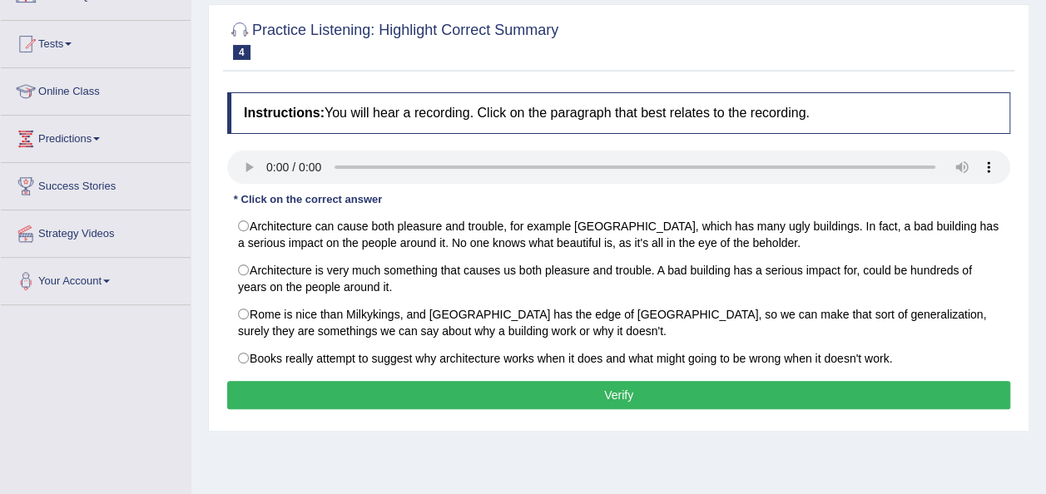
scroll to position [166, 0]
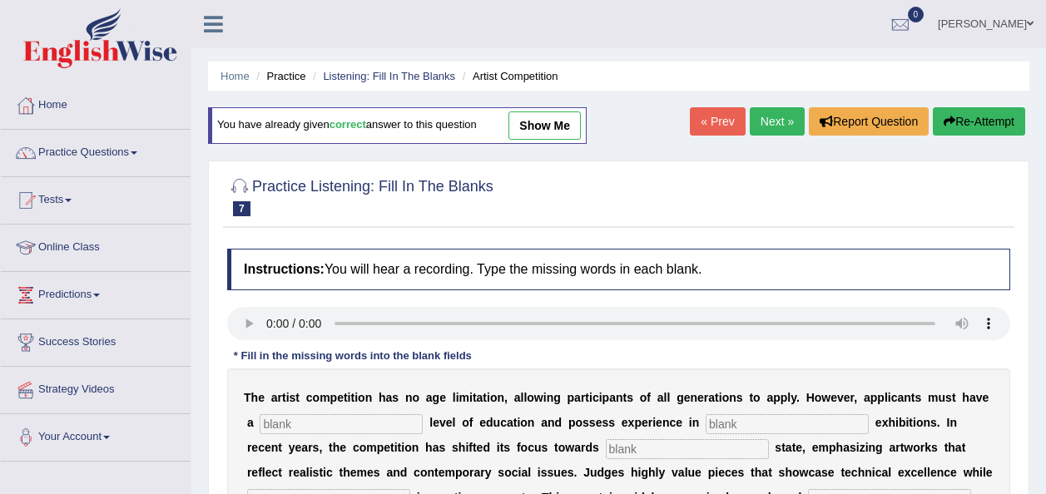
scroll to position [33, 0]
